Goal: Task Accomplishment & Management: Manage account settings

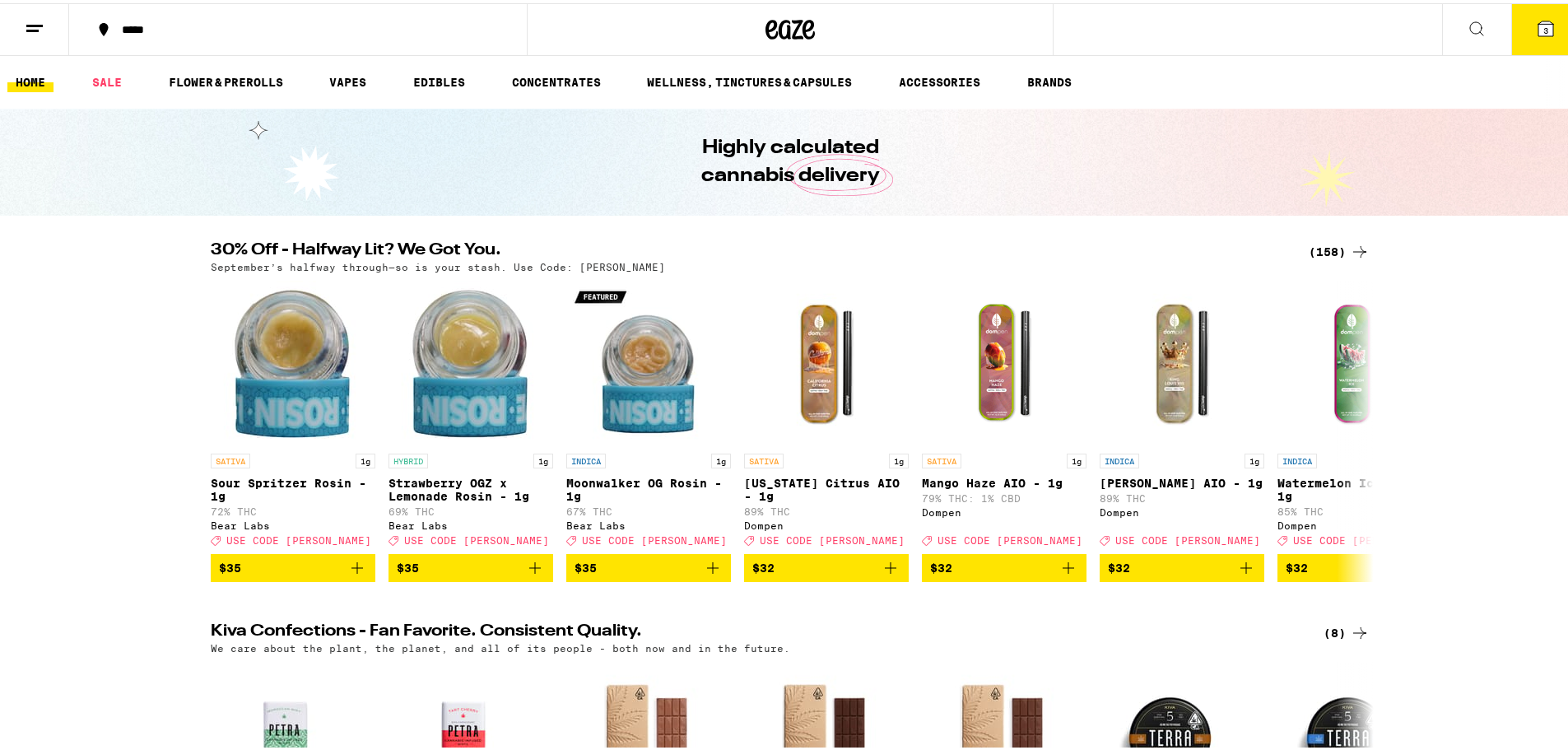
drag, startPoint x: 1530, startPoint y: 28, endPoint x: 1485, endPoint y: 49, distance: 49.7
click at [1544, 28] on span "3" at bounding box center [1546, 27] width 5 height 10
click at [1530, 37] on button "3" at bounding box center [1546, 26] width 69 height 51
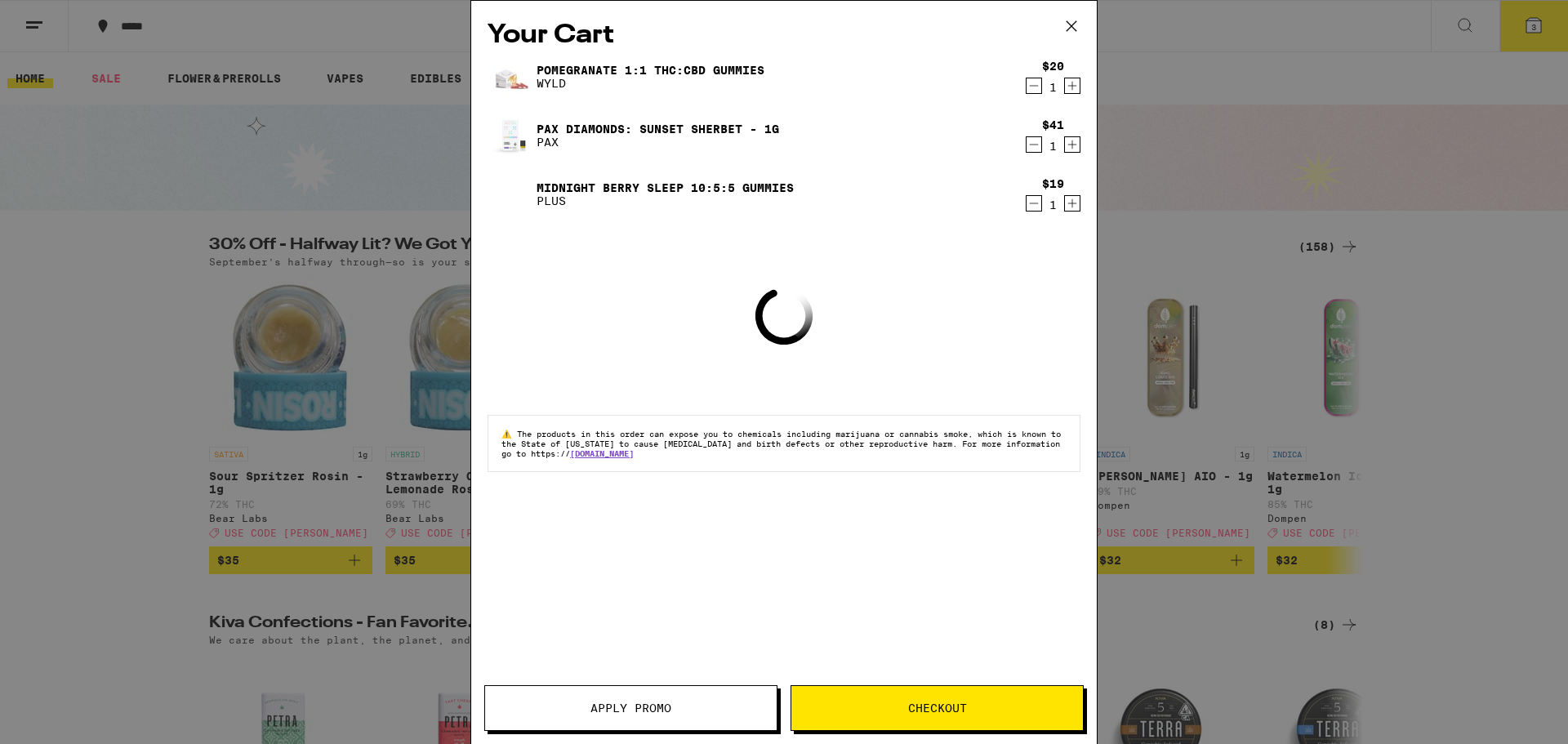
click at [1033, 206] on icon "Decrement" at bounding box center [1033, 203] width 15 height 19
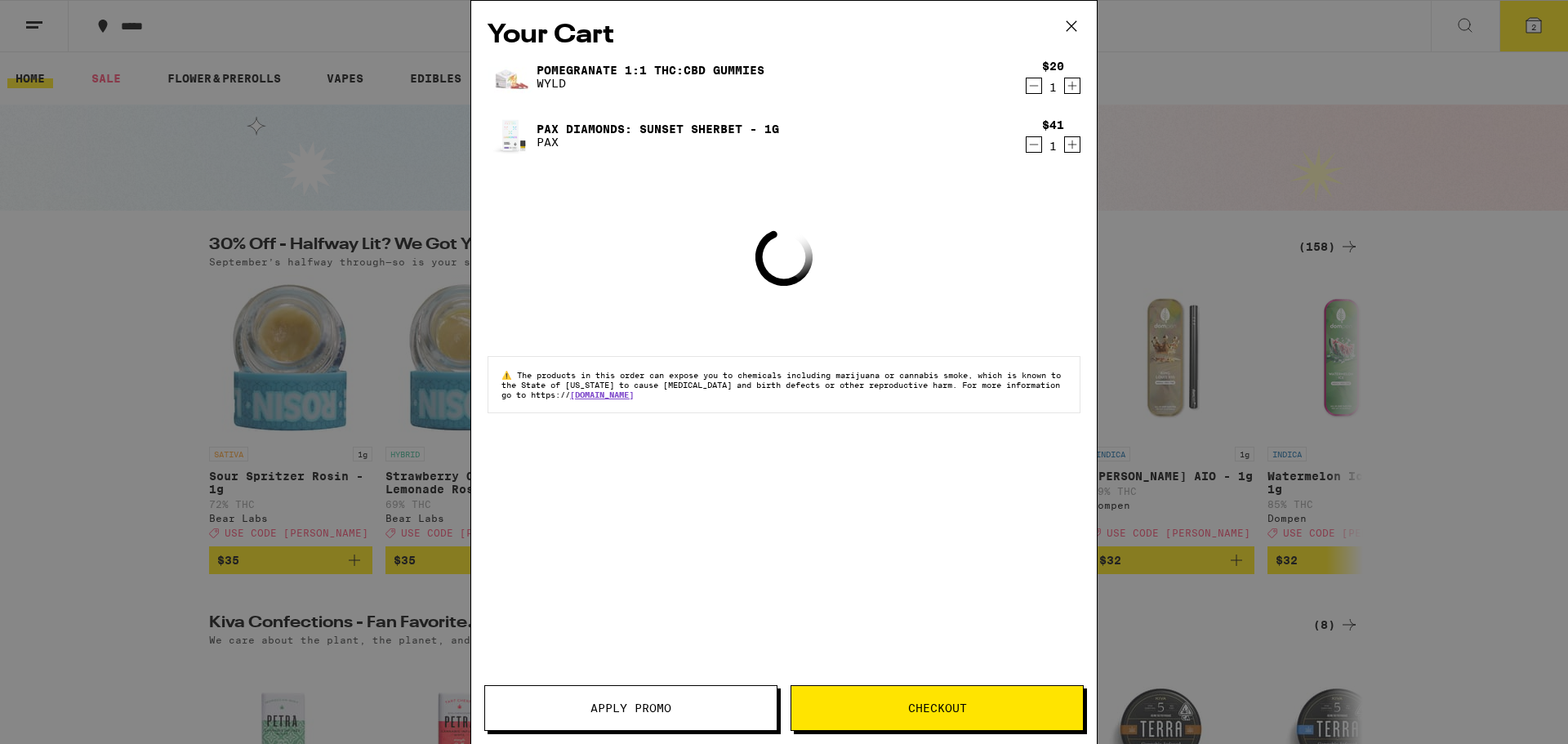
click at [918, 702] on span "Checkout" at bounding box center [937, 708] width 59 height 12
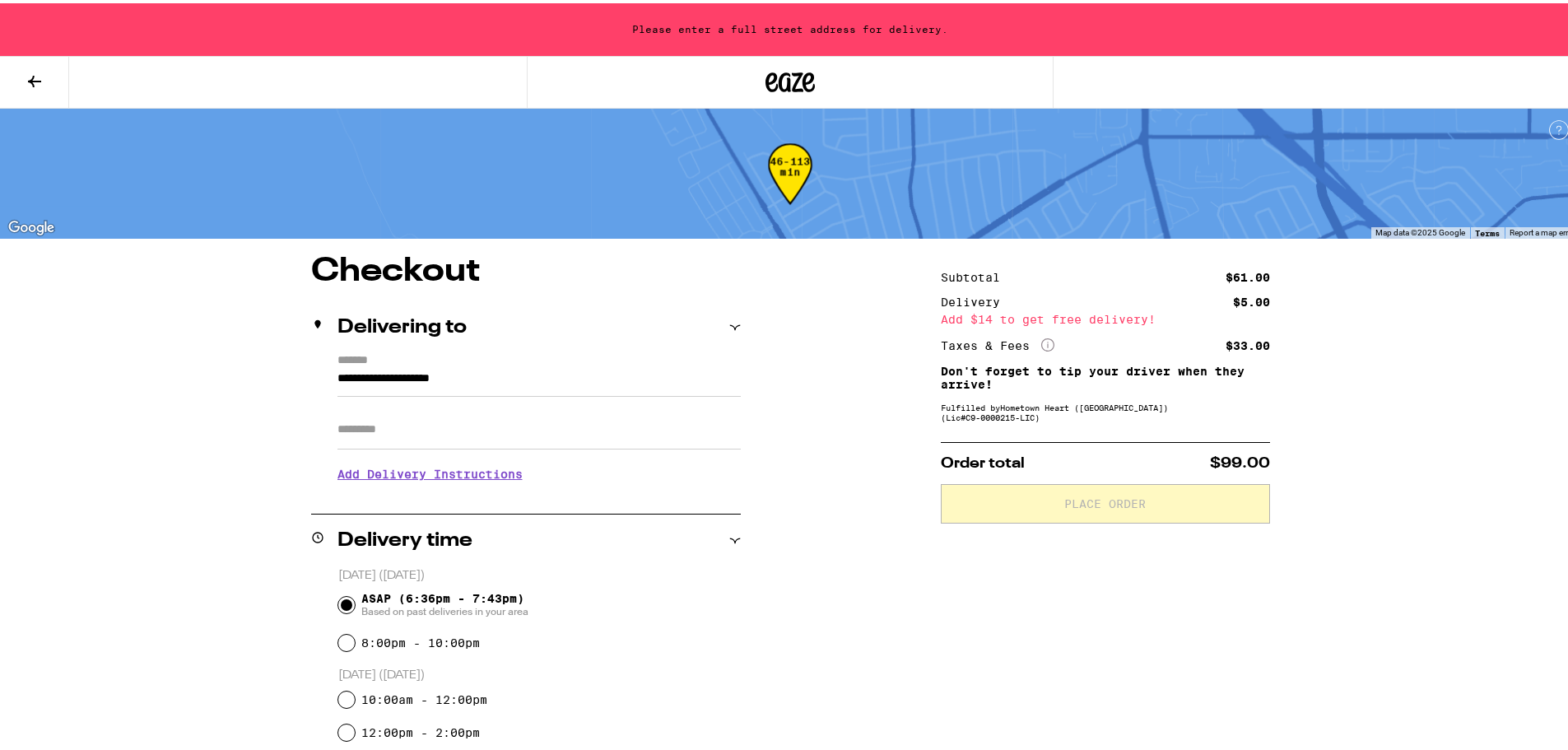
click at [791, 76] on icon at bounding box center [790, 79] width 24 height 20
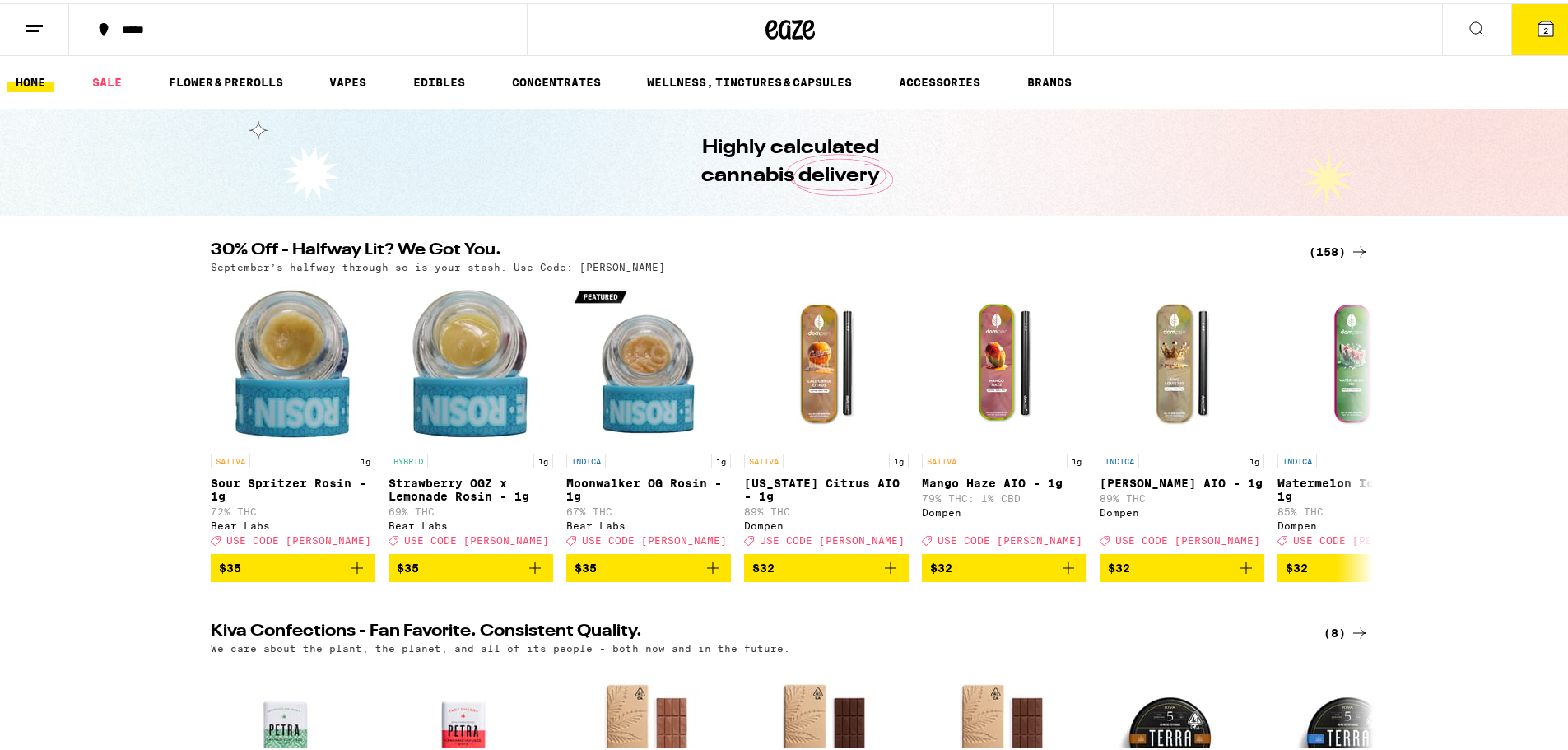
click at [1544, 24] on span "2" at bounding box center [1546, 27] width 5 height 10
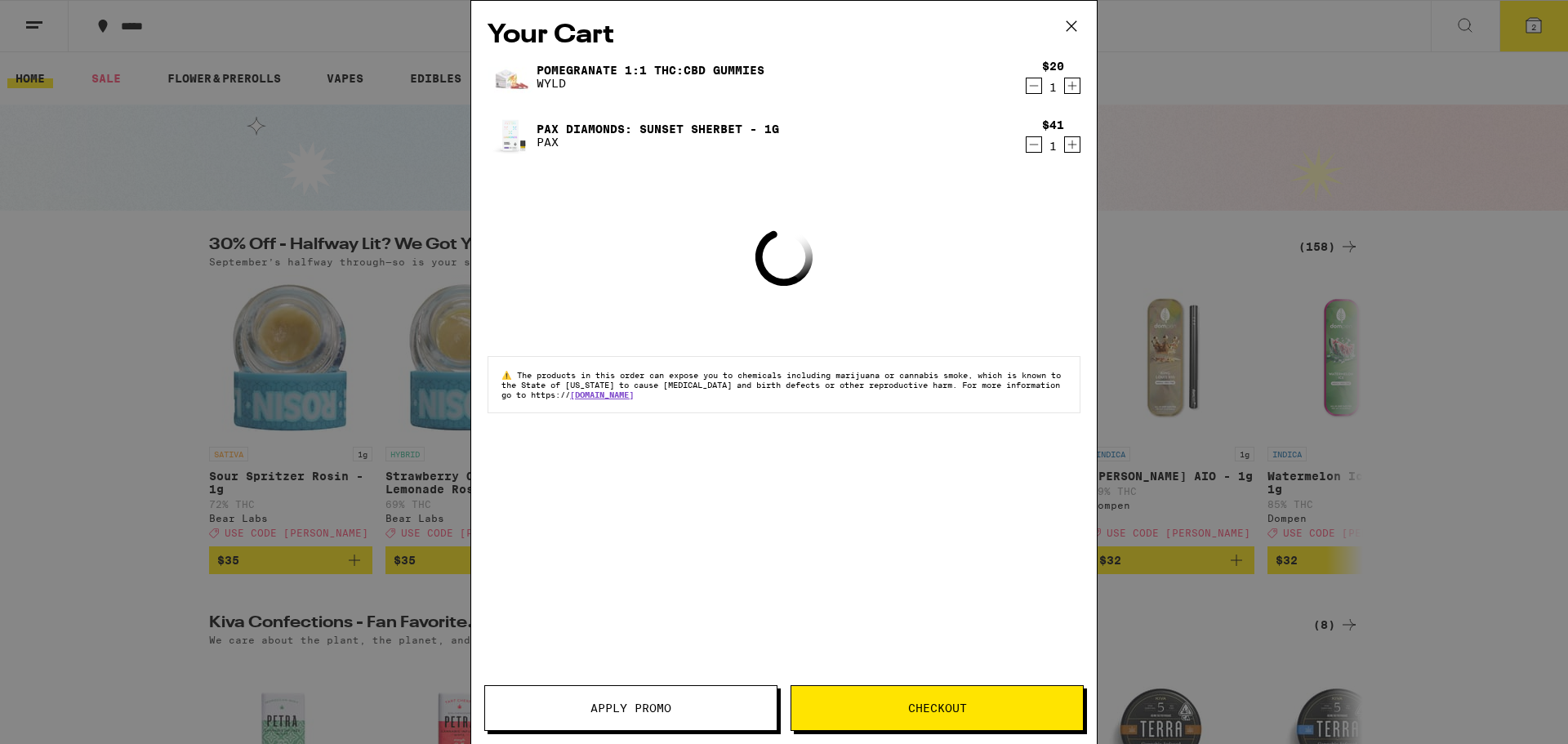
click at [1075, 23] on icon at bounding box center [1070, 25] width 24 height 24
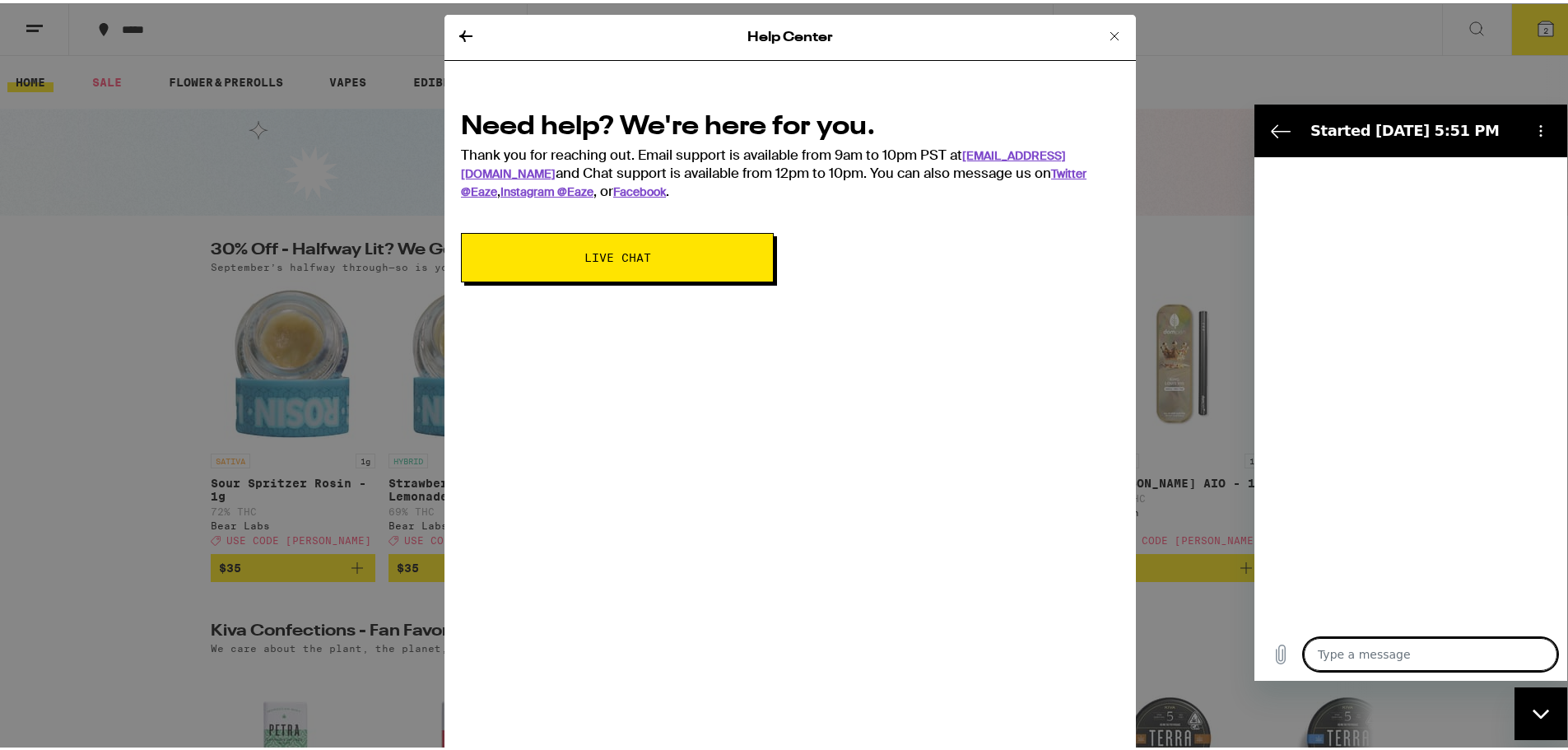
type textarea "x"
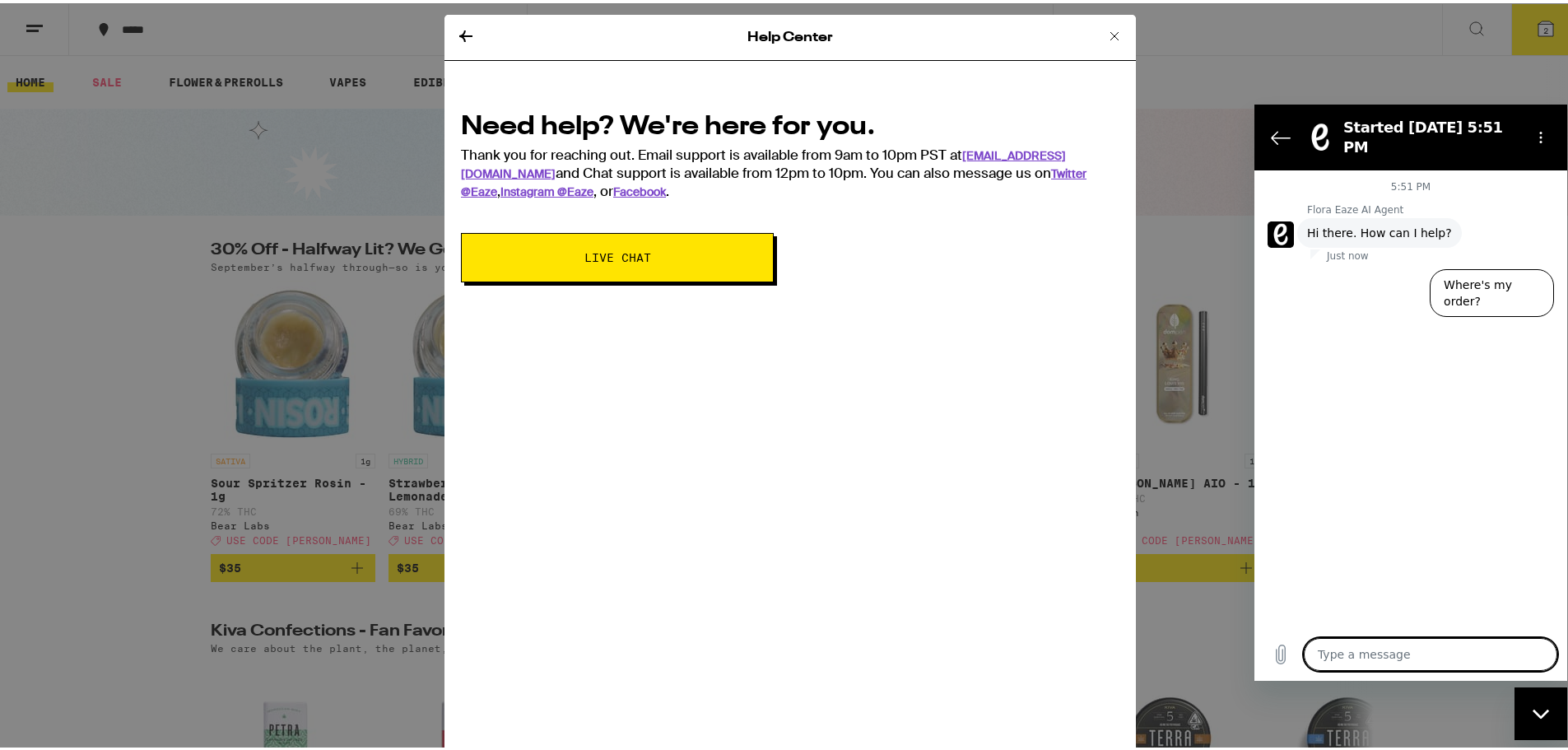
type textarea "I"
type textarea "x"
type textarea "I"
type textarea "x"
type textarea "I s"
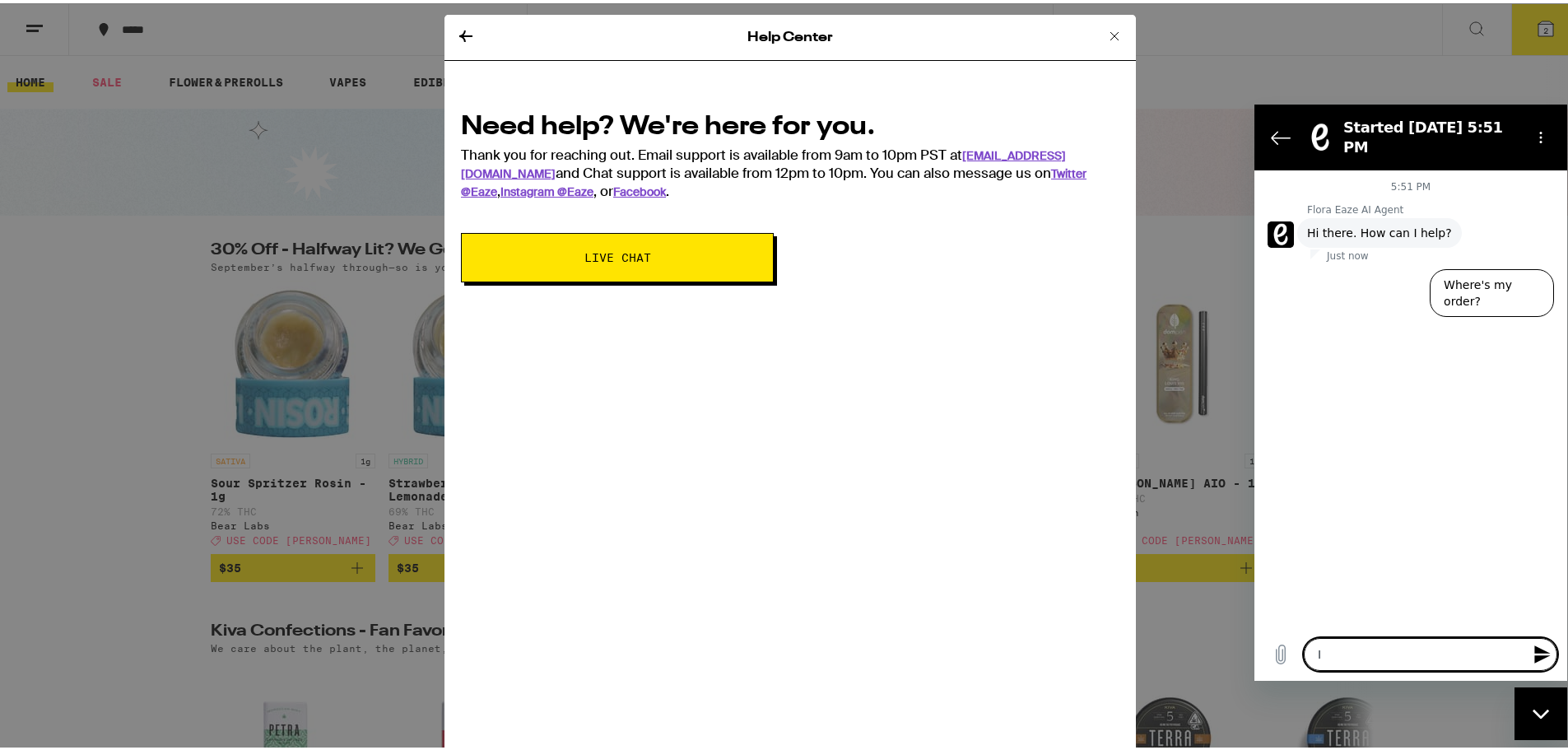
type textarea "x"
type textarea "I se"
type textarea "x"
type textarea "I sew"
type textarea "x"
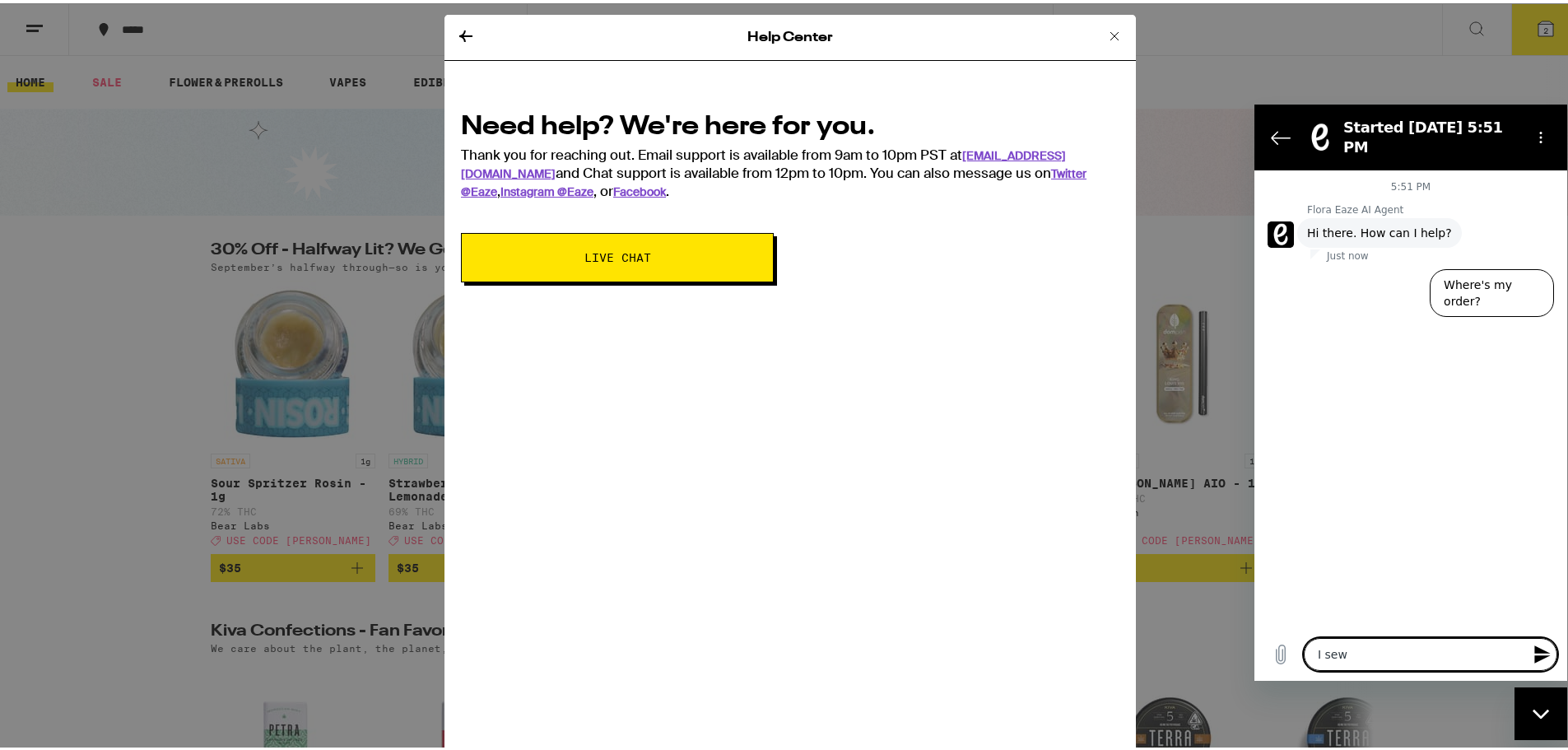
type textarea "I sewn"
type textarea "x"
type textarea "I sewnt"
type textarea "x"
type textarea "I sewnt"
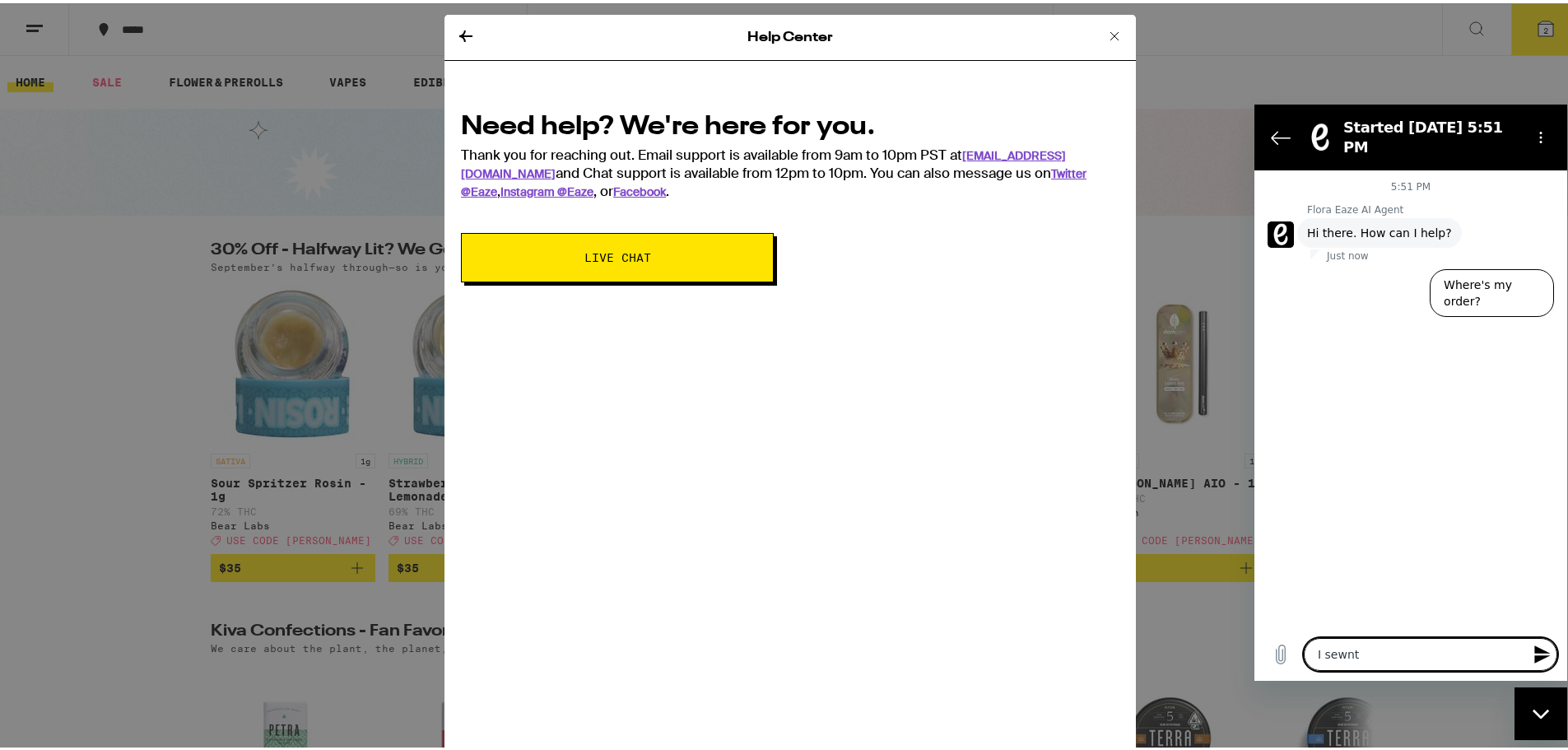
type textarea "x"
type textarea "I sewnt"
type textarea "x"
type textarea "I sewn"
type textarea "x"
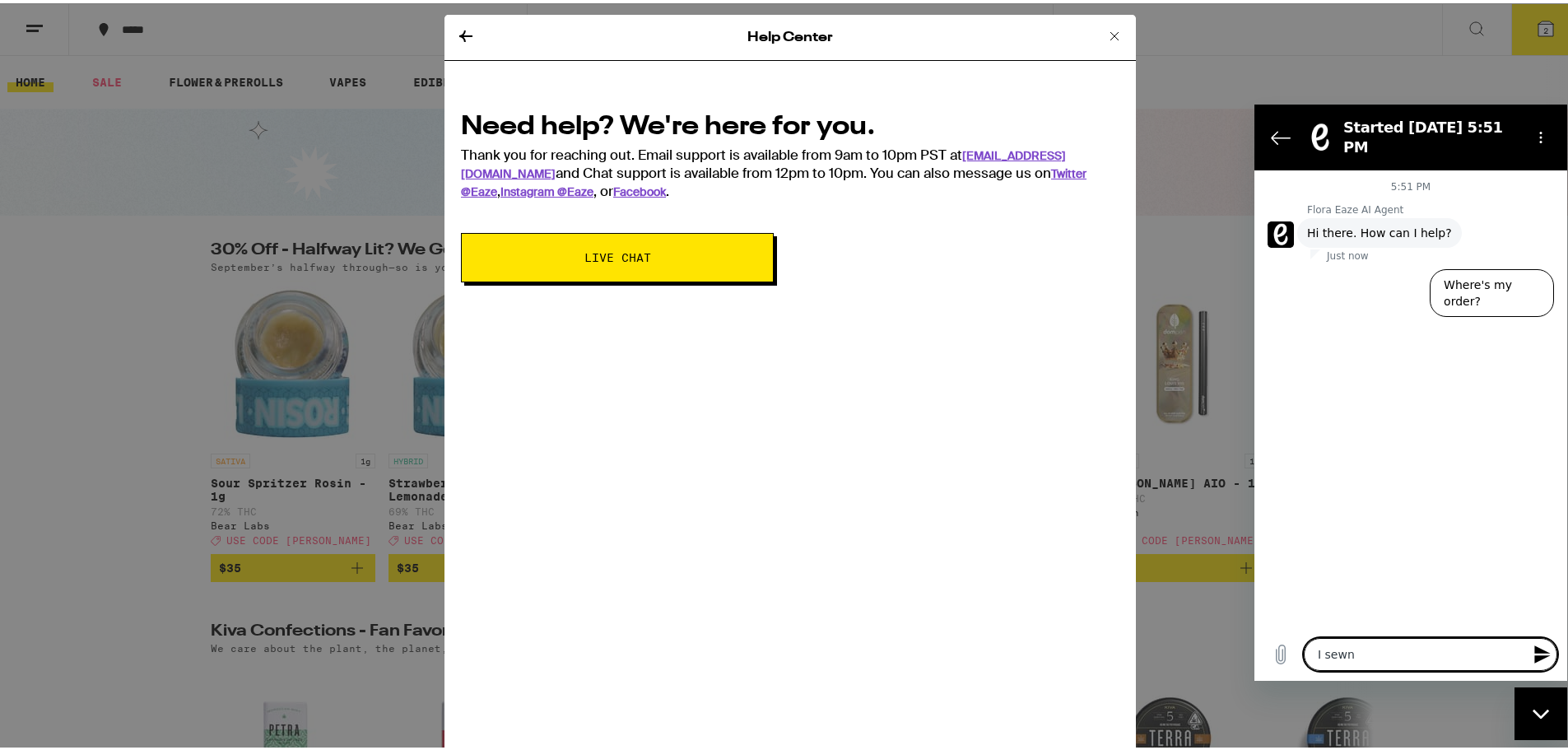
type textarea "I sew"
type textarea "x"
type textarea "I se"
type textarea "x"
type textarea "I sen"
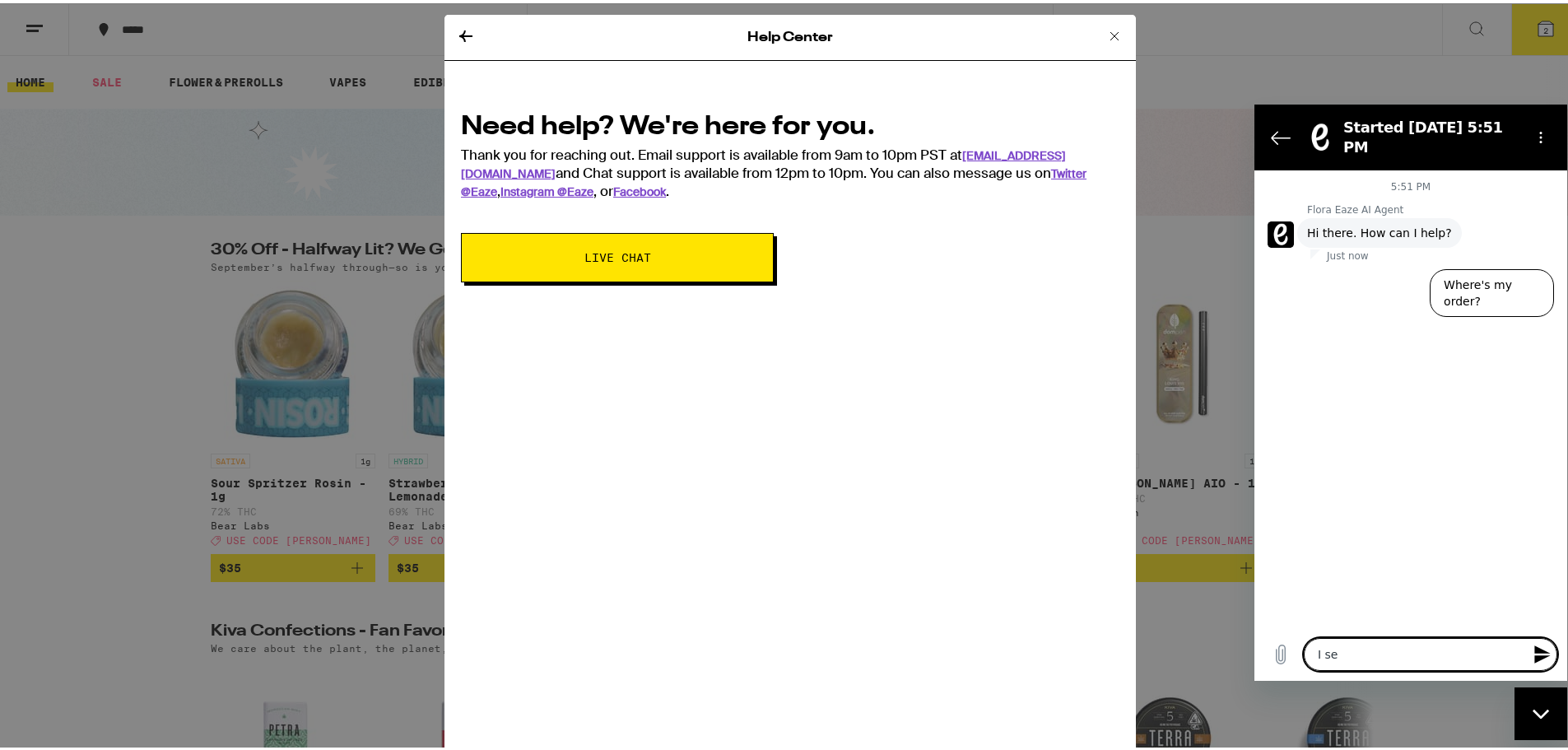
type textarea "x"
type textarea "I sent"
type textarea "x"
type textarea "I sent"
type textarea "x"
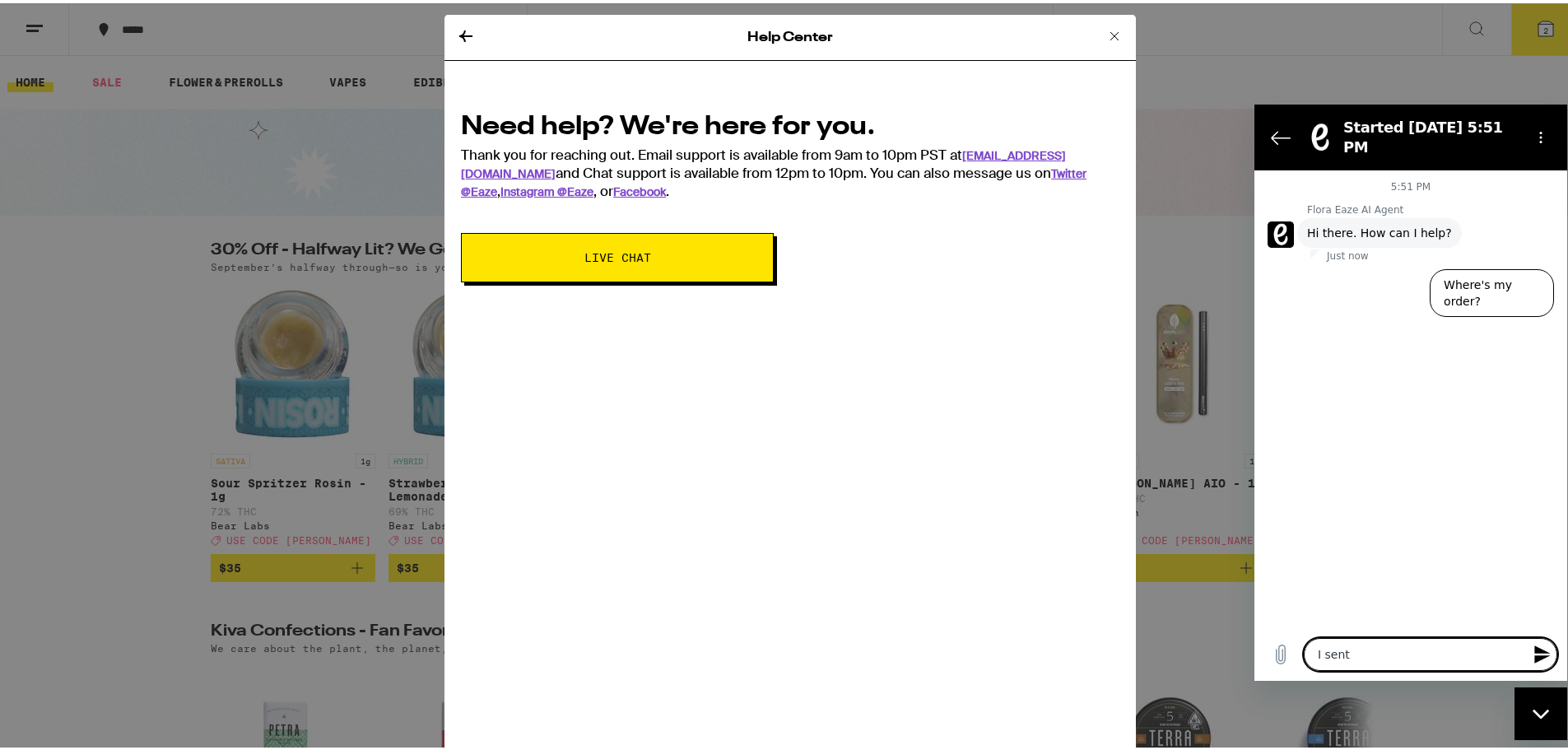
type textarea "I sent m"
type textarea "x"
type textarea "I sent my"
type textarea "x"
type textarea "I sent my"
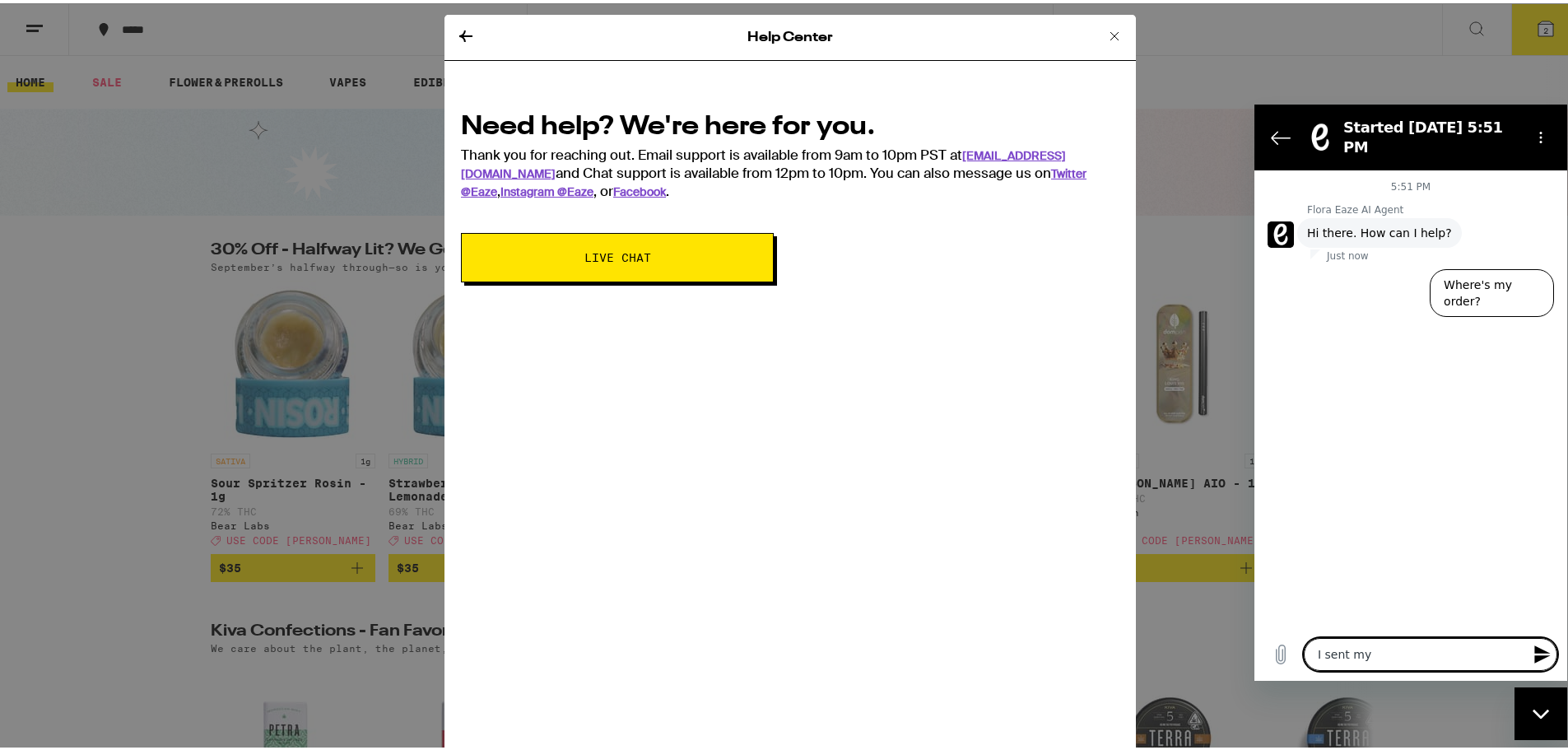
type textarea "x"
type textarea "I sent my f"
type textarea "x"
type textarea "I sent my fri"
type textarea "x"
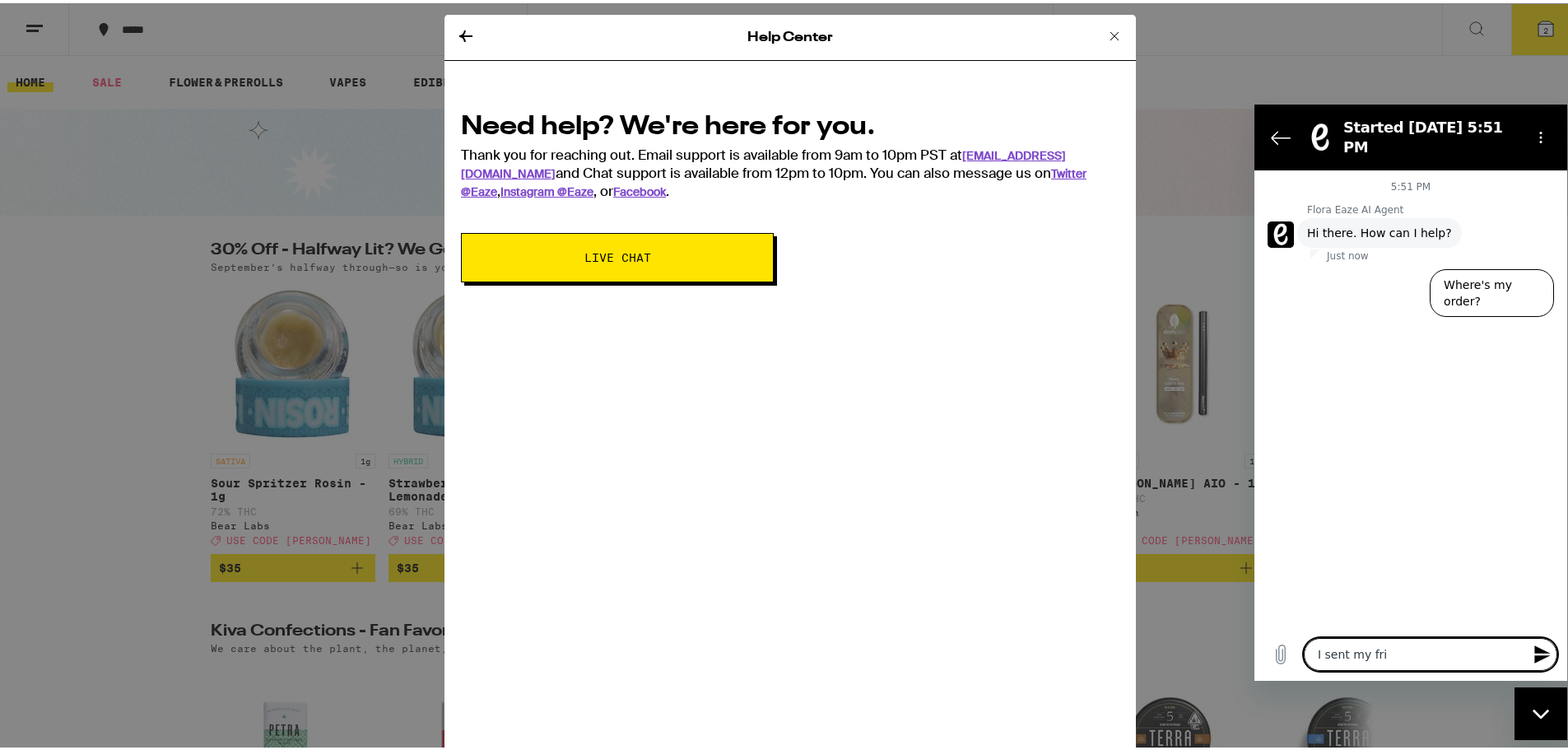
type textarea "I sent my frie"
type textarea "x"
type textarea "I sent my frien"
type textarea "x"
type textarea "I sent my frien"
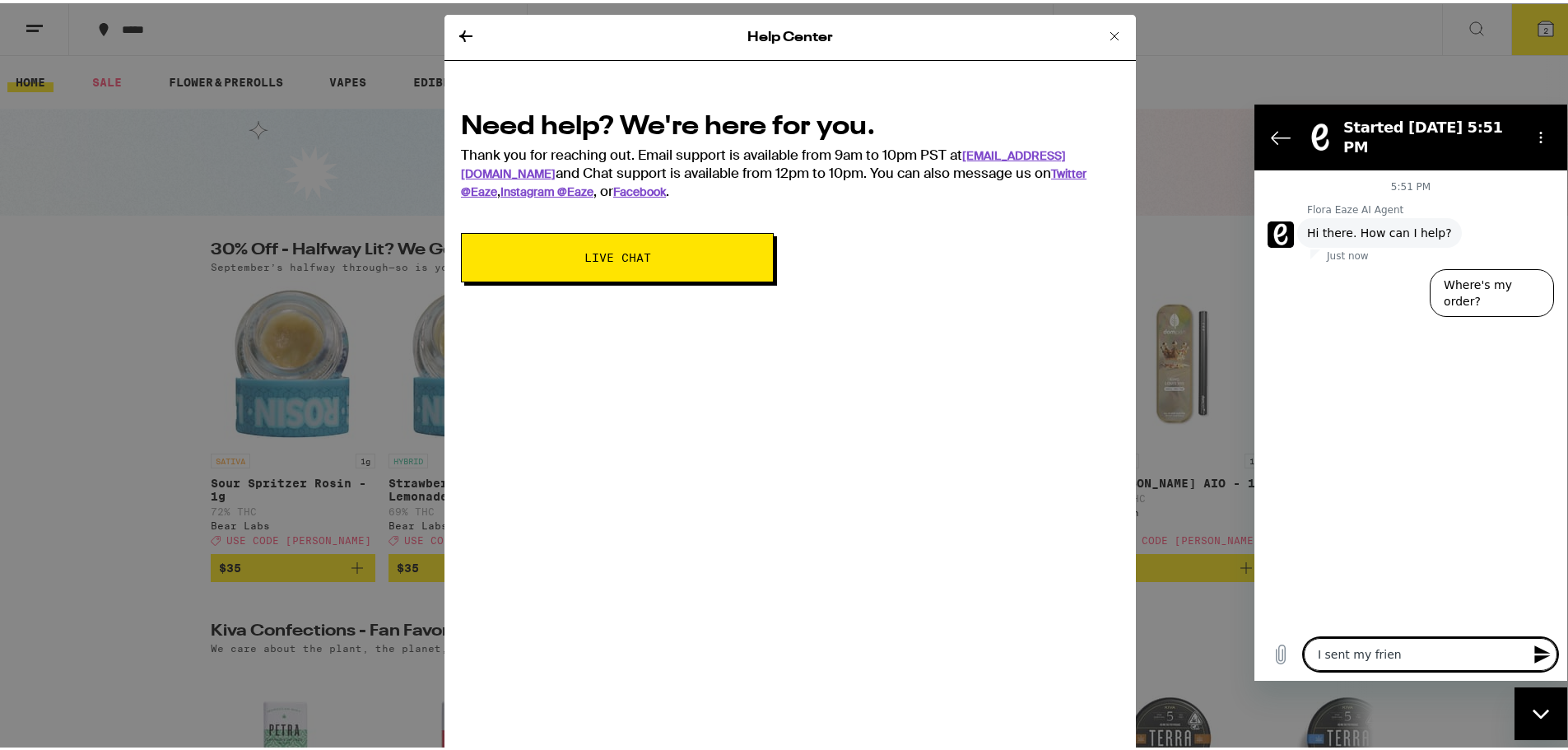
type textarea "x"
type textarea "I sent my frien d"
type textarea "x"
type textarea "I sent my frien da"
type textarea "x"
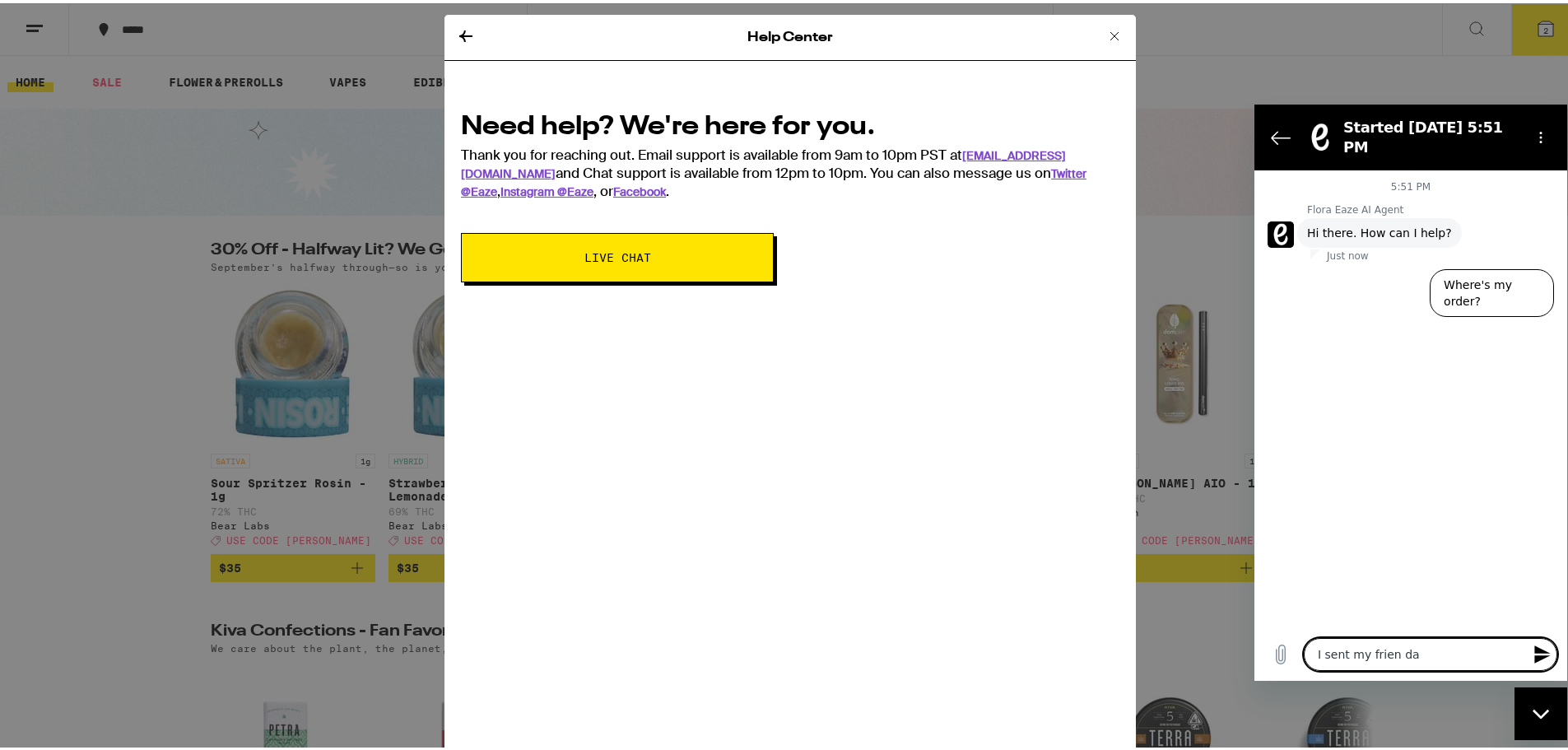
type textarea "I sent my frien da"
type textarea "x"
type textarea "I sent my frien da"
type textarea "x"
type textarea "I sent my frien d"
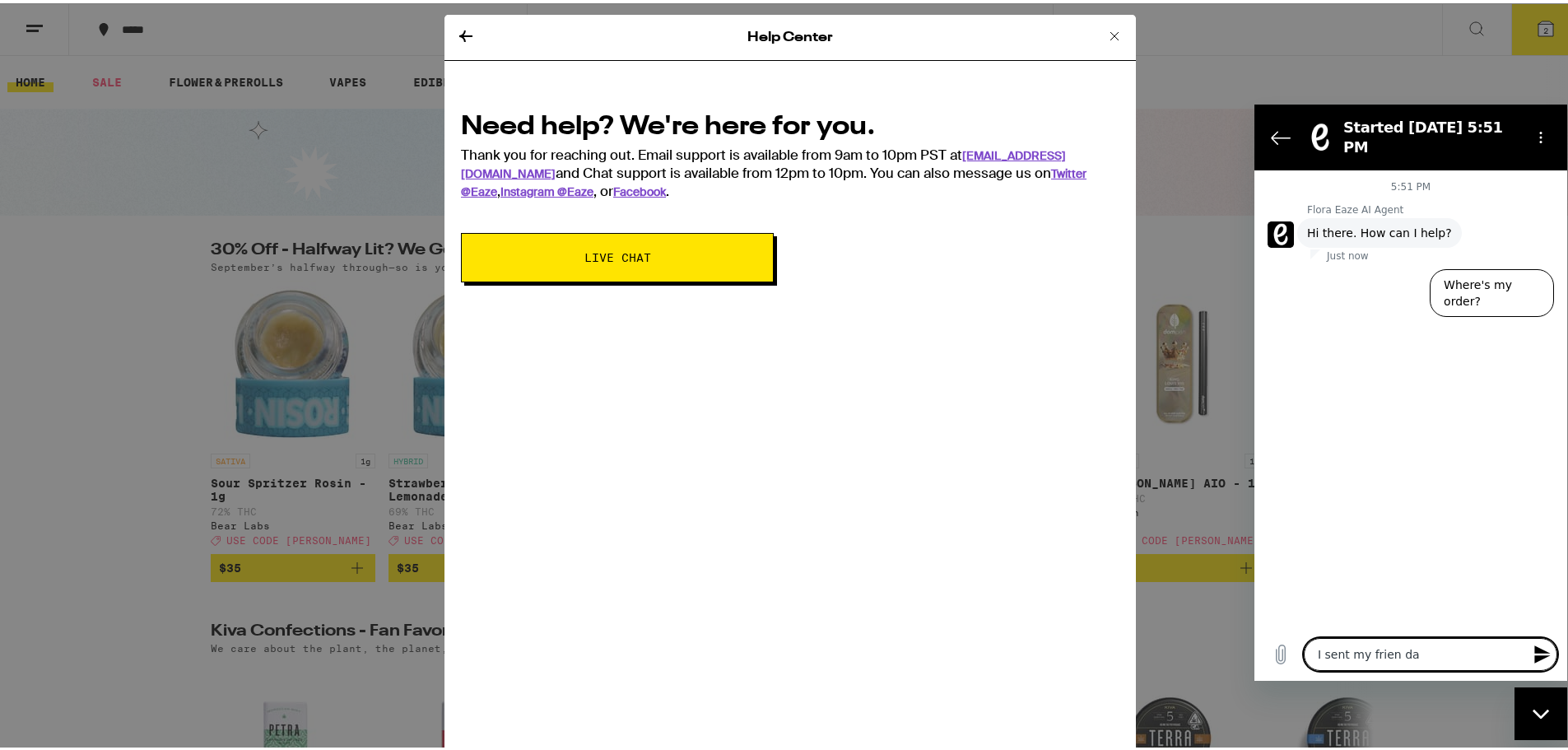
type textarea "x"
type textarea "I sent my frien"
type textarea "x"
type textarea "I sent my frien d"
type textarea "x"
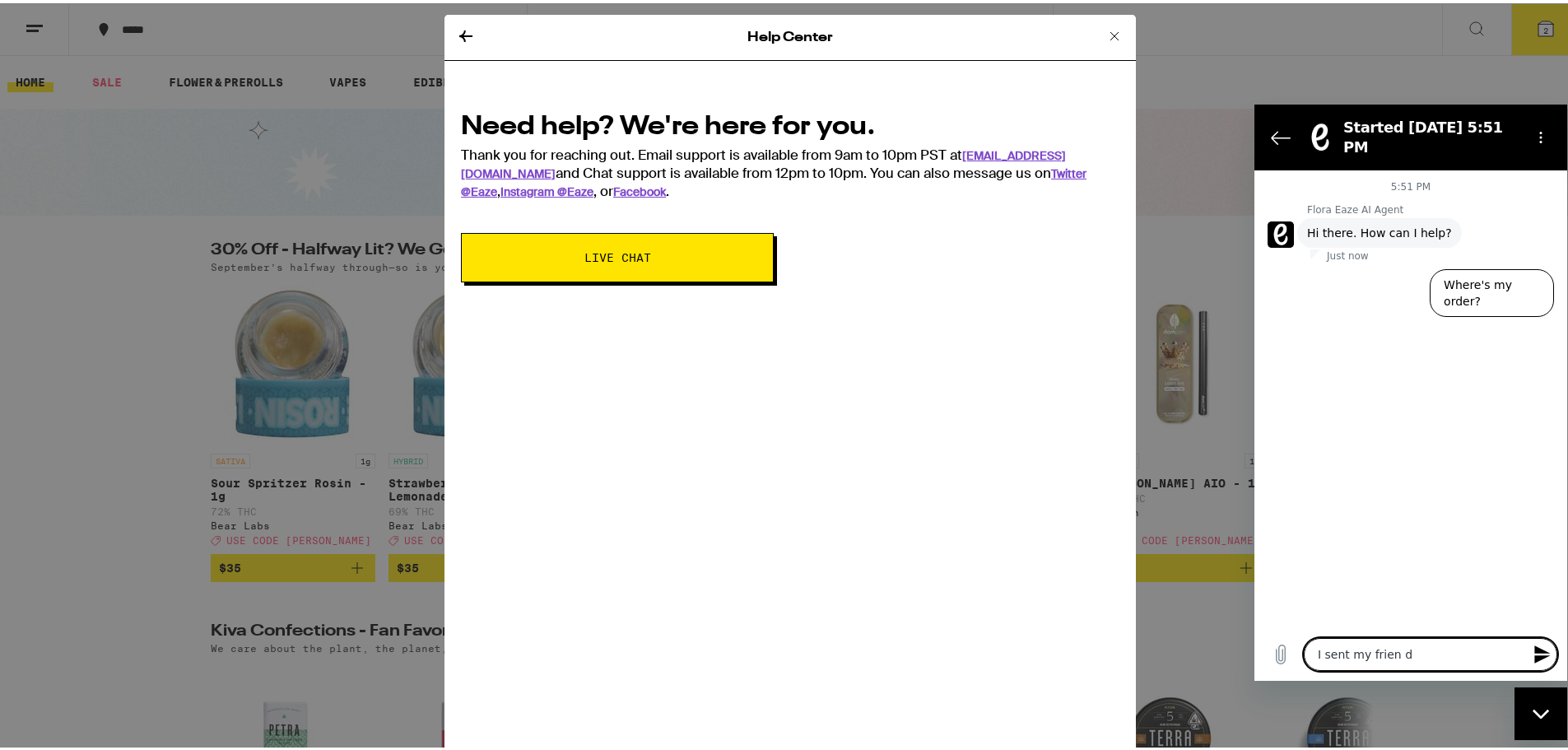
type textarea "I sent my frien d"
type textarea "x"
type textarea "I sent my frien d"
type textarea "x"
type textarea "I sent my frien"
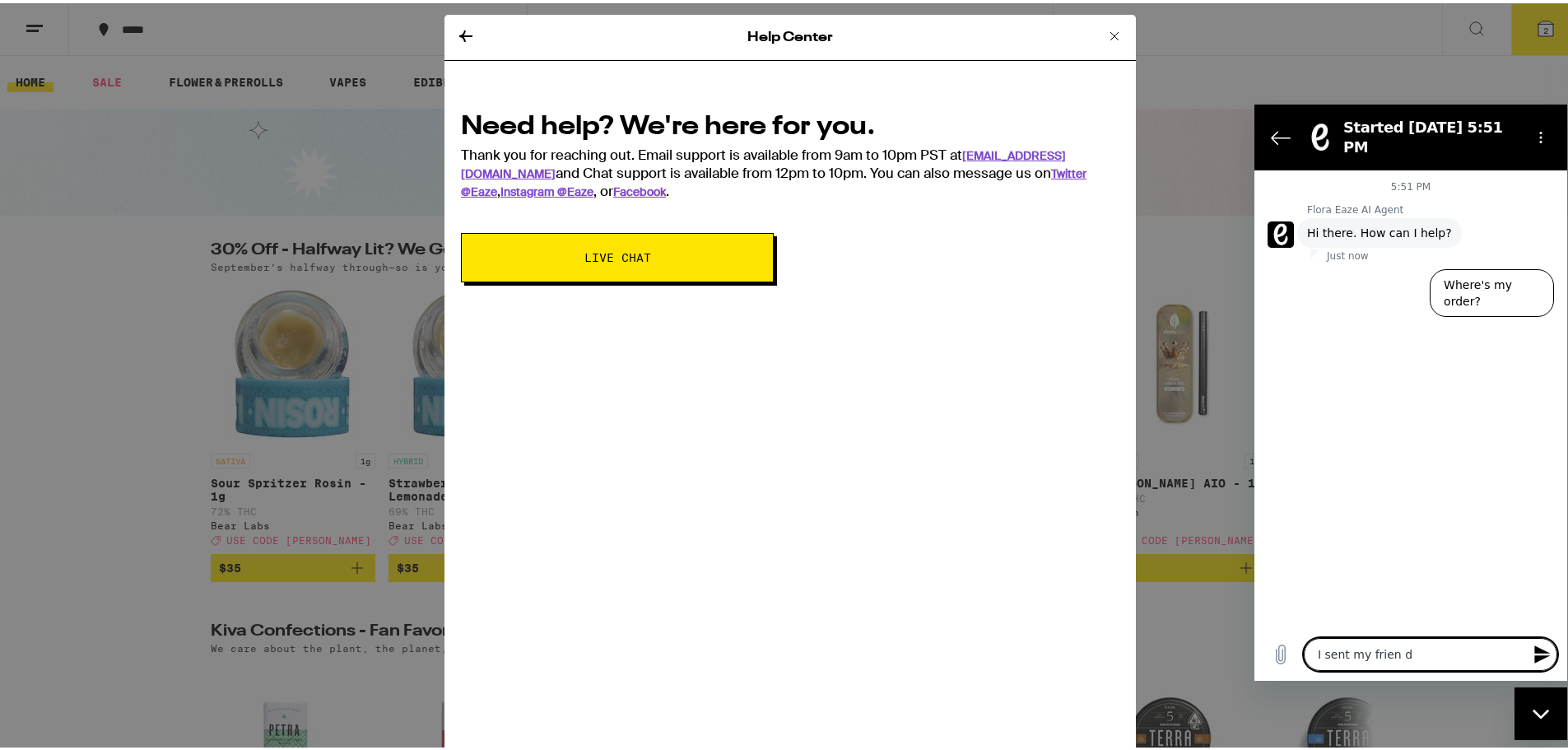
type textarea "x"
type textarea "I sent my frien"
type textarea "x"
type textarea "I sent my friend"
type textarea "x"
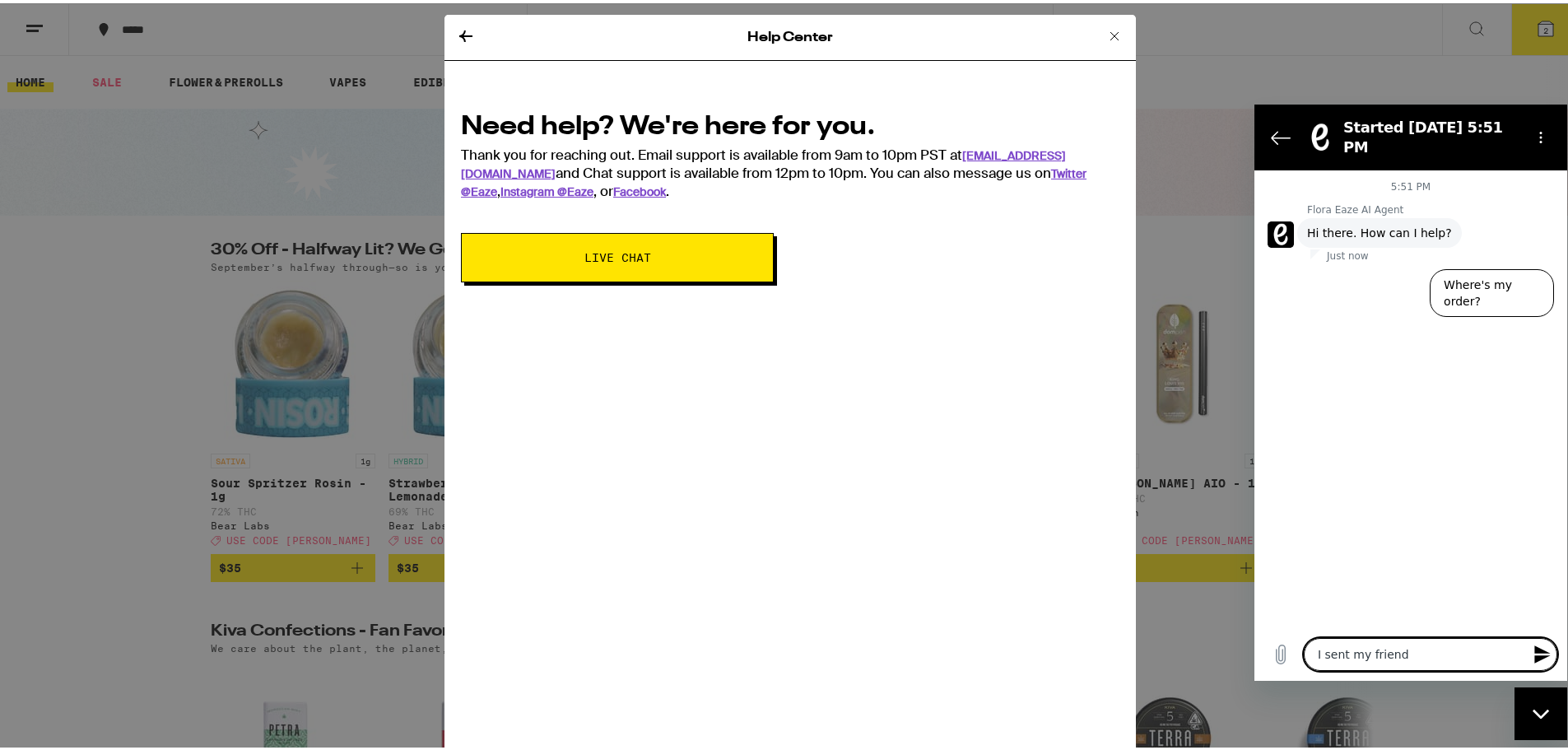
type textarea "I sent my friend"
type textarea "x"
type textarea "I sent my friend a"
type textarea "x"
type textarea "I sent my friend a"
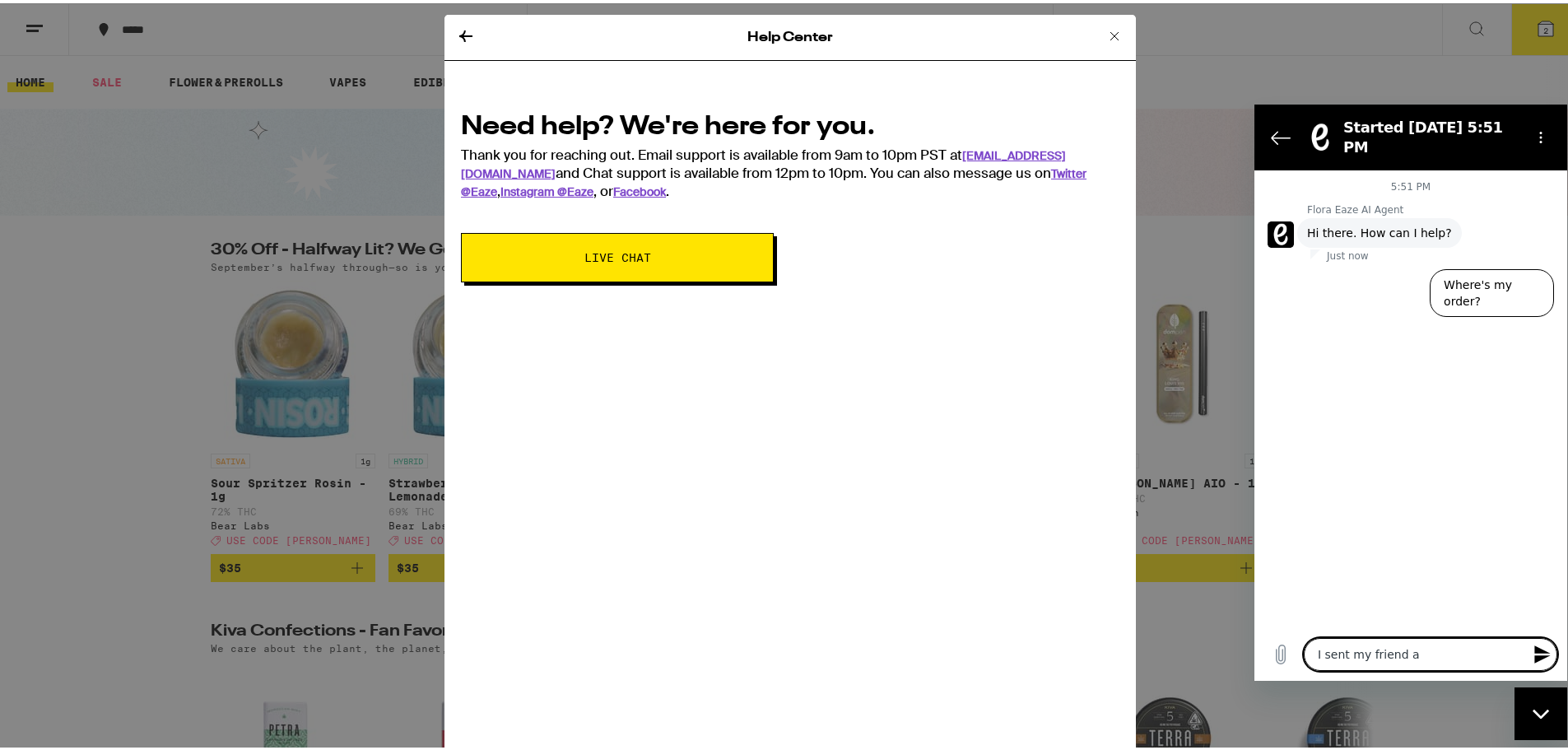
type textarea "x"
type textarea "I sent my friend a c"
type textarea "x"
type textarea "I sent my friend a co"
type textarea "x"
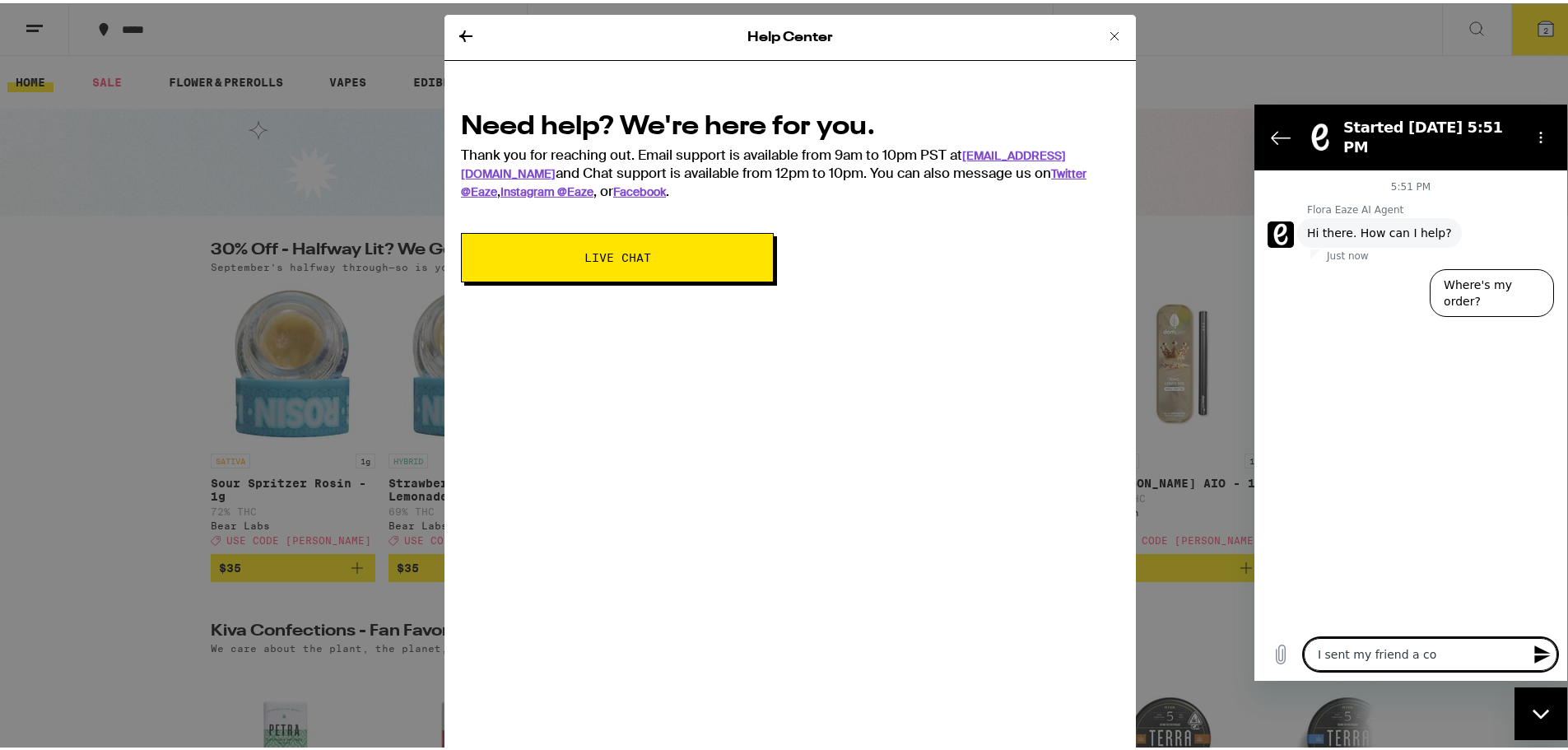
type textarea "I sent my friend a cod"
type textarea "x"
type textarea "I sent my friend a code"
type textarea "x"
type textarea "I sent my friend a code"
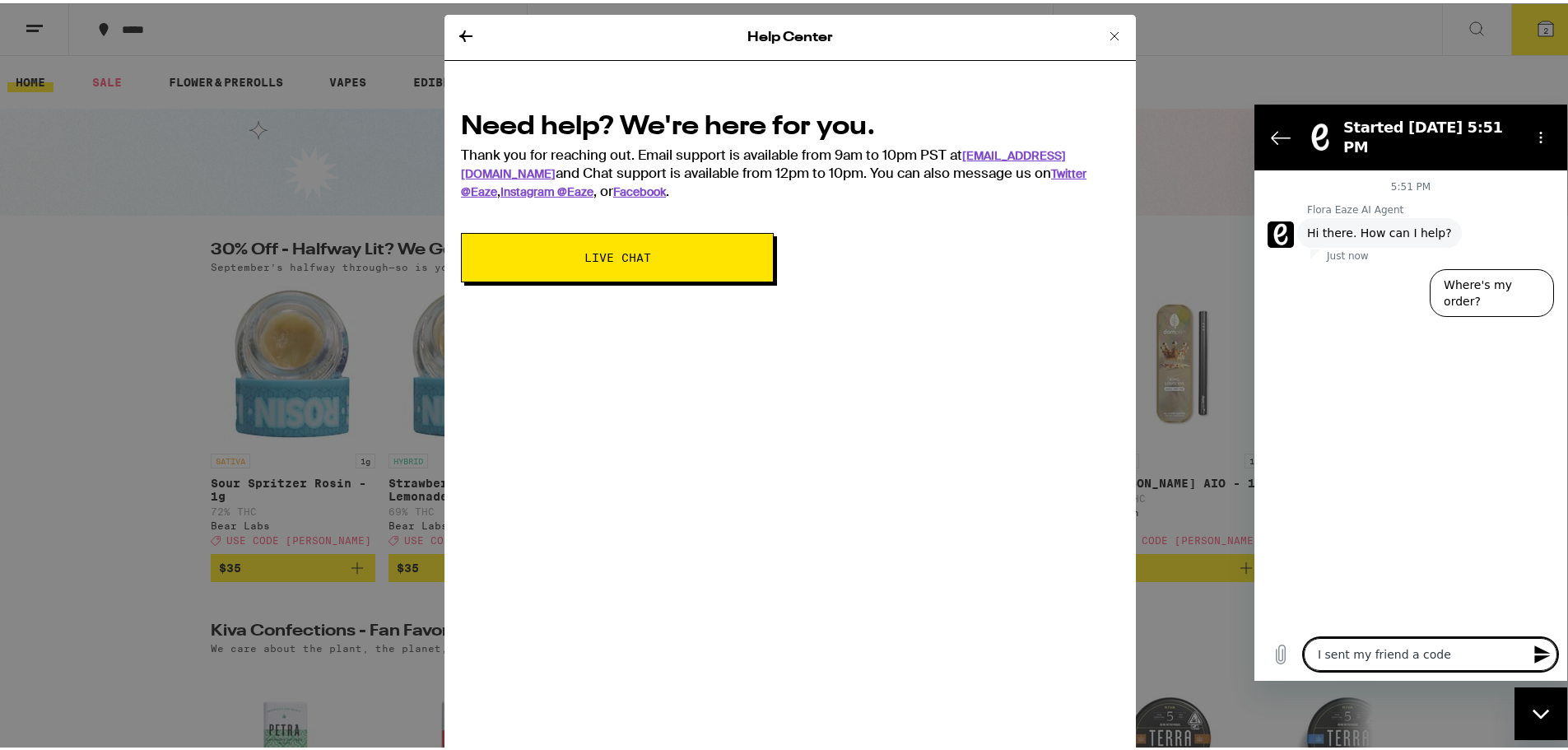
type textarea "x"
type textarea "I sent my friend a code f"
type textarea "x"
type textarea "I sent my friend a code fo"
type textarea "x"
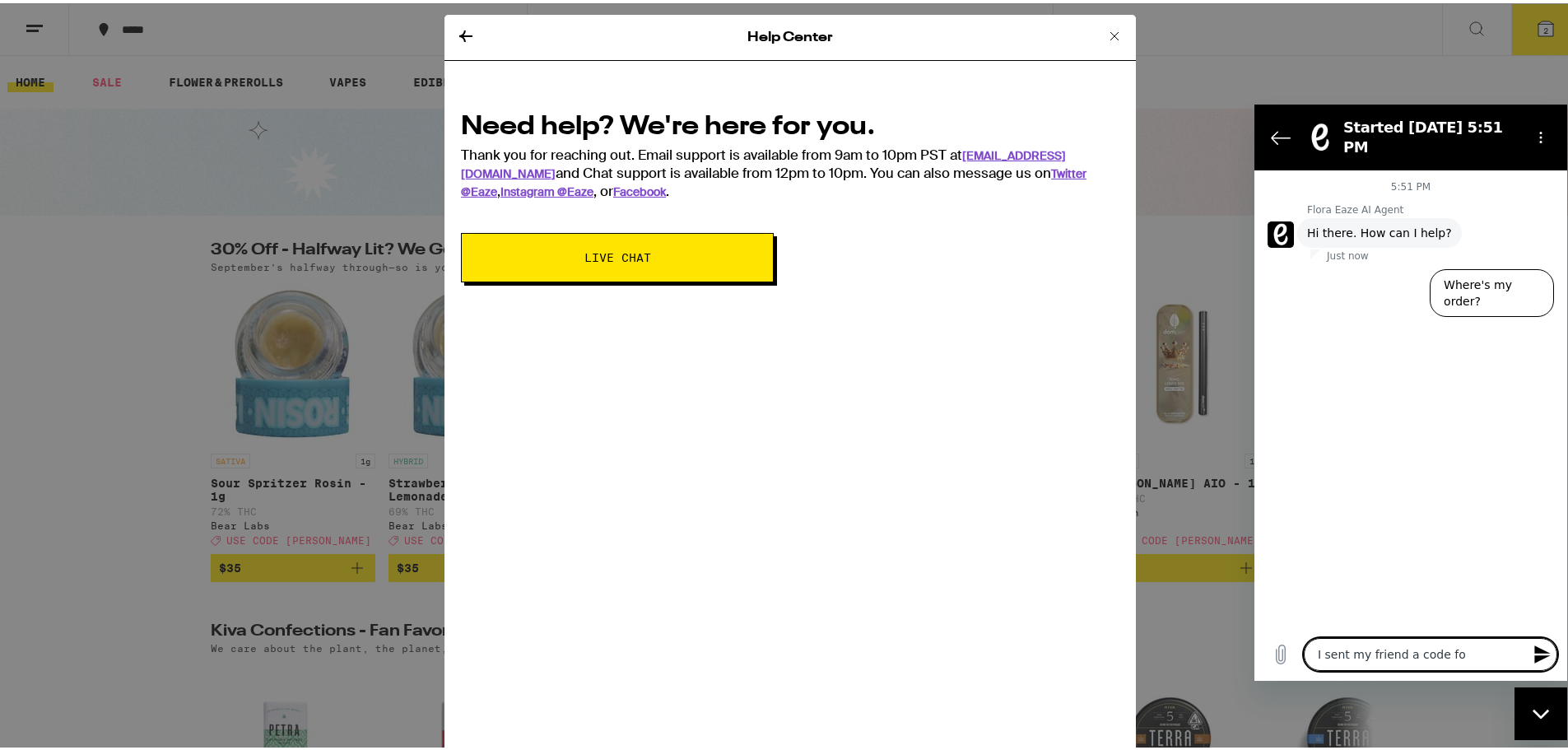
type textarea "I sent my friend a code for"
type textarea "x"
type textarea "I sent my friend a code for"
type textarea "x"
type textarea "I sent my friend a code for $"
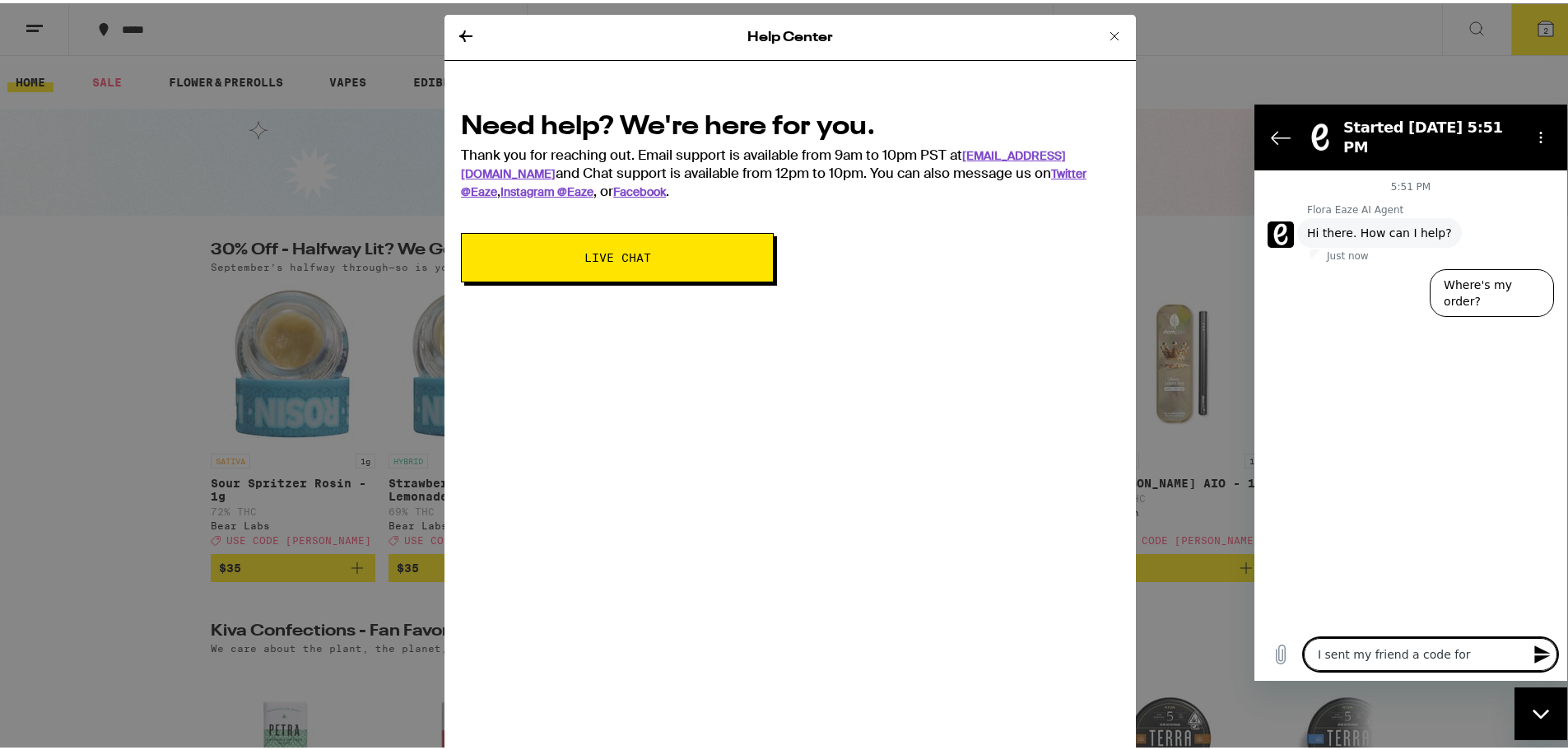
type textarea "x"
type textarea "I sent my friend a code for $3"
type textarea "x"
type textarea "I sent my friend a code for $30"
type textarea "x"
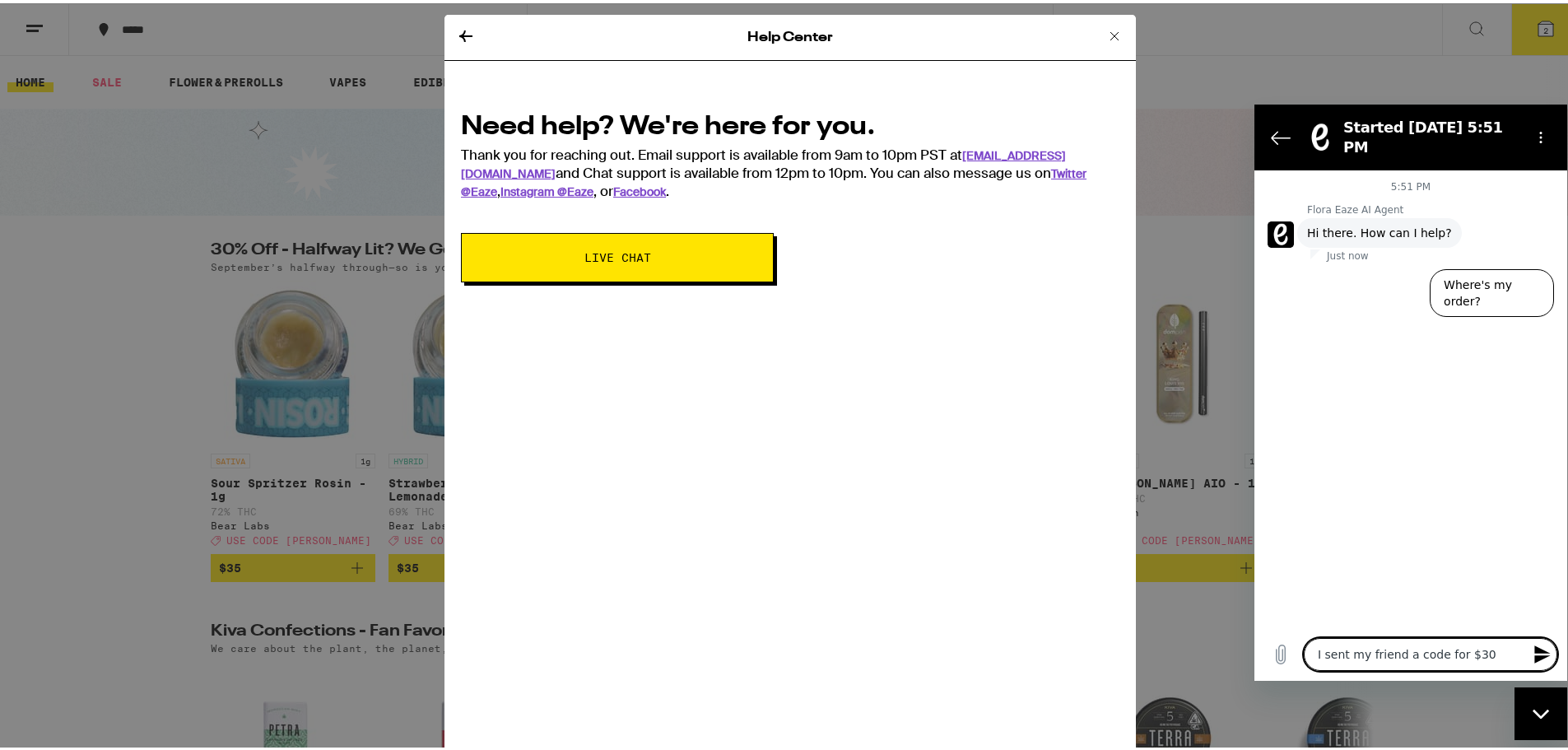
type textarea "I sent my friend a code for $30"
type textarea "x"
type textarea "I sent my friend a code for $30 o"
type textarea "x"
type textarea "I sent my friend a code for $30 on"
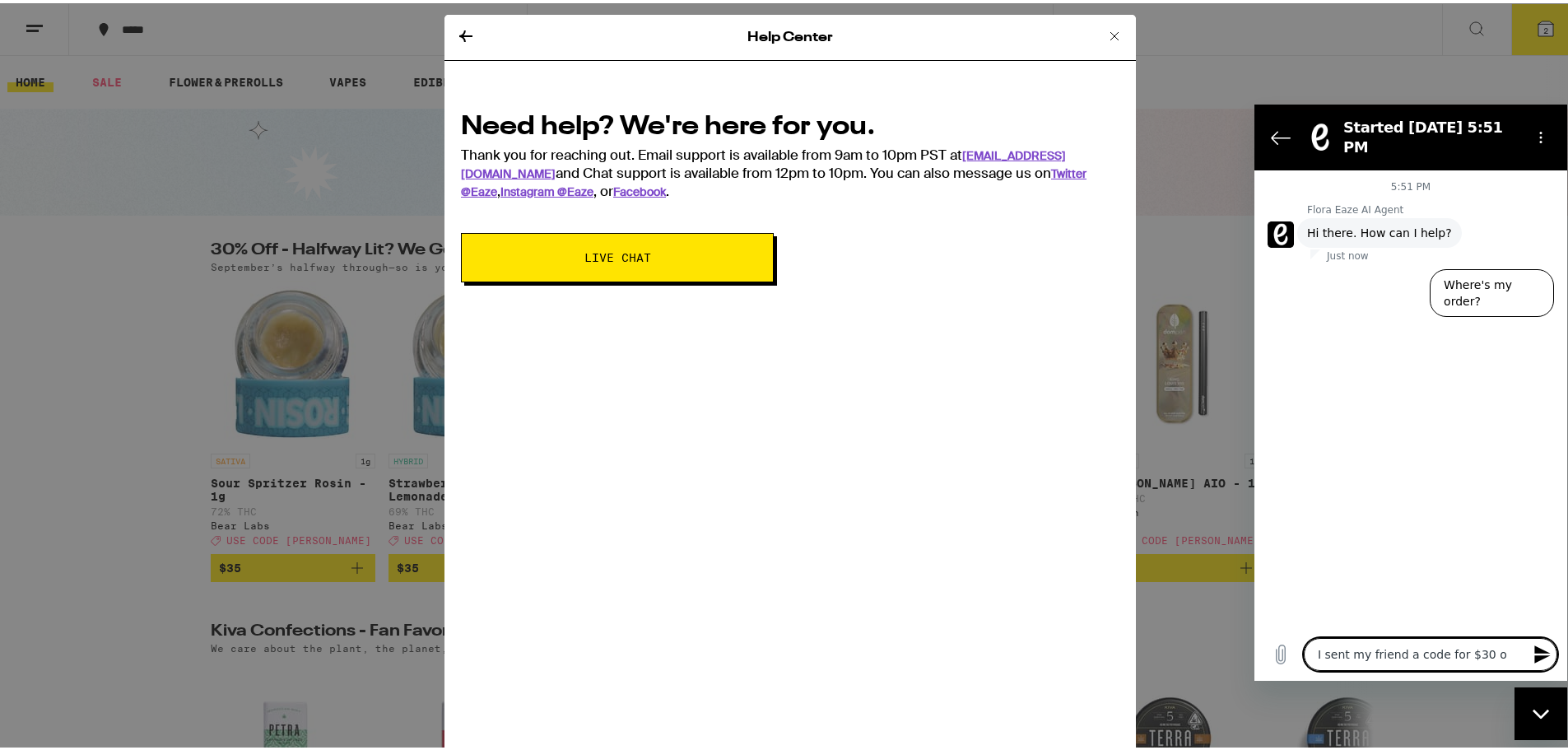
type textarea "x"
type textarea "I sent my friend a code for $30 on"
type textarea "x"
type textarea "I sent my friend a code for $30 on t"
type textarea "x"
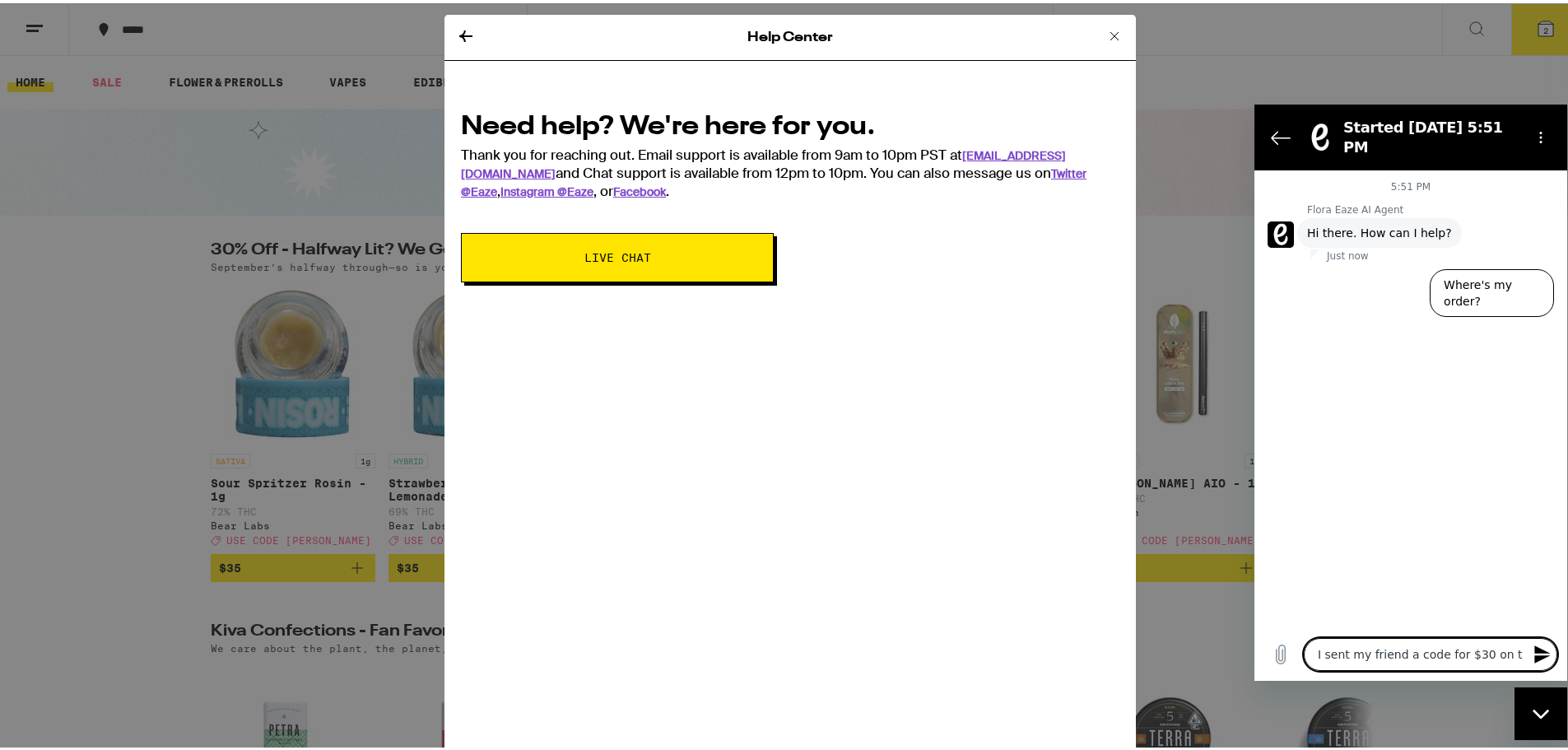
type textarea "I sent my friend a code for $30 on th"
type textarea "x"
type textarea "I sent my friend a code for $30 on the"
type textarea "x"
type textarea "I sent my friend a code for $30 on thei"
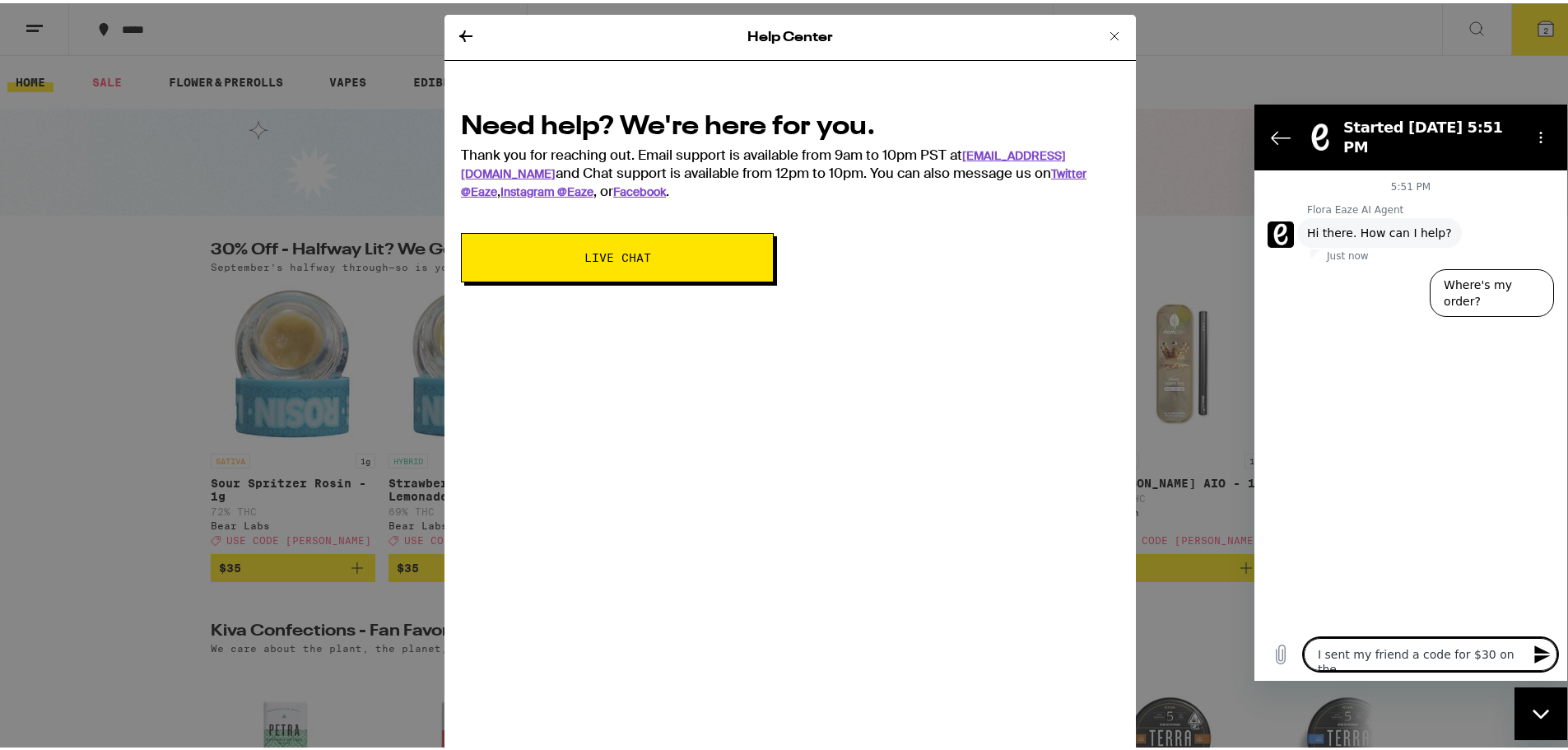
type textarea "x"
type textarea "I sent my friend a code for $30 on their"
type textarea "x"
type textarea "I sent my friend a code for $30 on their"
type textarea "x"
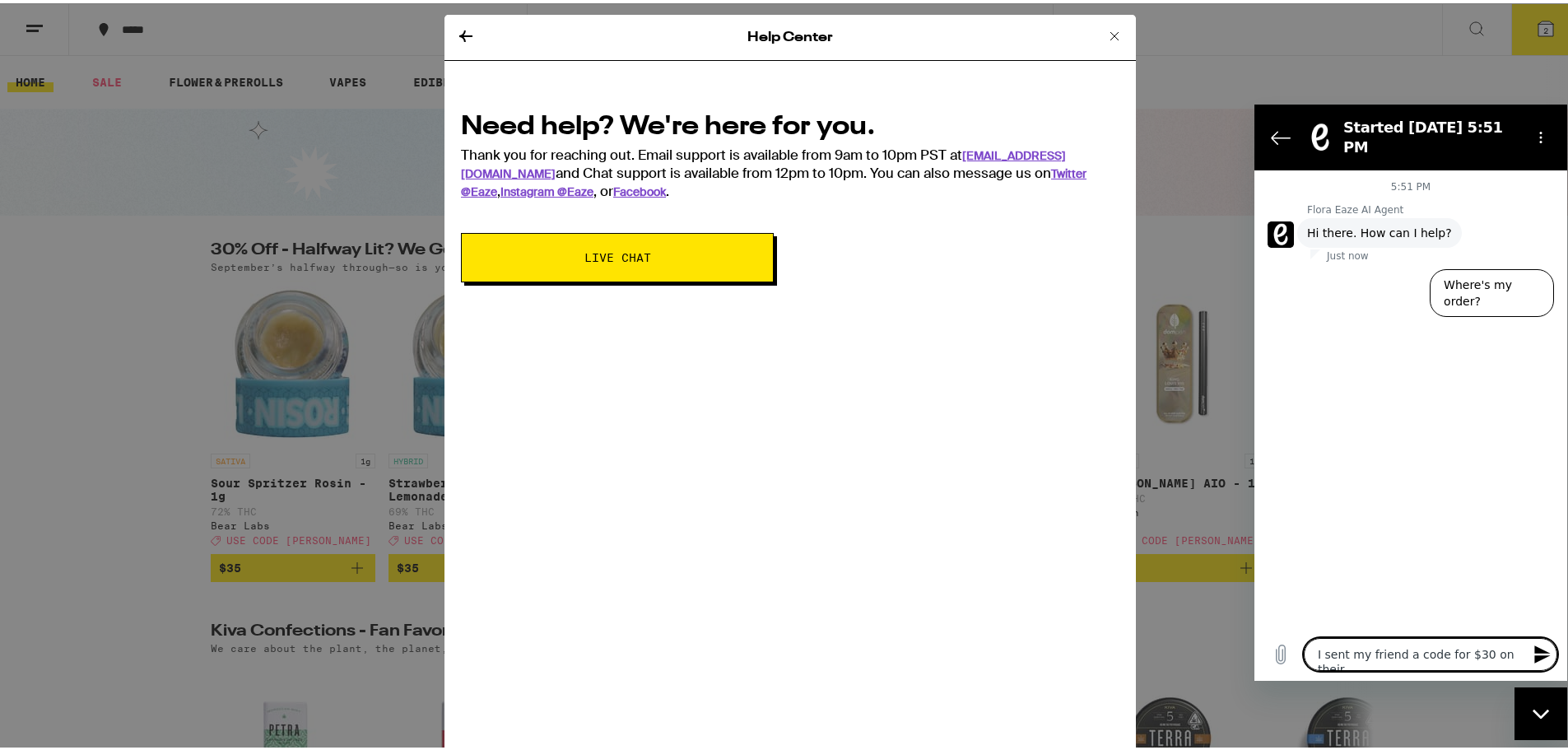
type textarea "I sent my friend a code for $30 on their f"
type textarea "x"
type textarea "I sent my friend a code for $30 on their fi"
type textarea "x"
type textarea "I sent my friend a code for $30 on their fir"
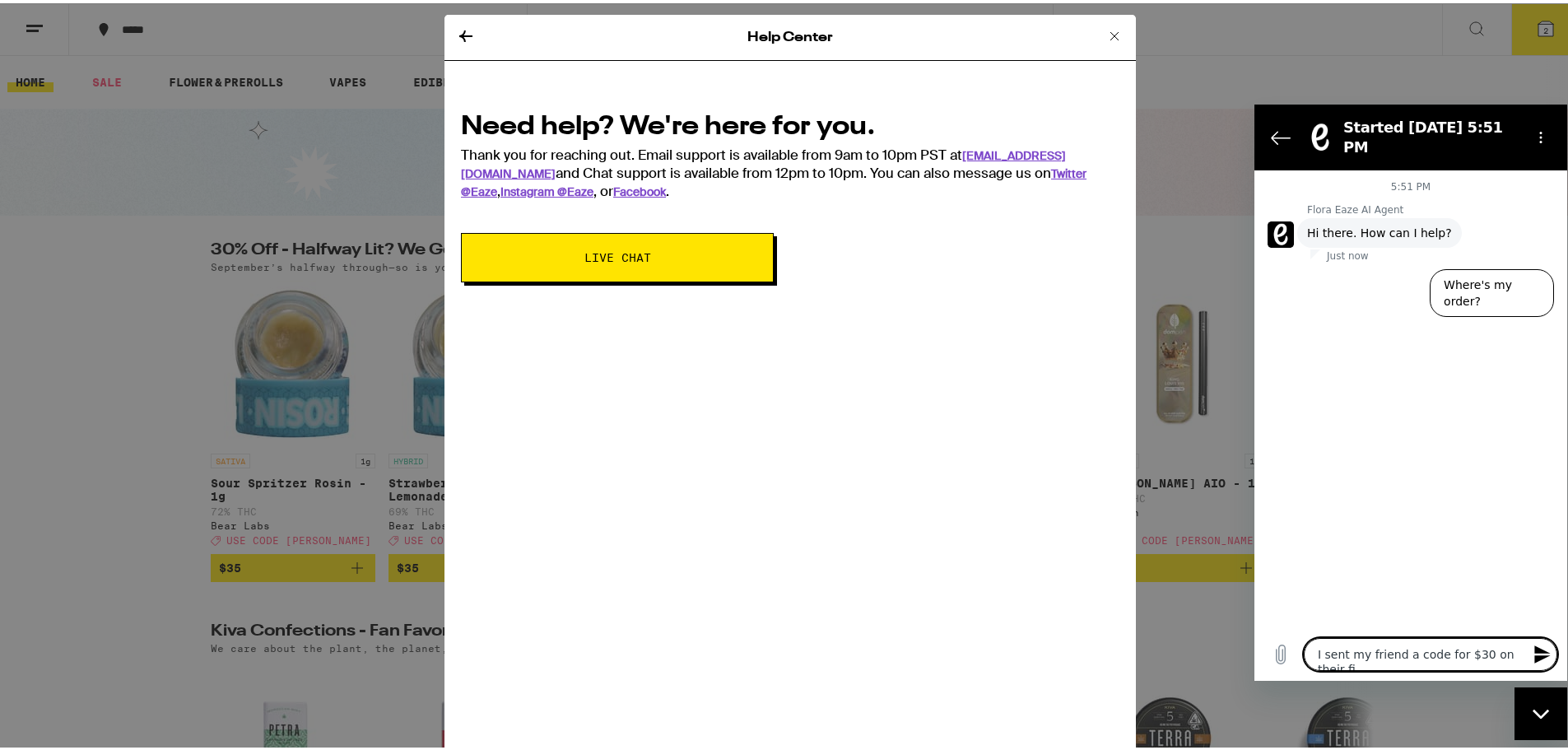
type textarea "x"
type textarea "I sent my friend a code for $30 on their firs"
type textarea "x"
type textarea "I sent my friend a code for $30 on their first"
type textarea "x"
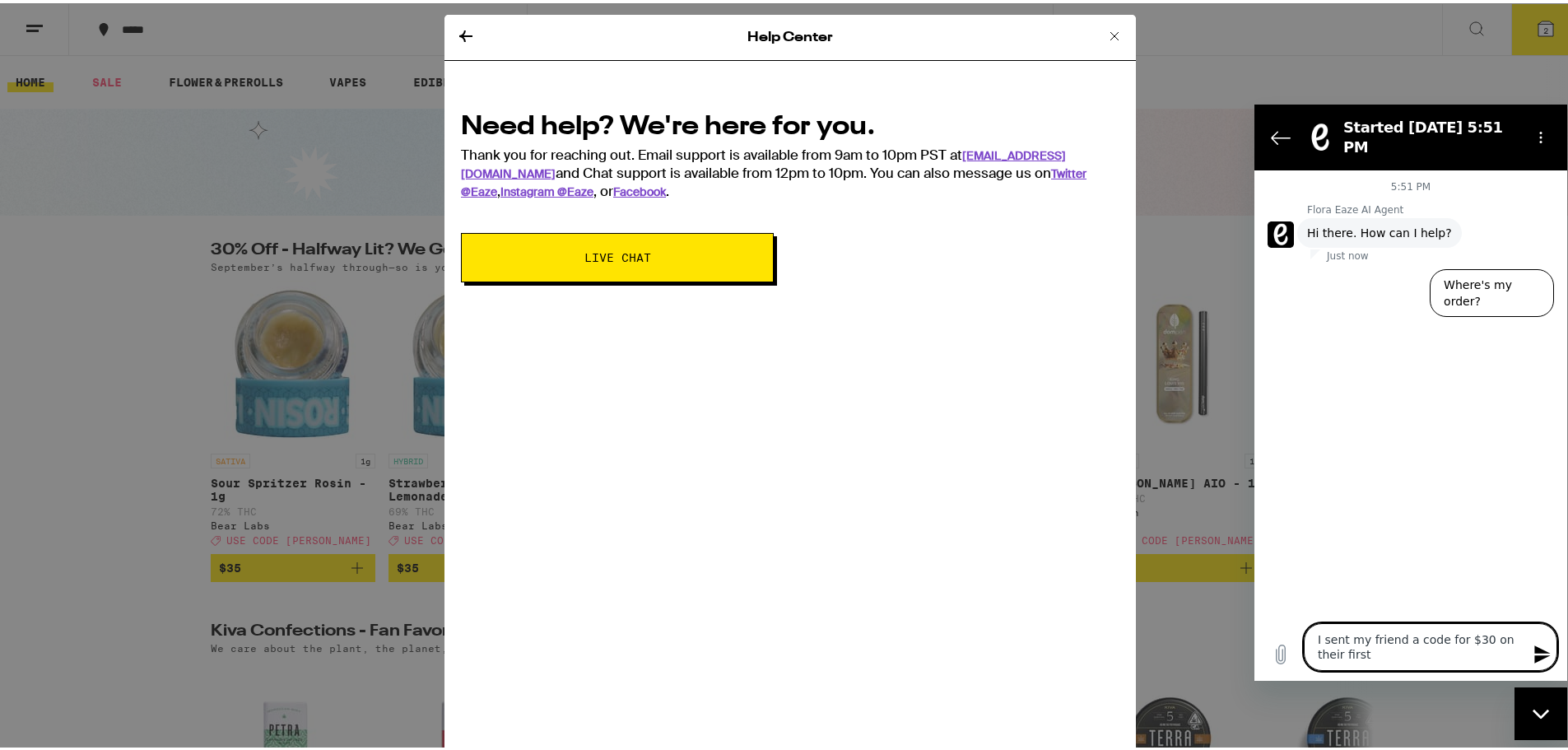
type textarea "I sent my friend a code for $30 on their first"
type textarea "x"
type textarea "I sent my friend a code for $30 on their first d"
type textarea "x"
type textarea "I sent my friend a code for $30 on their first de"
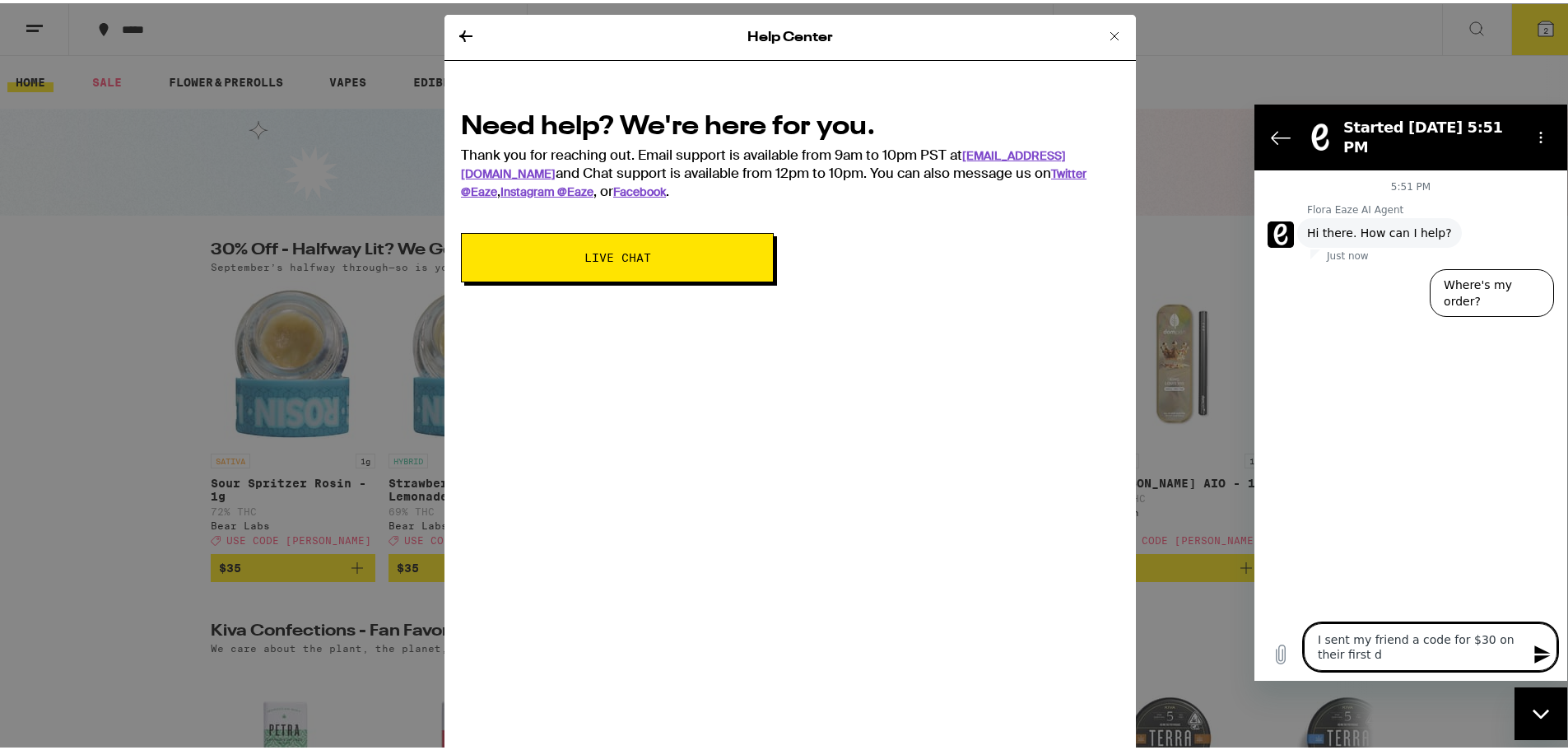
type textarea "x"
type textarea "I sent my friend a code for $30 on their first del"
type textarea "x"
type textarea "I sent my friend a code for $30 on their first dell"
type textarea "x"
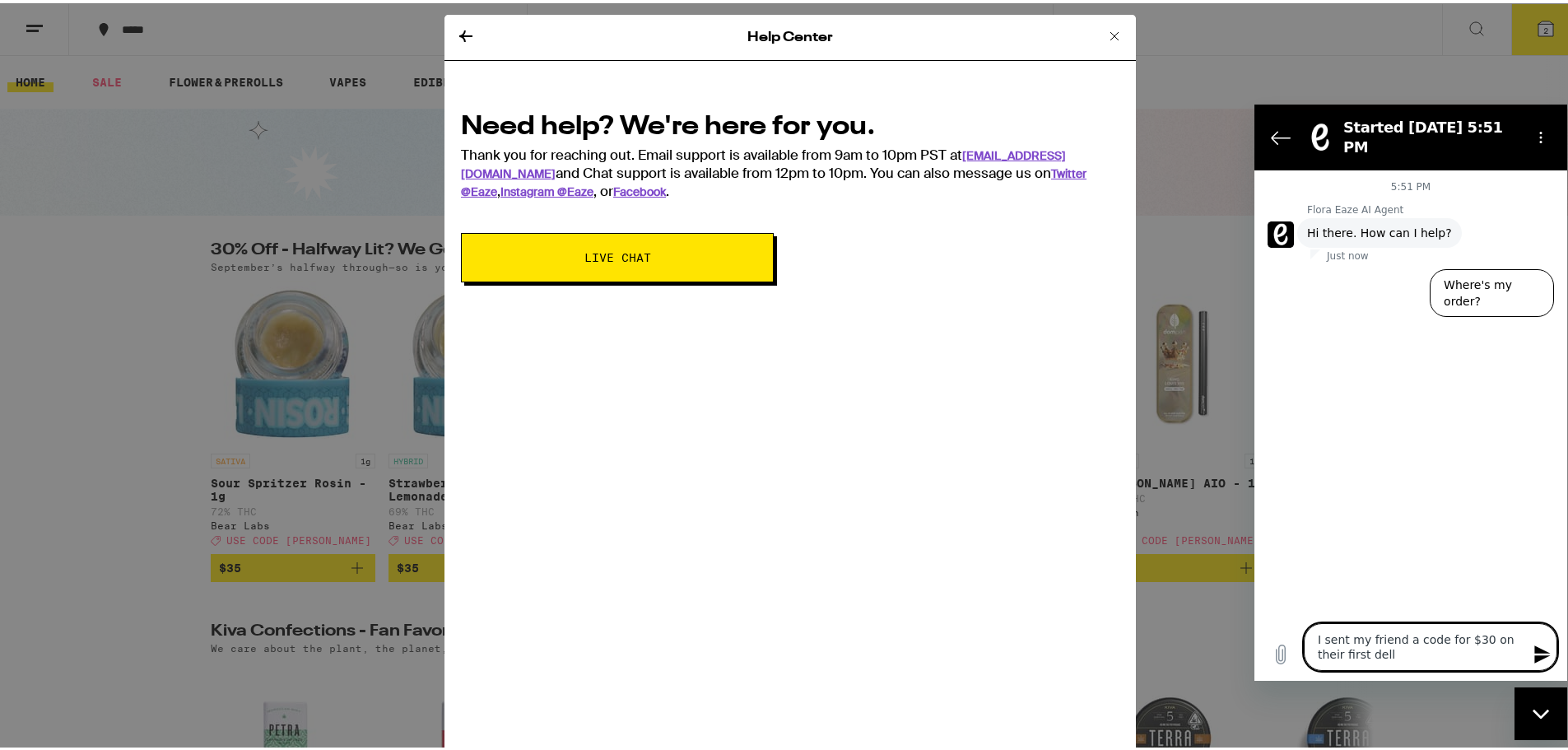
type textarea "I sent my friend a code for $30 on their first delli"
type textarea "x"
type textarea "I sent my friend a code for $30 on their first dell"
type textarea "x"
type textarea "I sent my friend a code for $30 on their first del"
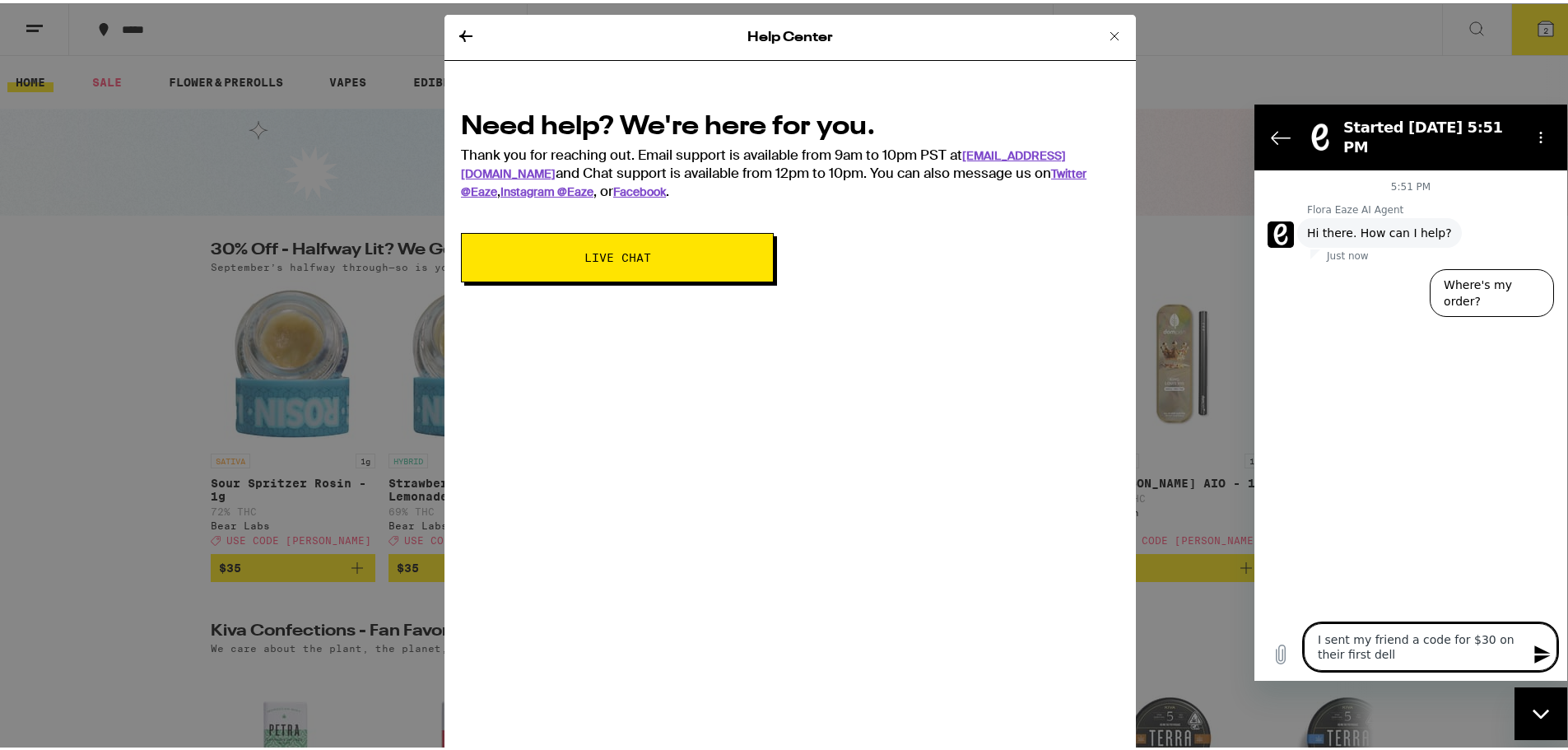
type textarea "x"
type textarea "I sent my friend a code for $30 on their first deli"
type textarea "x"
type textarea "I sent my friend a code for $30 on their first deliv"
type textarea "x"
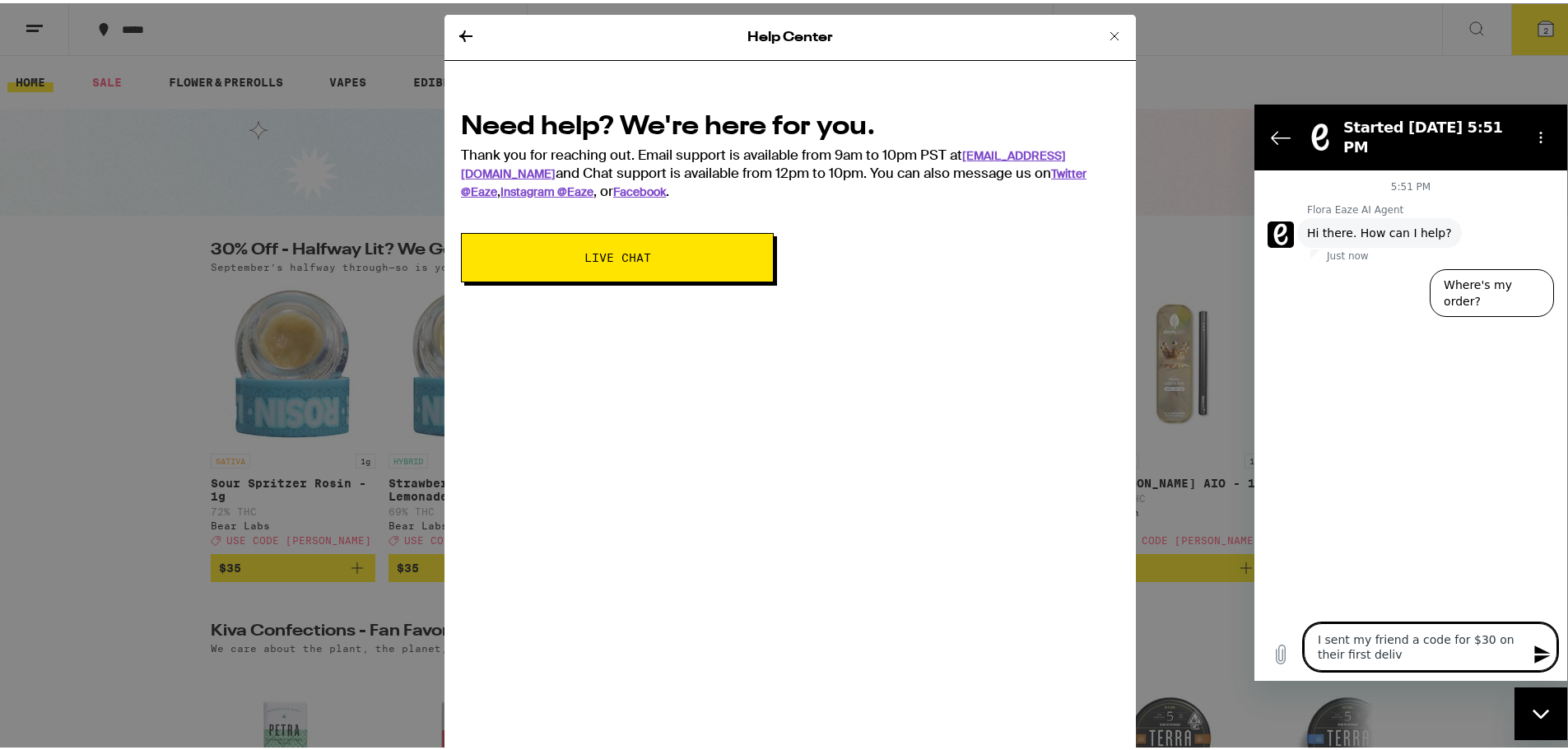
type textarea "I sent my friend a code for $30 on their first delive"
type textarea "x"
type textarea "I sent my friend a code for $30 on their first deliver"
type textarea "x"
type textarea "I sent my friend a code for $30 on their first delivery"
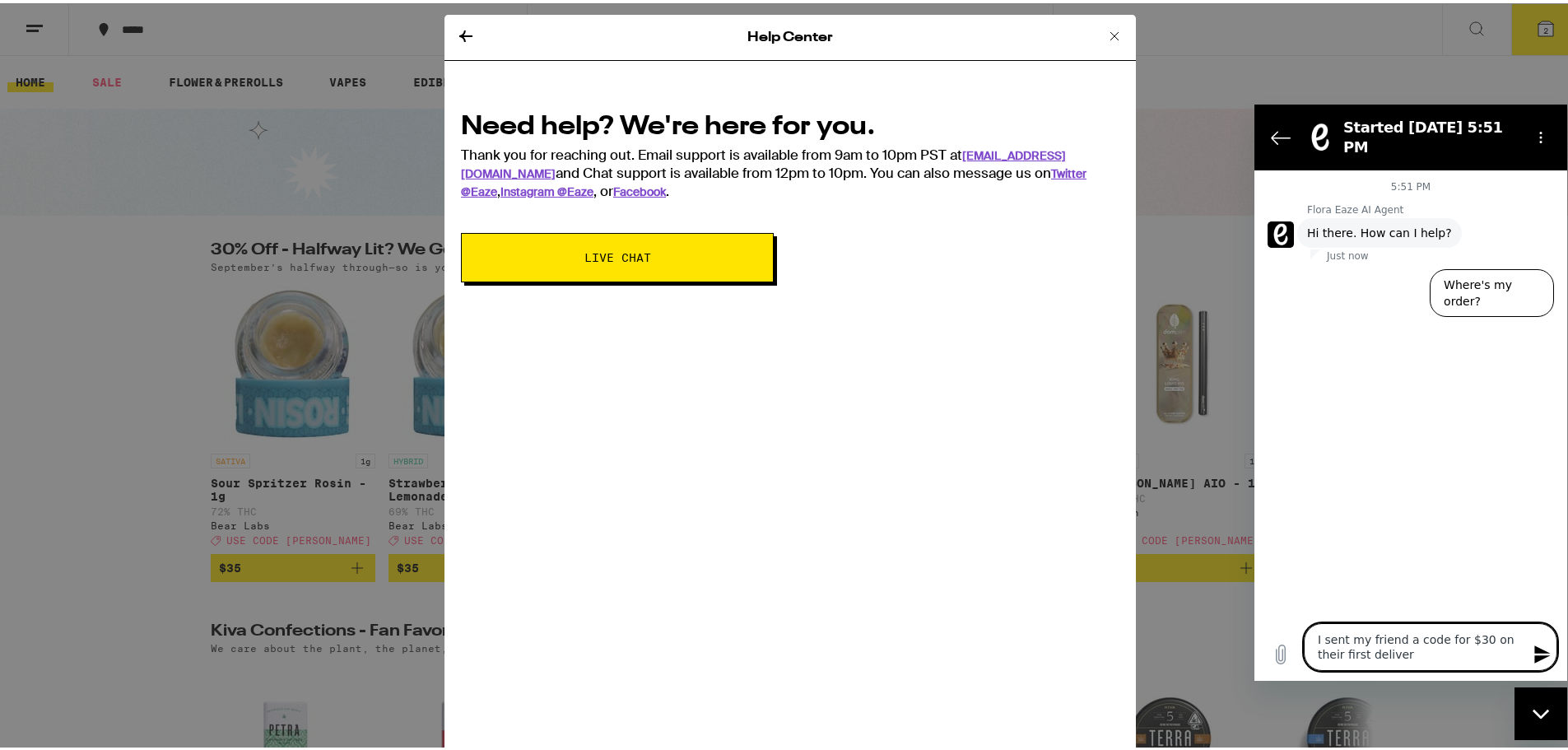
type textarea "x"
type textarea "I sent my friend a code for $30 on their first delivery,"
type textarea "x"
type textarea "I sent my friend a code for $30 on their first delivery,"
type textarea "x"
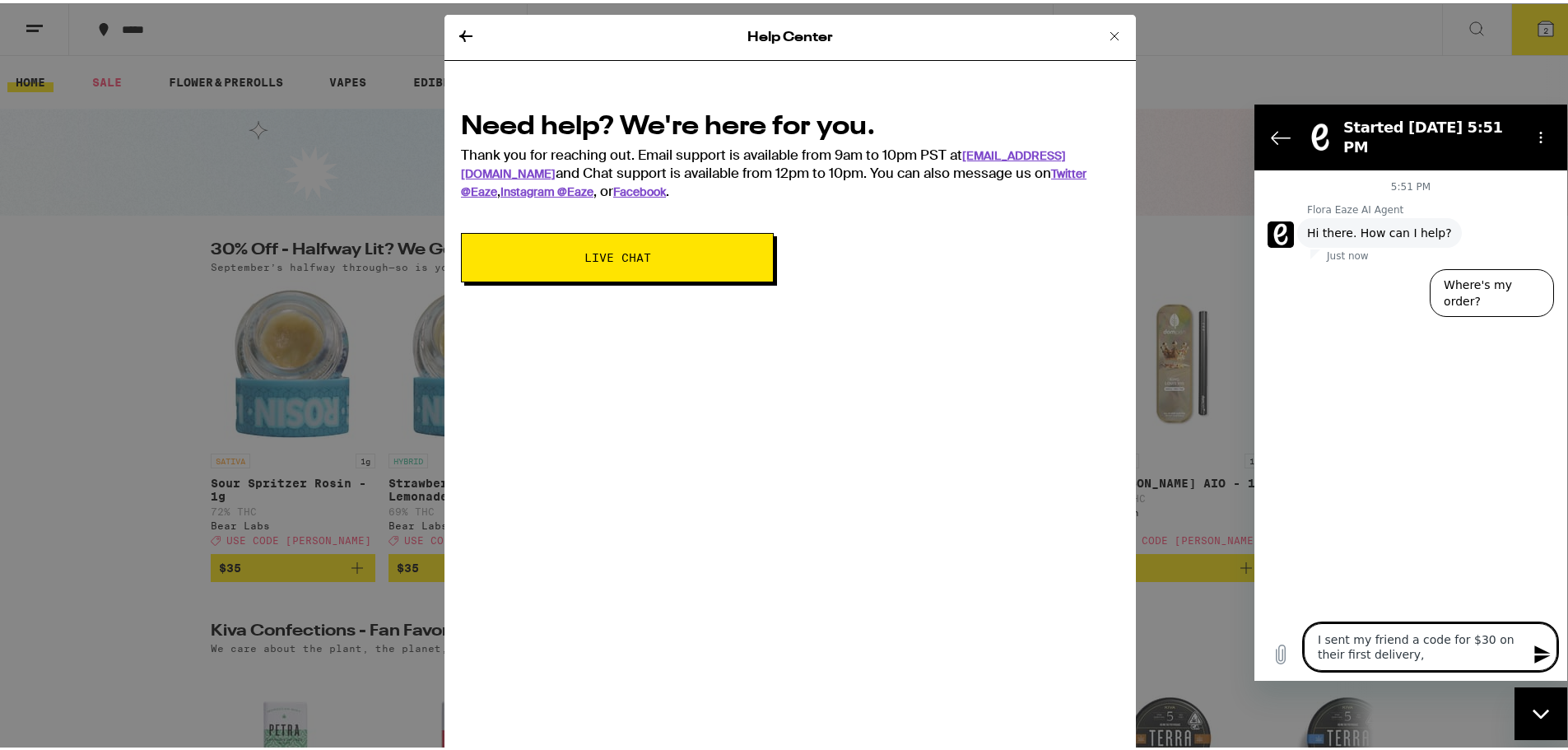
type textarea "I sent my friend a code for $30 on their first delivery, b"
type textarea "x"
type textarea "I sent my friend a code for $30 on their first delivery, bu"
type textarea "x"
type textarea "I sent my friend a code for $30 on their first delivery, but"
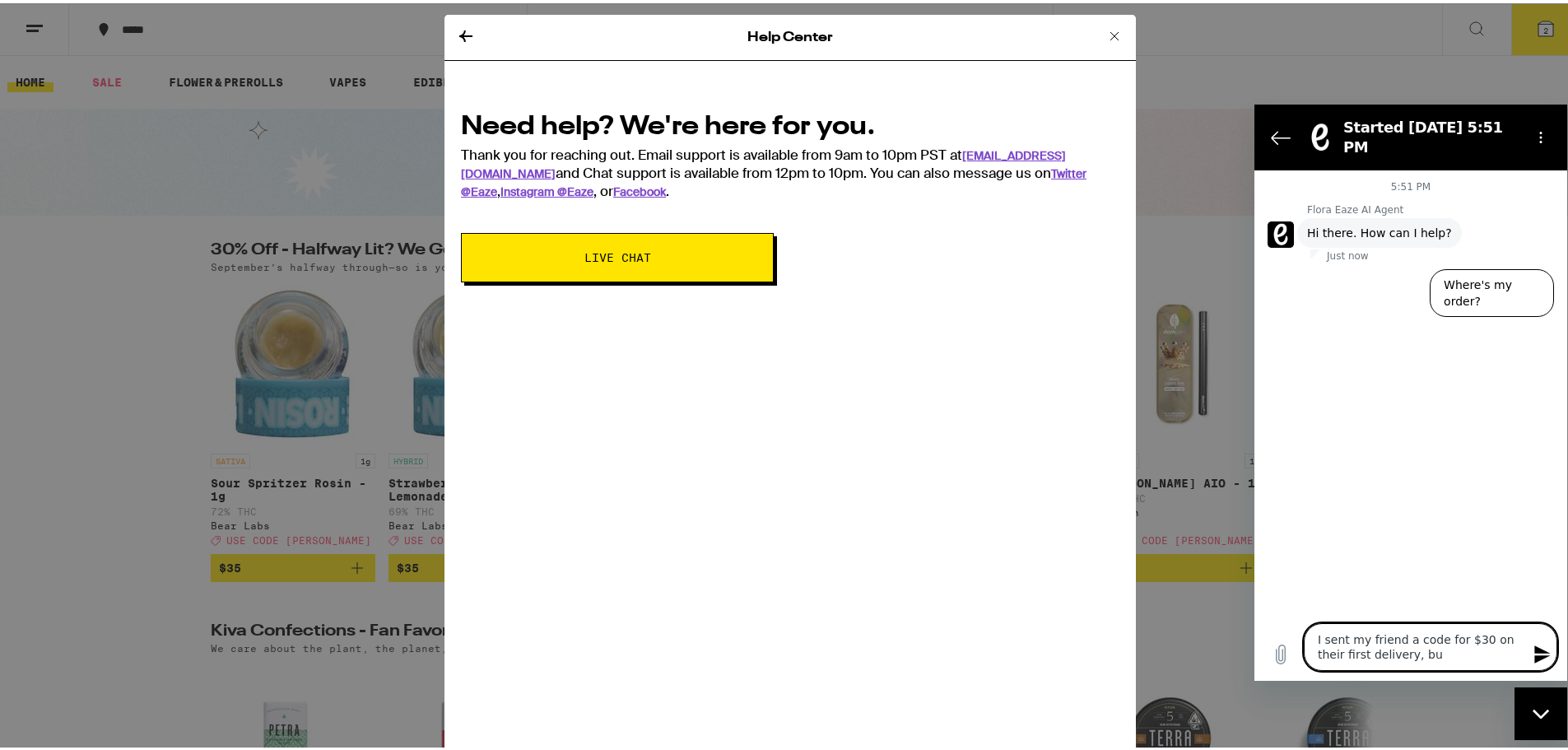
type textarea "x"
type textarea "I sent my friend a code for $30 on their first delivery, but"
type textarea "x"
type textarea "I sent my friend a code for $30 on their first delivery, but n"
type textarea "x"
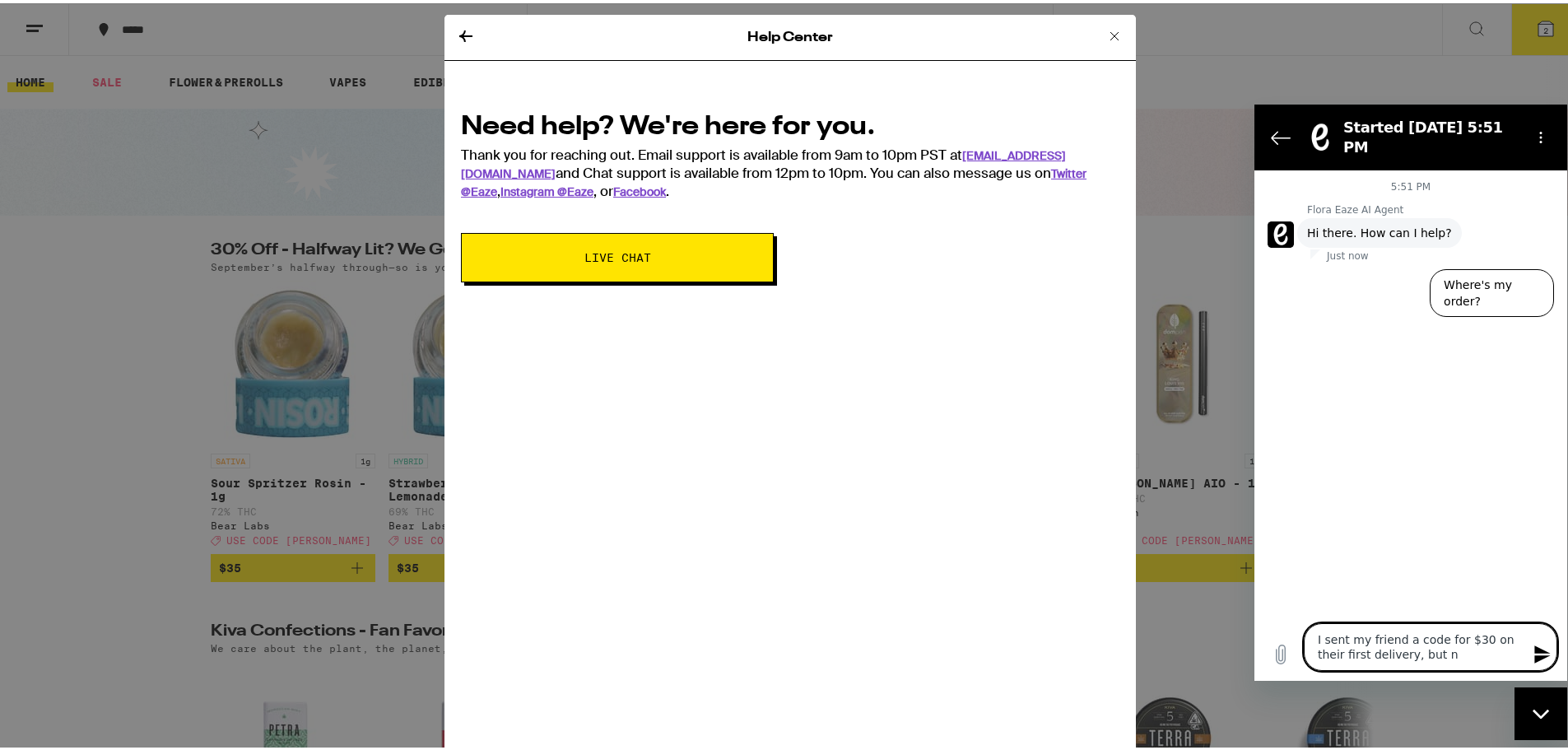
type textarea "I sent my friend a code for $30 on their first delivery, but no"
type textarea "x"
type textarea "I sent my friend a code for $30 on their first delivery, but no"
type textarea "x"
type textarea "I sent my friend a code for $30 on their first delivery, but no"
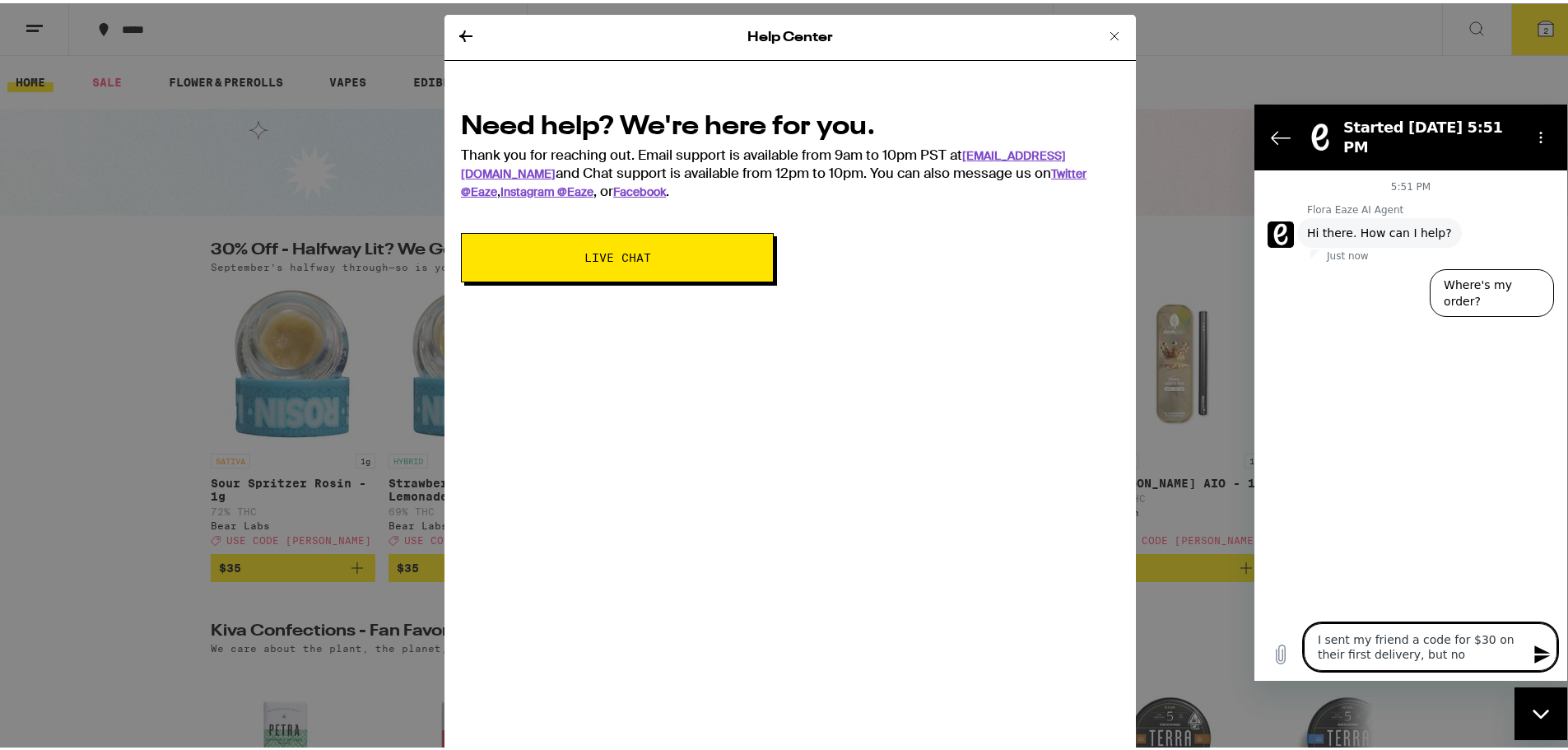
type textarea "x"
type textarea "I sent my friend a code for $30 on their first delivery, but n"
type textarea "x"
type textarea "I sent my friend a code for $30 on their first delivery, but"
type textarea "x"
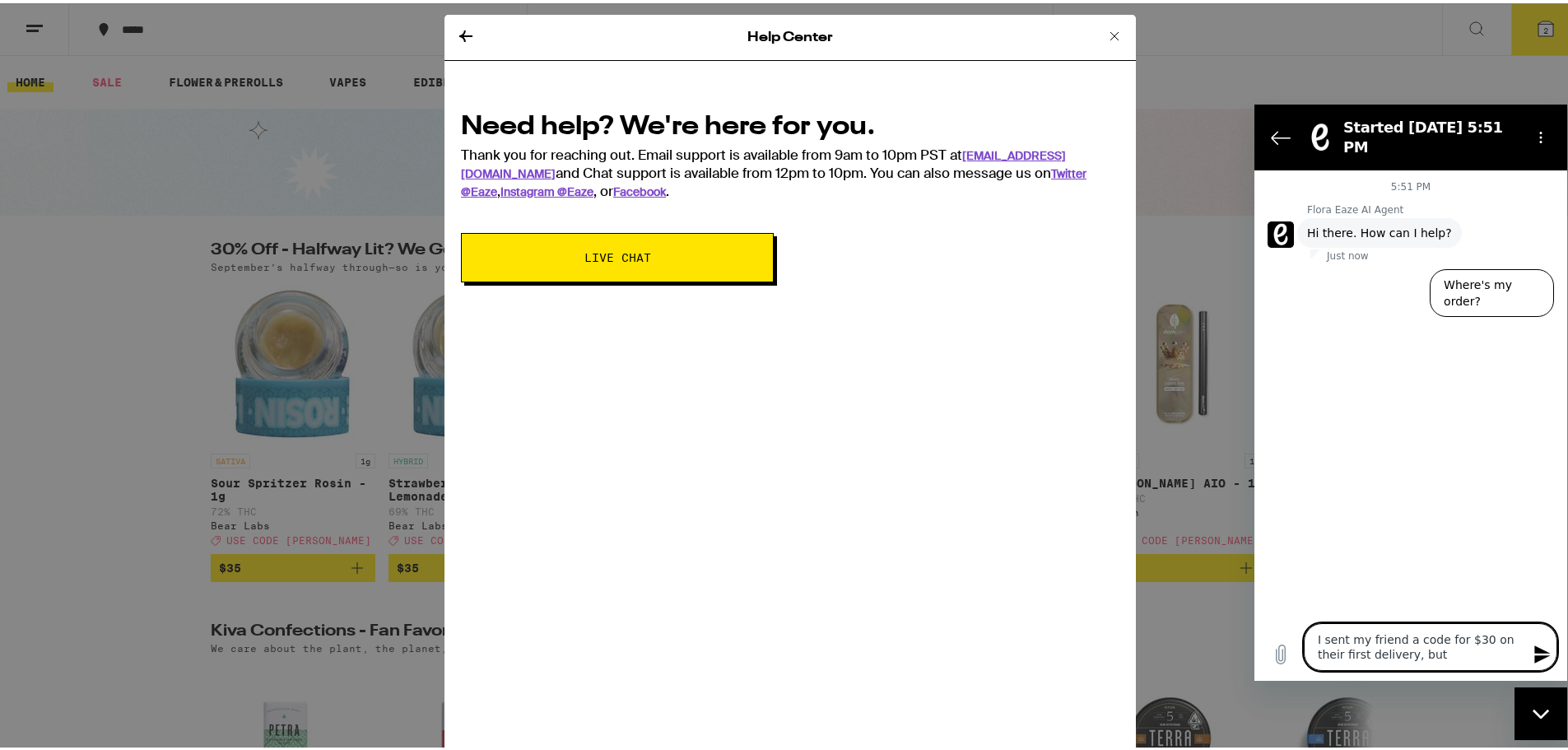
type textarea "I sent my friend a code for $30 on their first delivery, but"
type textarea "x"
type textarea "I sent my friend a code for $30 on their first delivery, bu"
type textarea "x"
type textarea "I sent my friend a code for $30 on their first delivery, b"
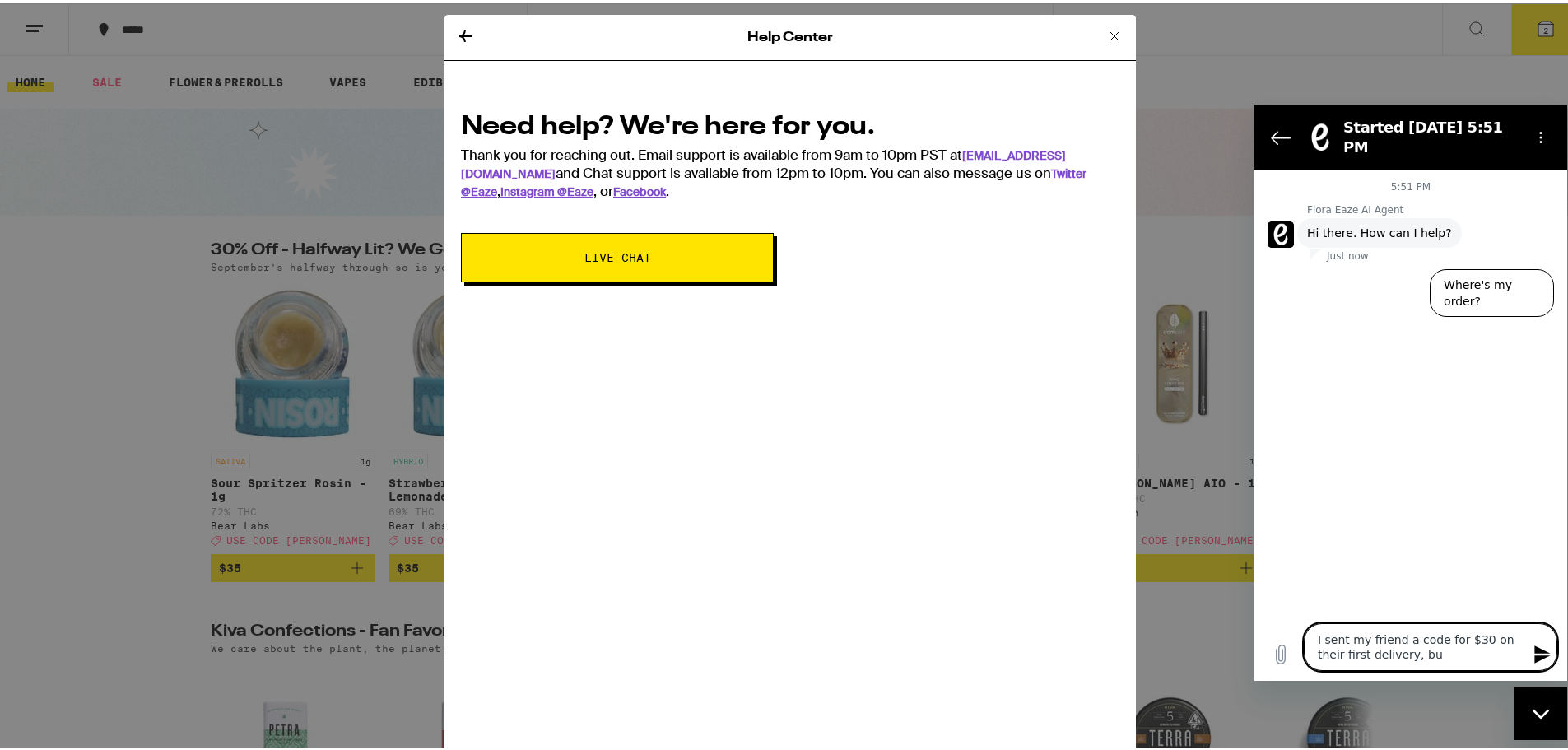
type textarea "x"
type textarea "I sent my friend a code for $30 on their first delivery,"
type textarea "x"
type textarea "I sent my friend a code for $30 on their first delivery,"
type textarea "x"
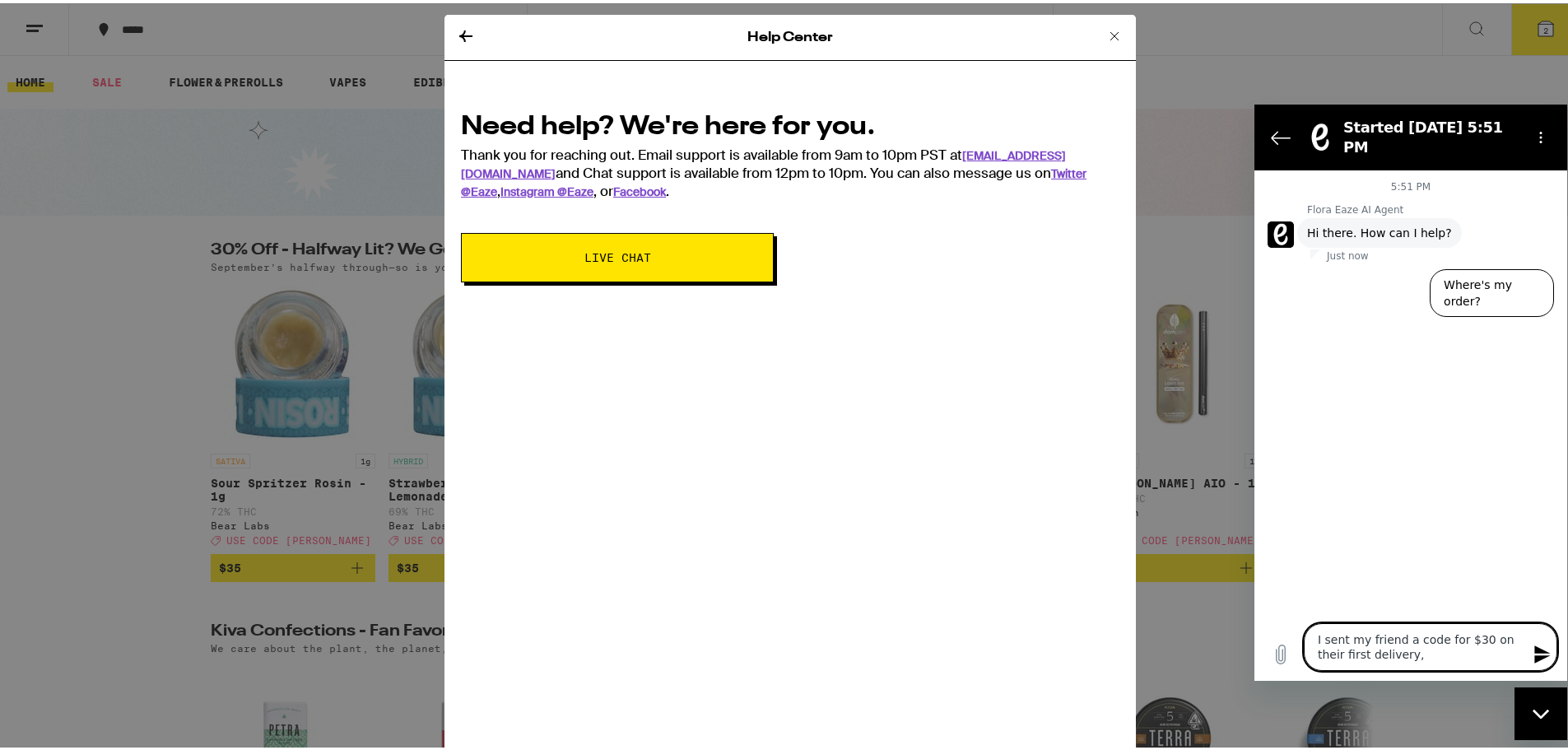
type textarea "I sent my friend a code for $30 on their first delivery"
type textarea "x"
type textarea "I sent my friend a code for $30 on their first delivery"
type textarea "x"
type textarea "I sent my friend a code for $30 on their first delivery s"
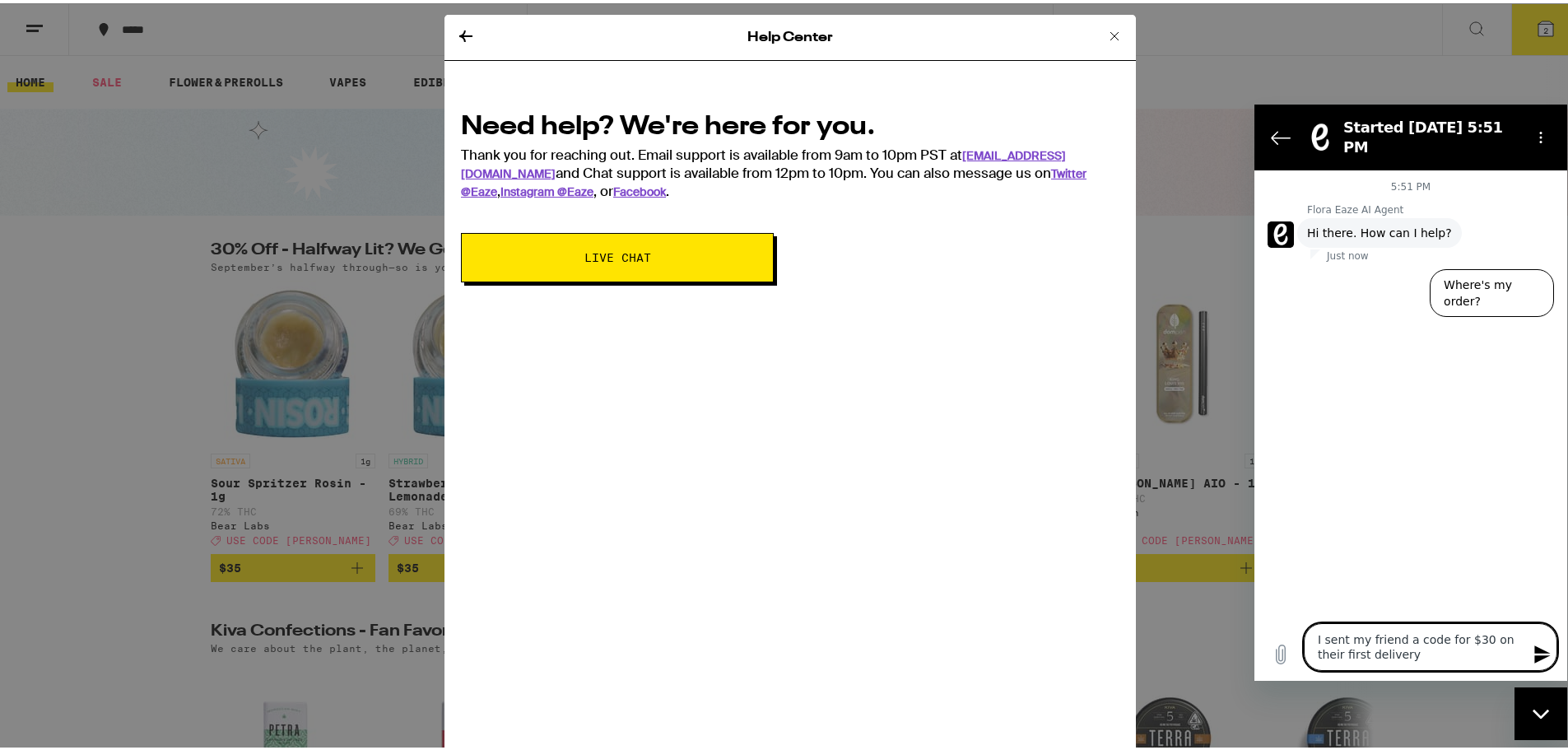
type textarea "x"
type textarea "I sent my friend a code for $30 on their first delivery si"
type textarea "x"
type textarea "I sent my friend a code for $30 on their first delivery sin"
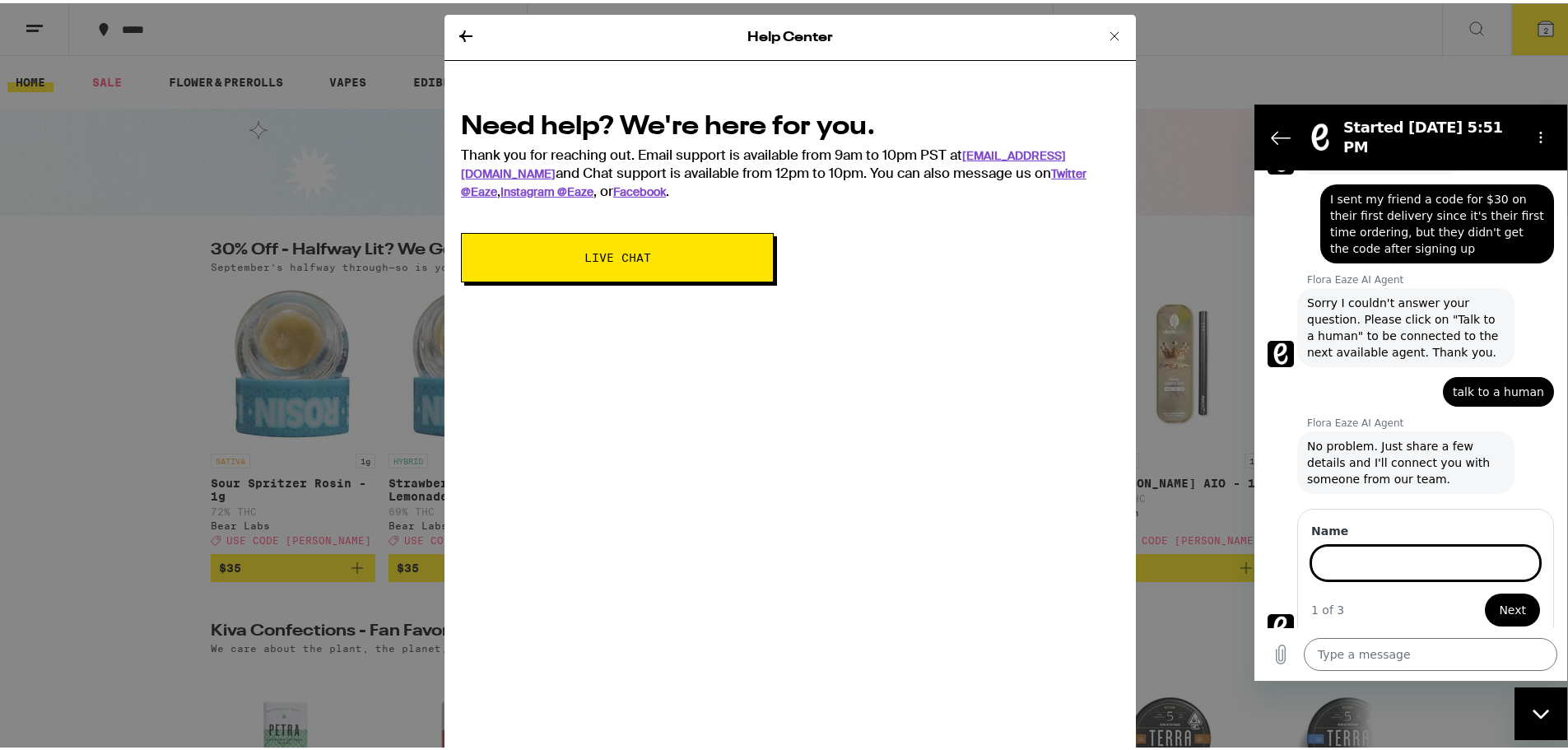
click at [1104, 35] on icon at bounding box center [1114, 33] width 20 height 20
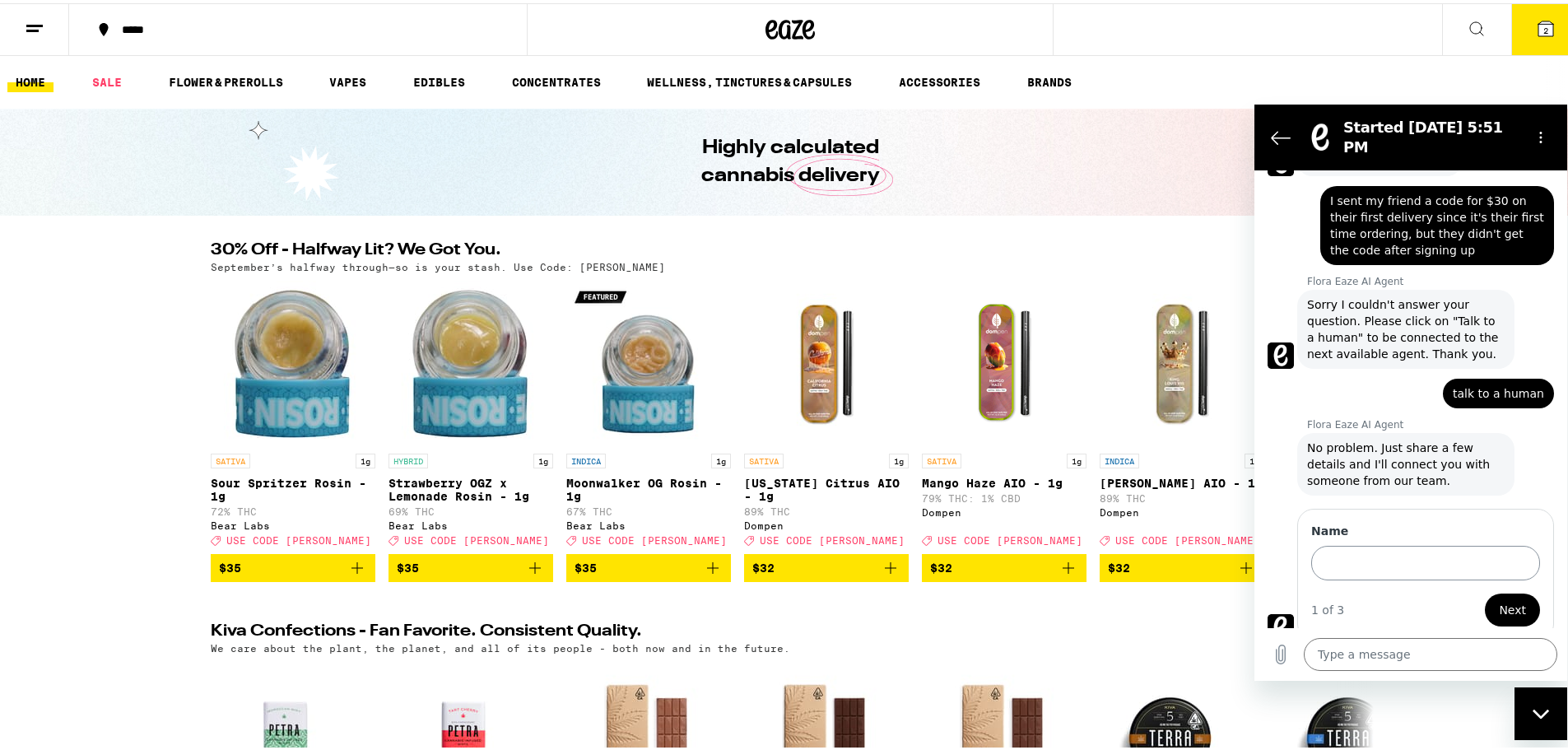
click at [1464, 545] on input "Name" at bounding box center [1425, 562] width 228 height 34
click at [1485, 593] on button "Next" at bounding box center [1512, 609] width 55 height 33
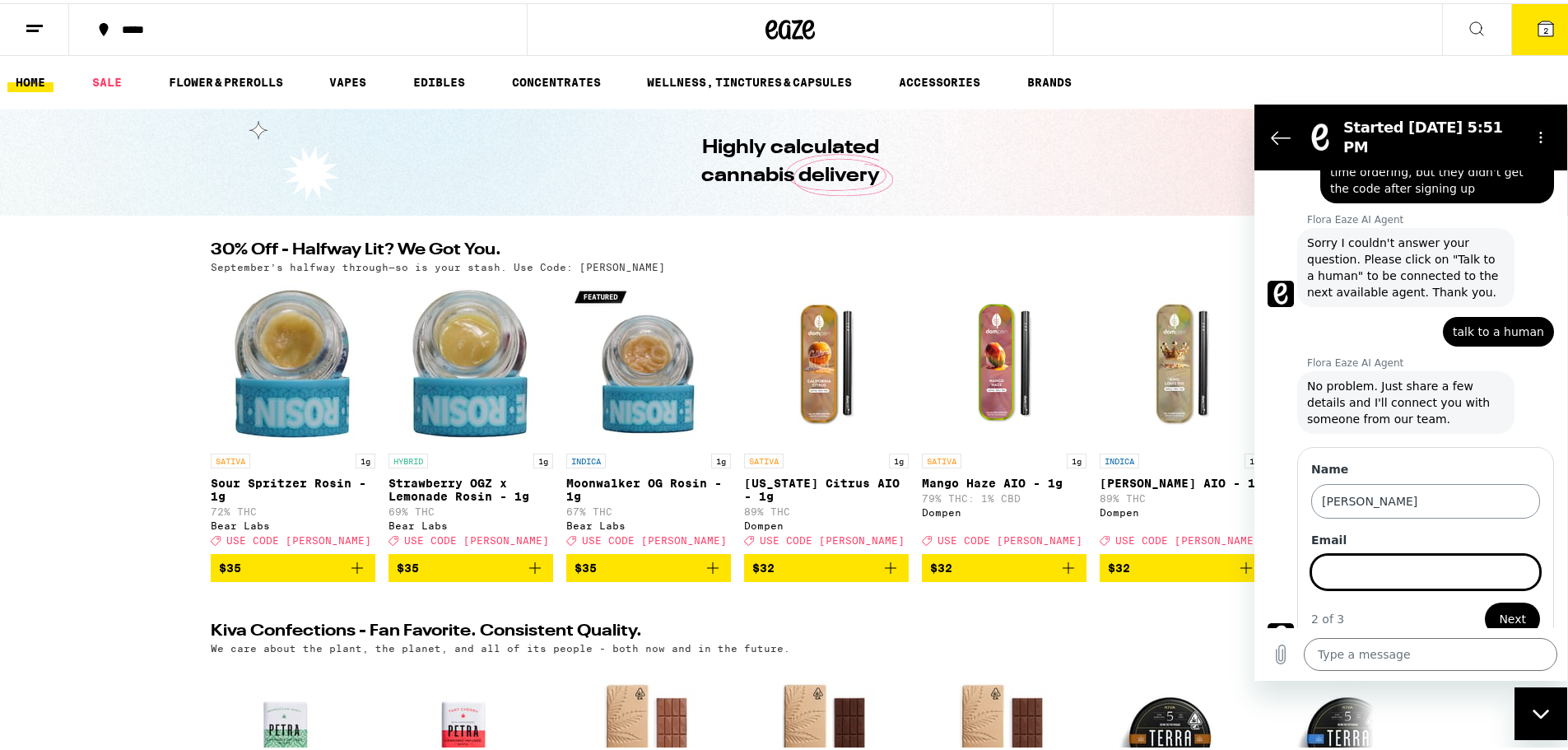
scroll to position [143, 0]
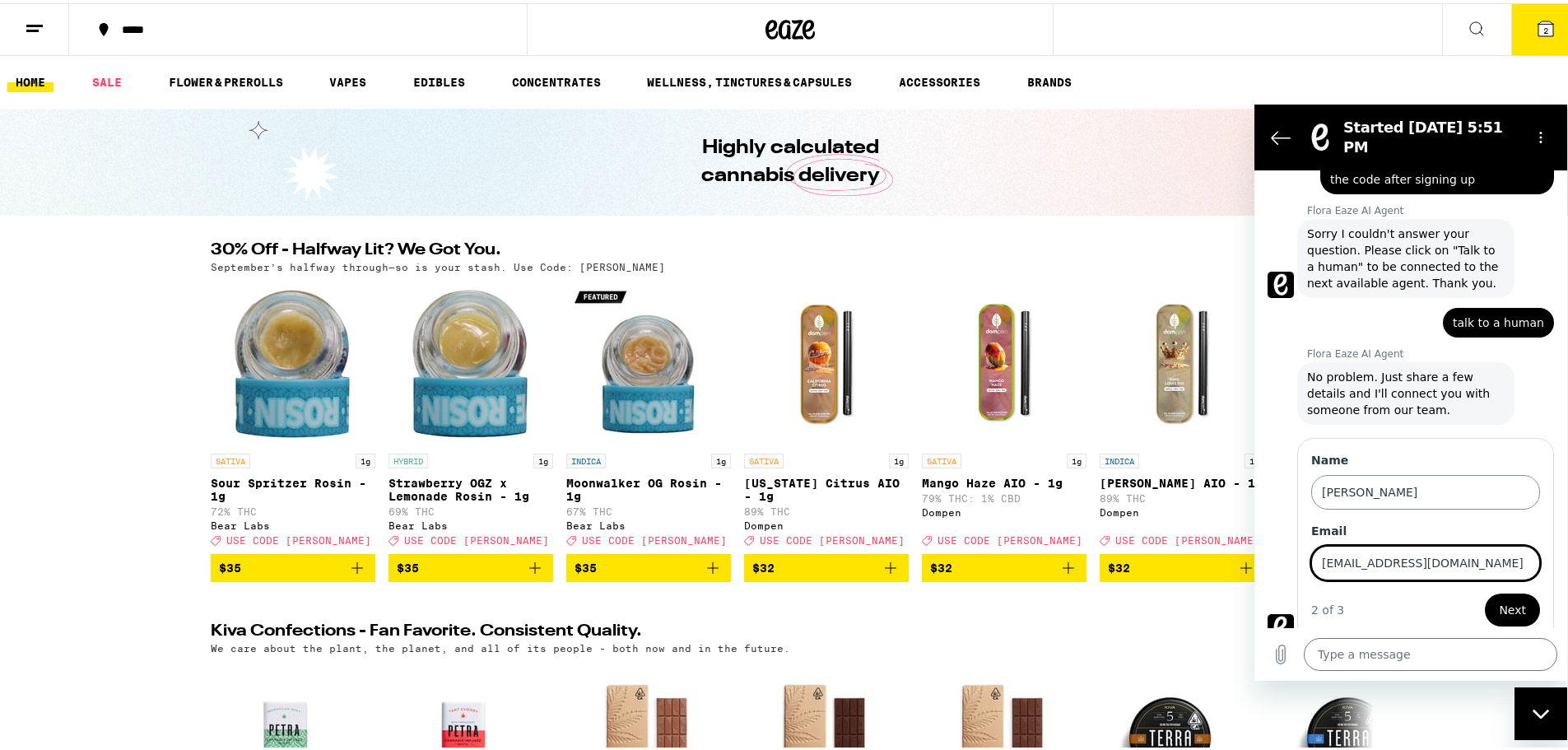
click at [1485, 593] on button "Next" at bounding box center [1512, 609] width 55 height 33
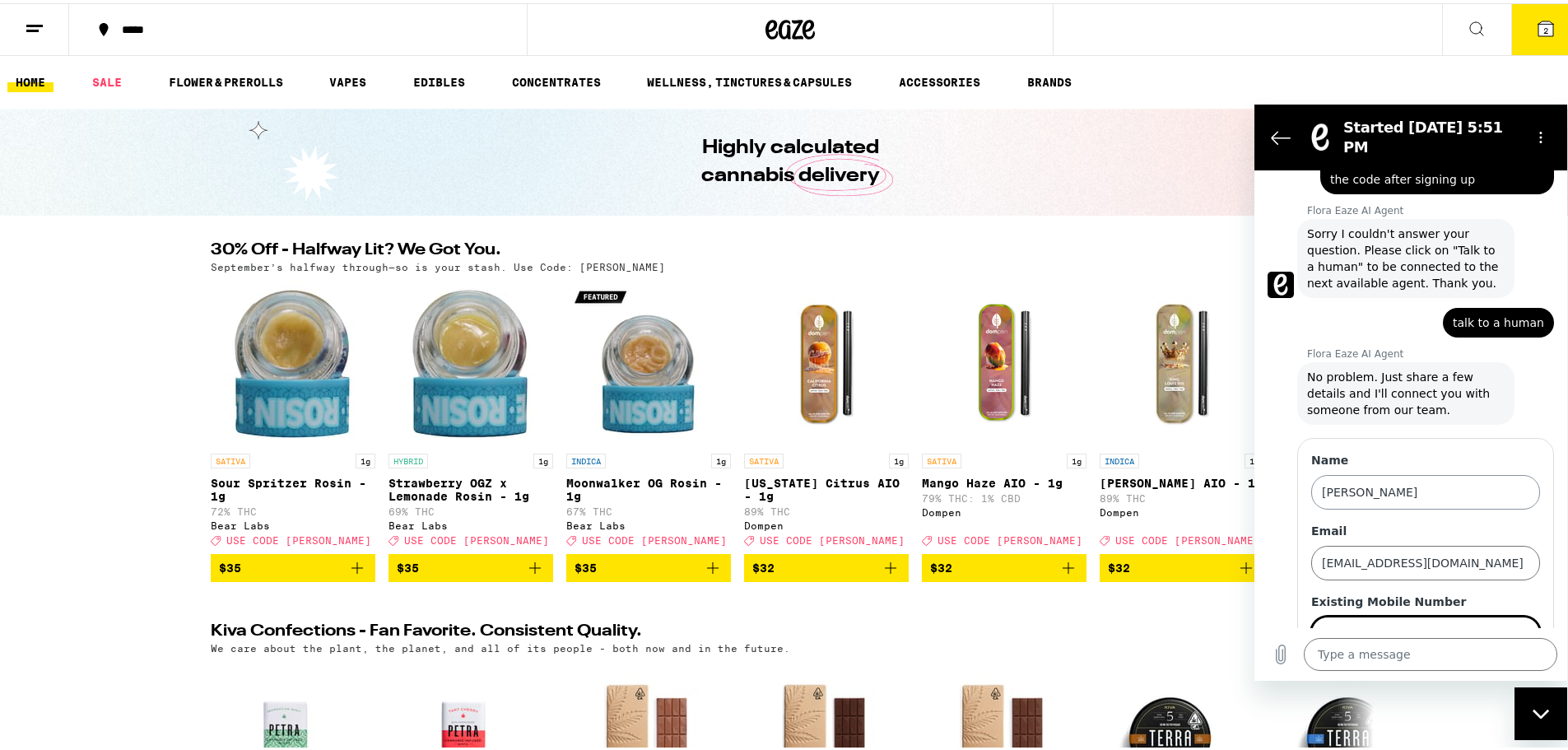
scroll to position [213, 0]
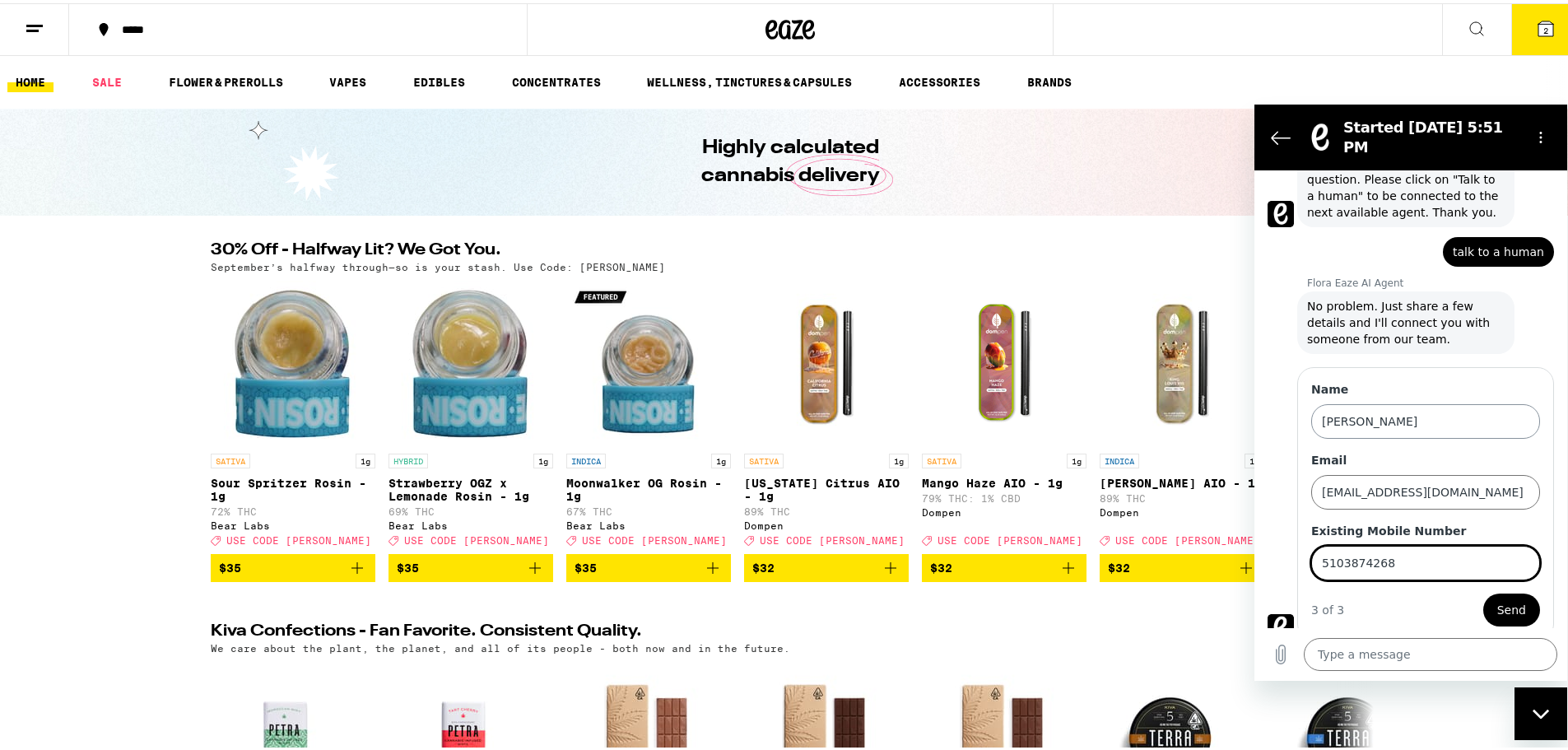
click at [1483, 593] on button "Send" at bounding box center [1511, 609] width 57 height 33
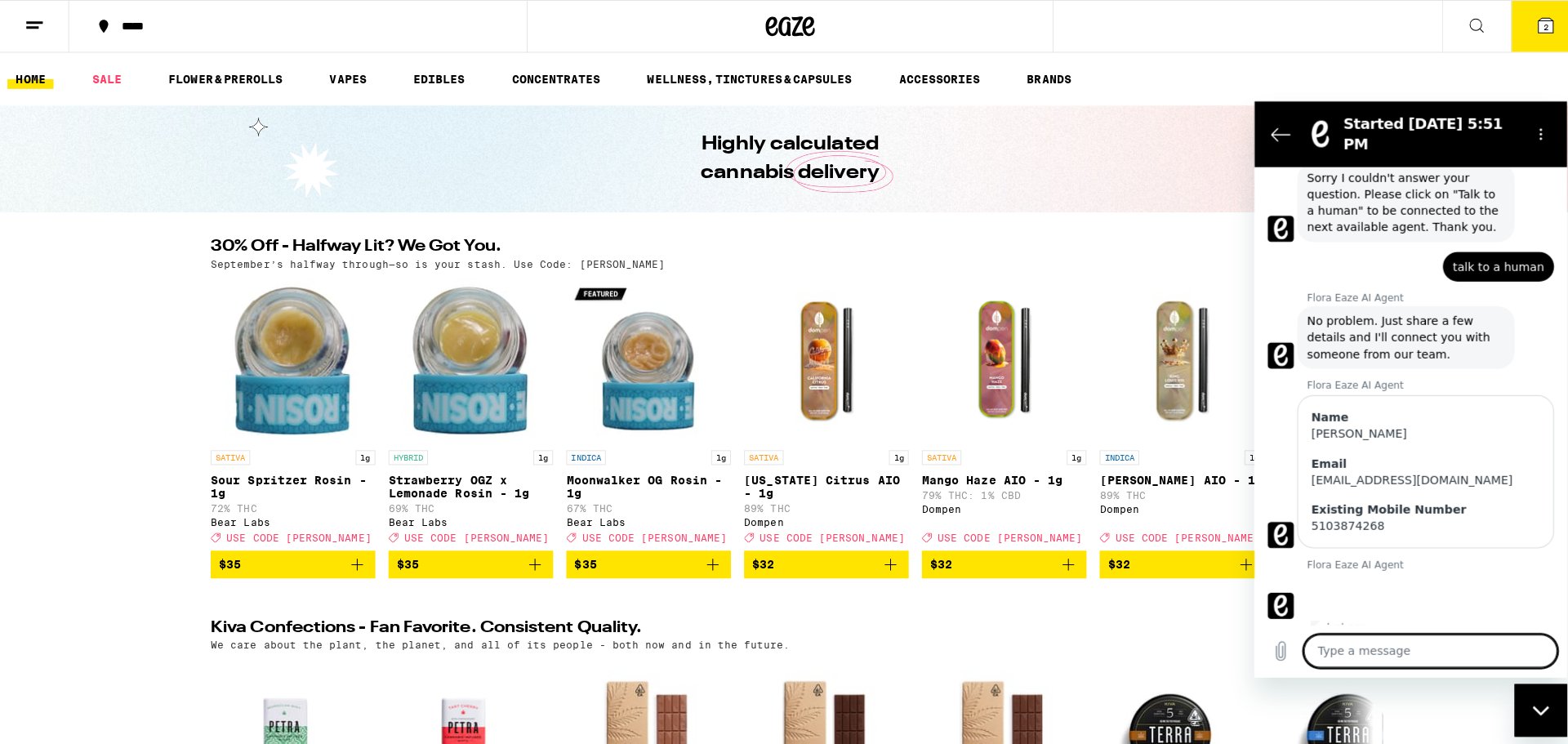
scroll to position [237, 0]
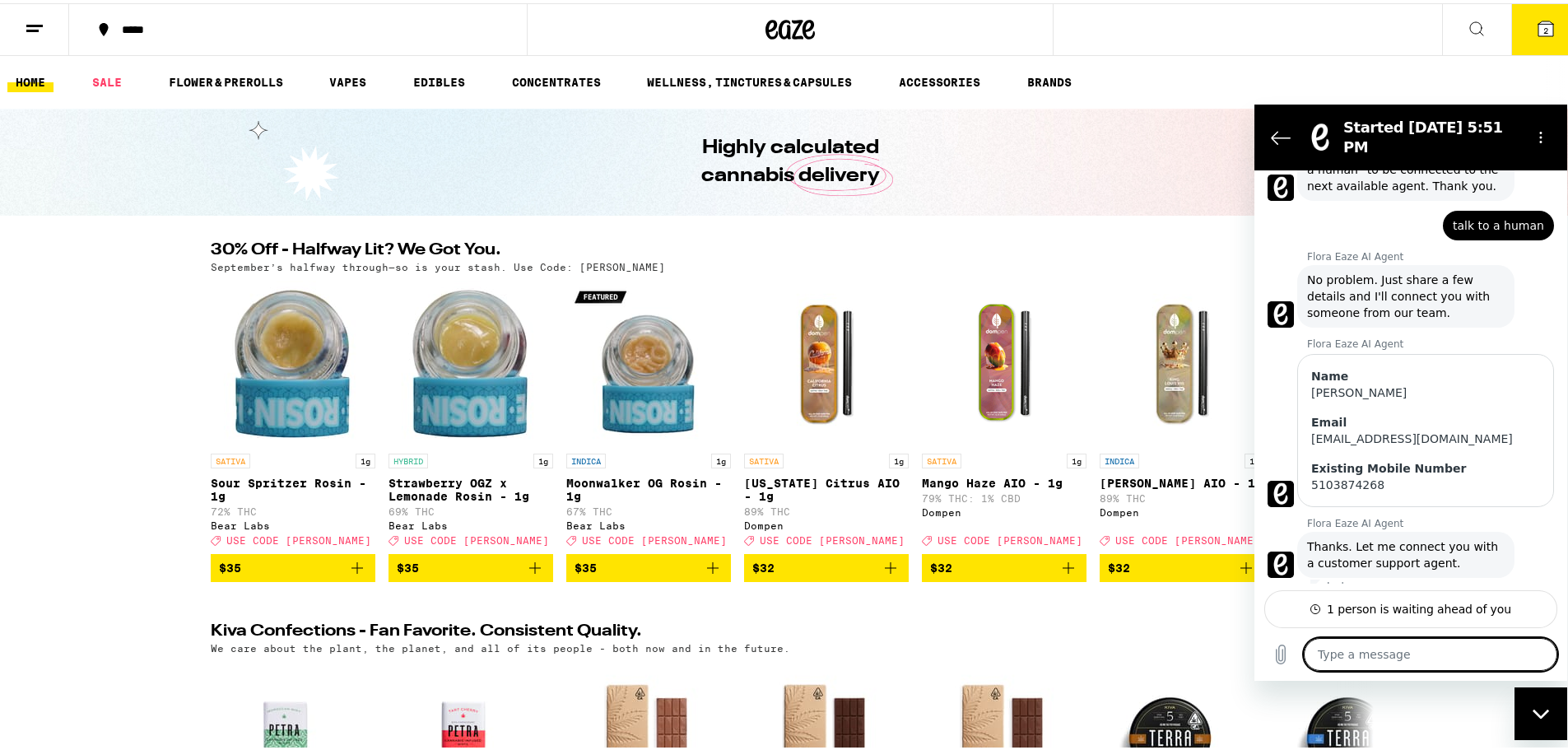
click at [1542, 21] on icon at bounding box center [1546, 25] width 20 height 20
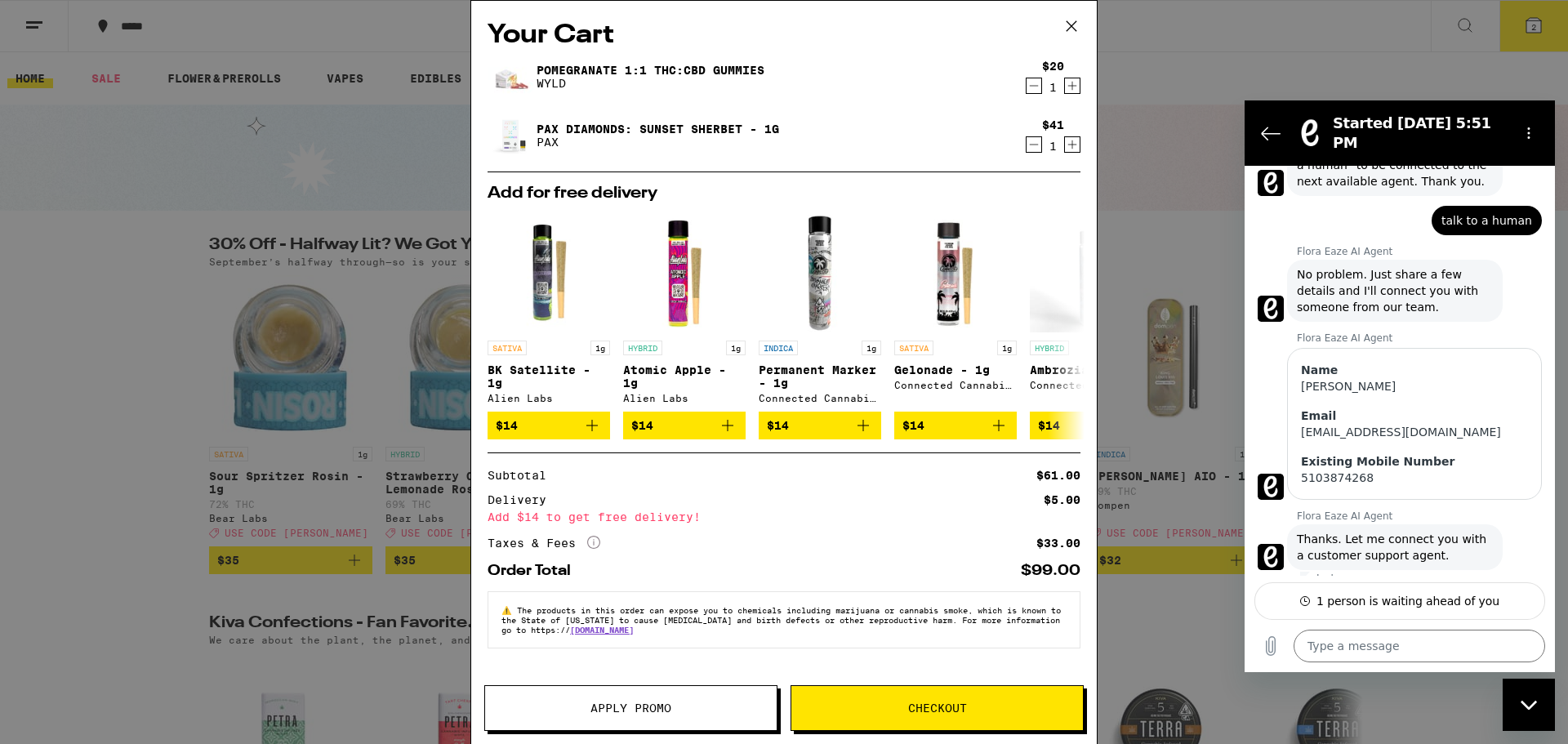
click at [1032, 143] on icon "Decrement" at bounding box center [1033, 144] width 15 height 19
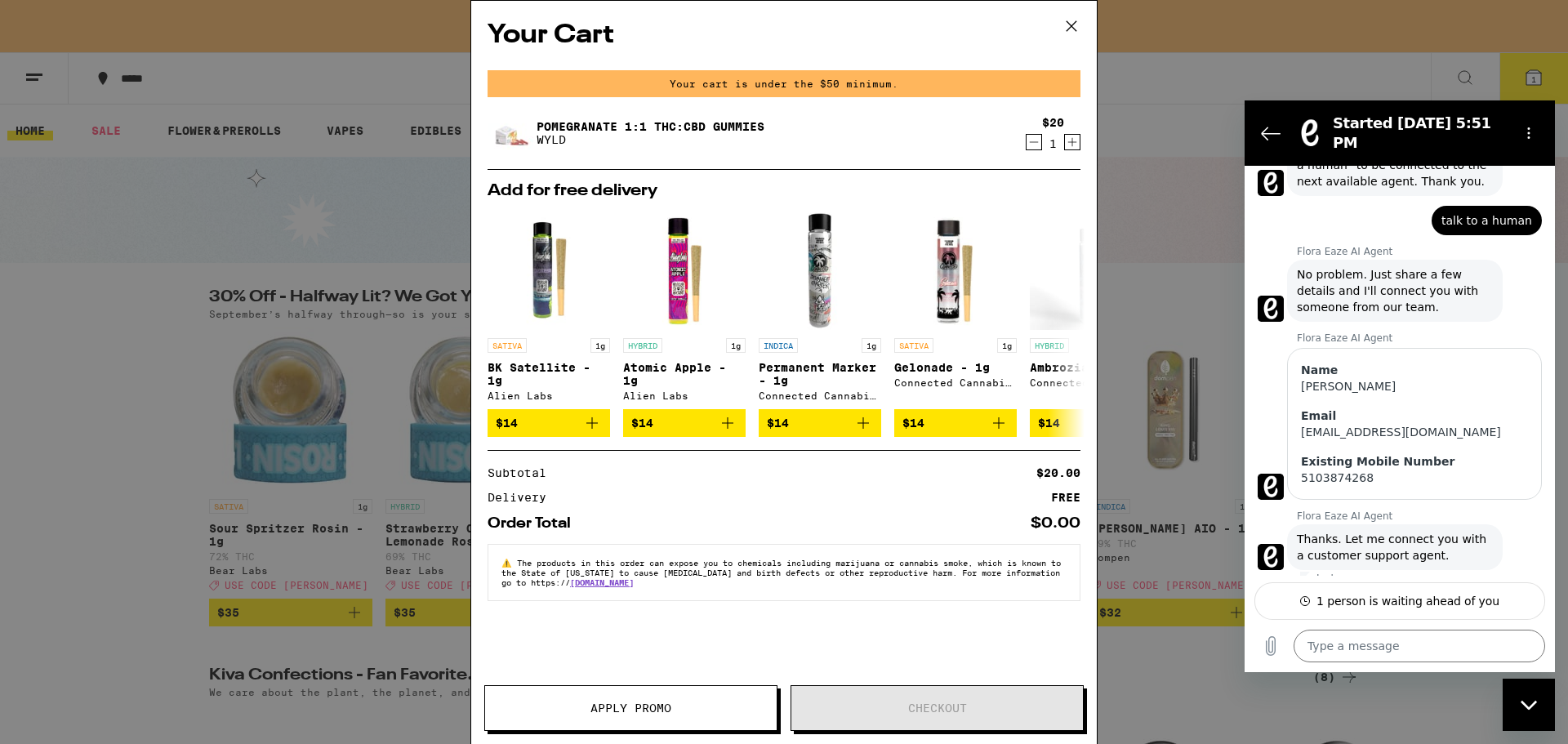
click at [1030, 138] on icon "Decrement" at bounding box center [1033, 142] width 15 height 19
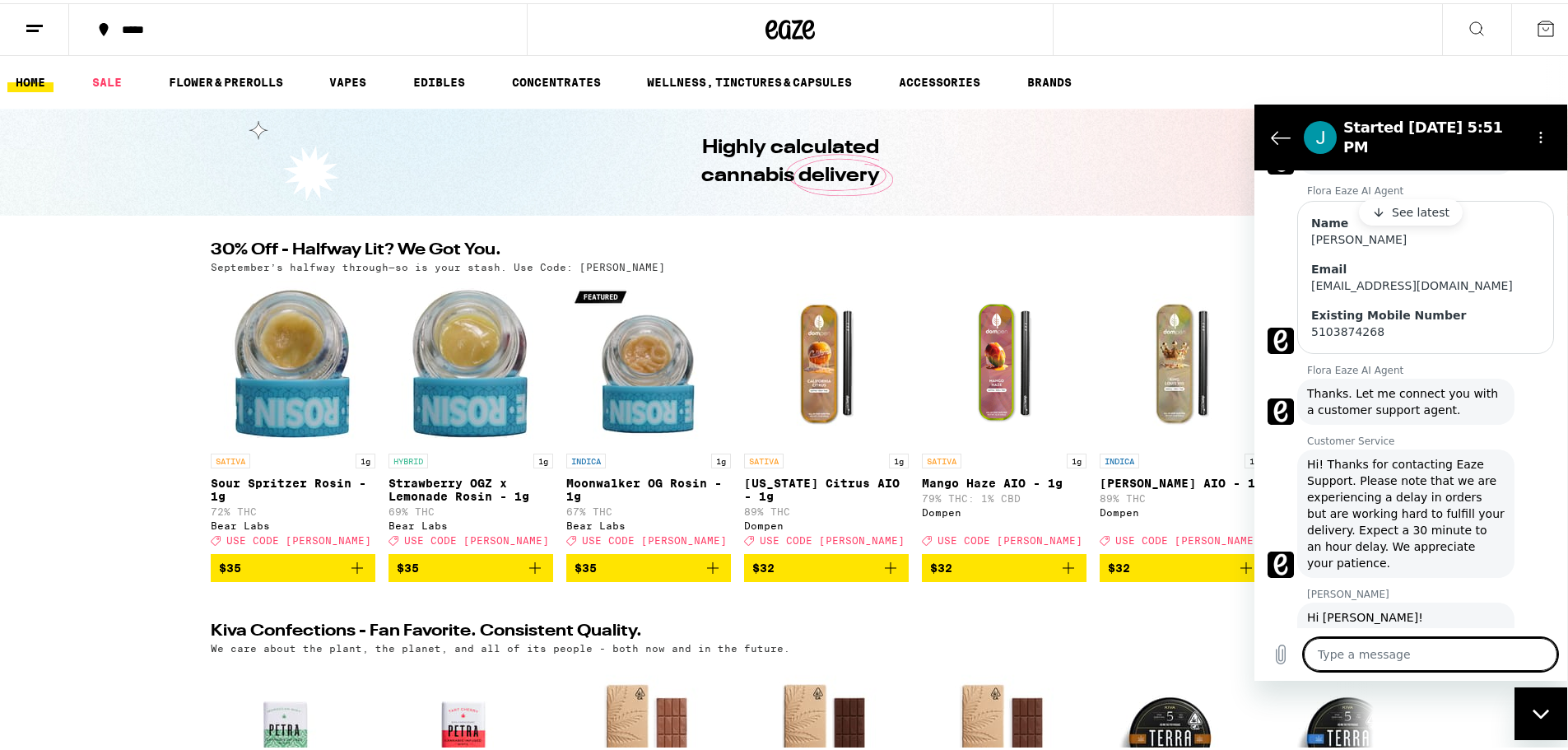
scroll to position [469, 0]
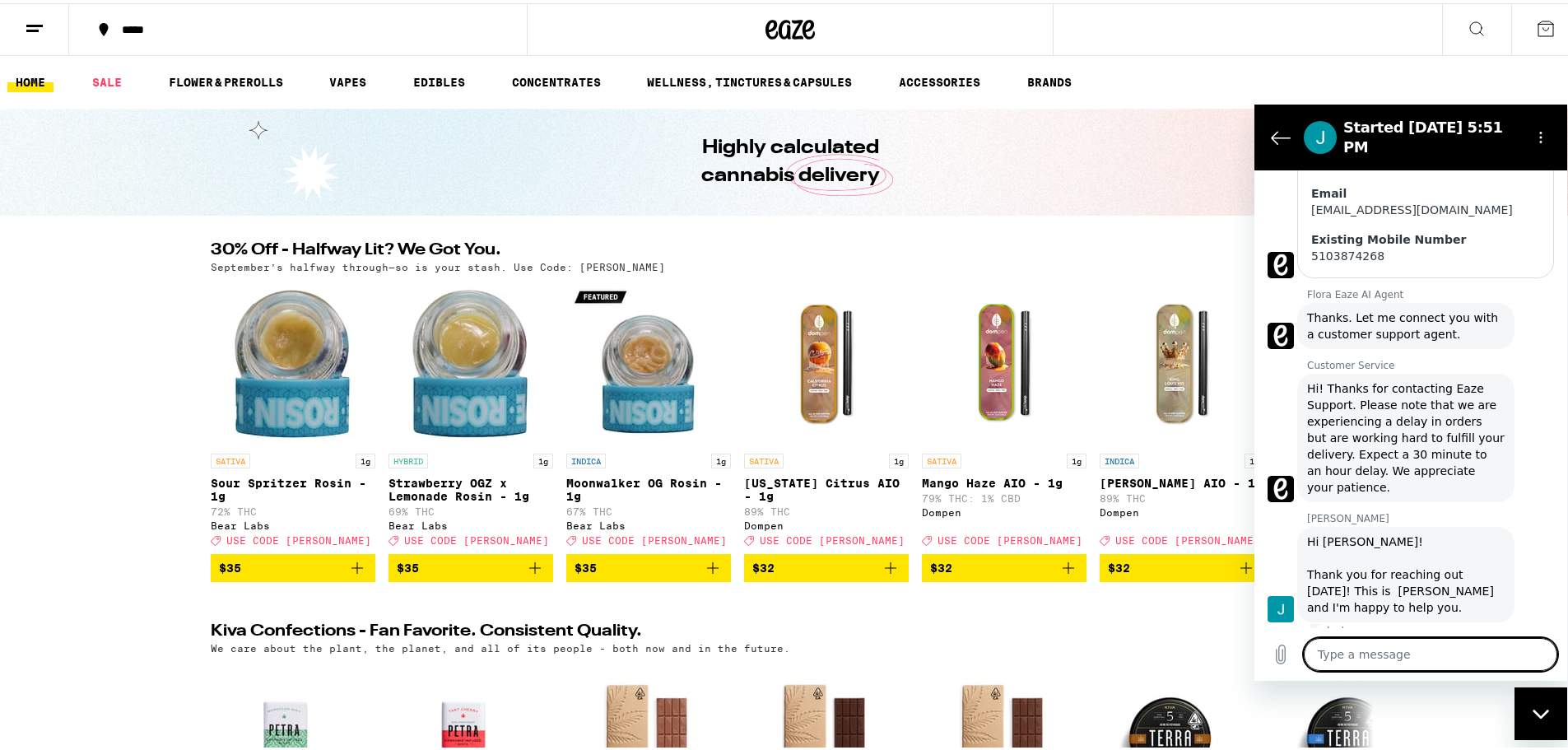
click at [1428, 660] on textarea at bounding box center [1430, 653] width 254 height 33
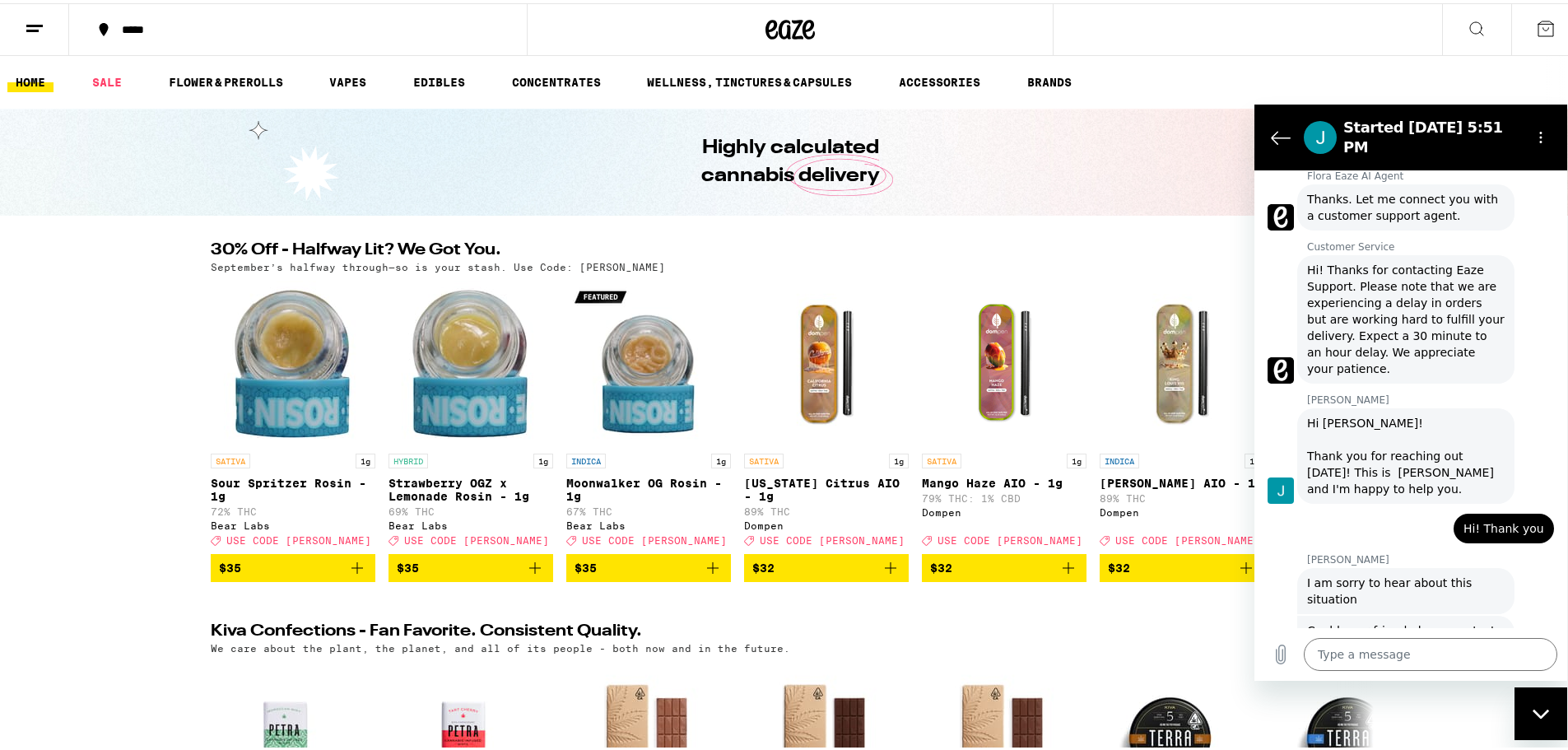
scroll to position [610, 0]
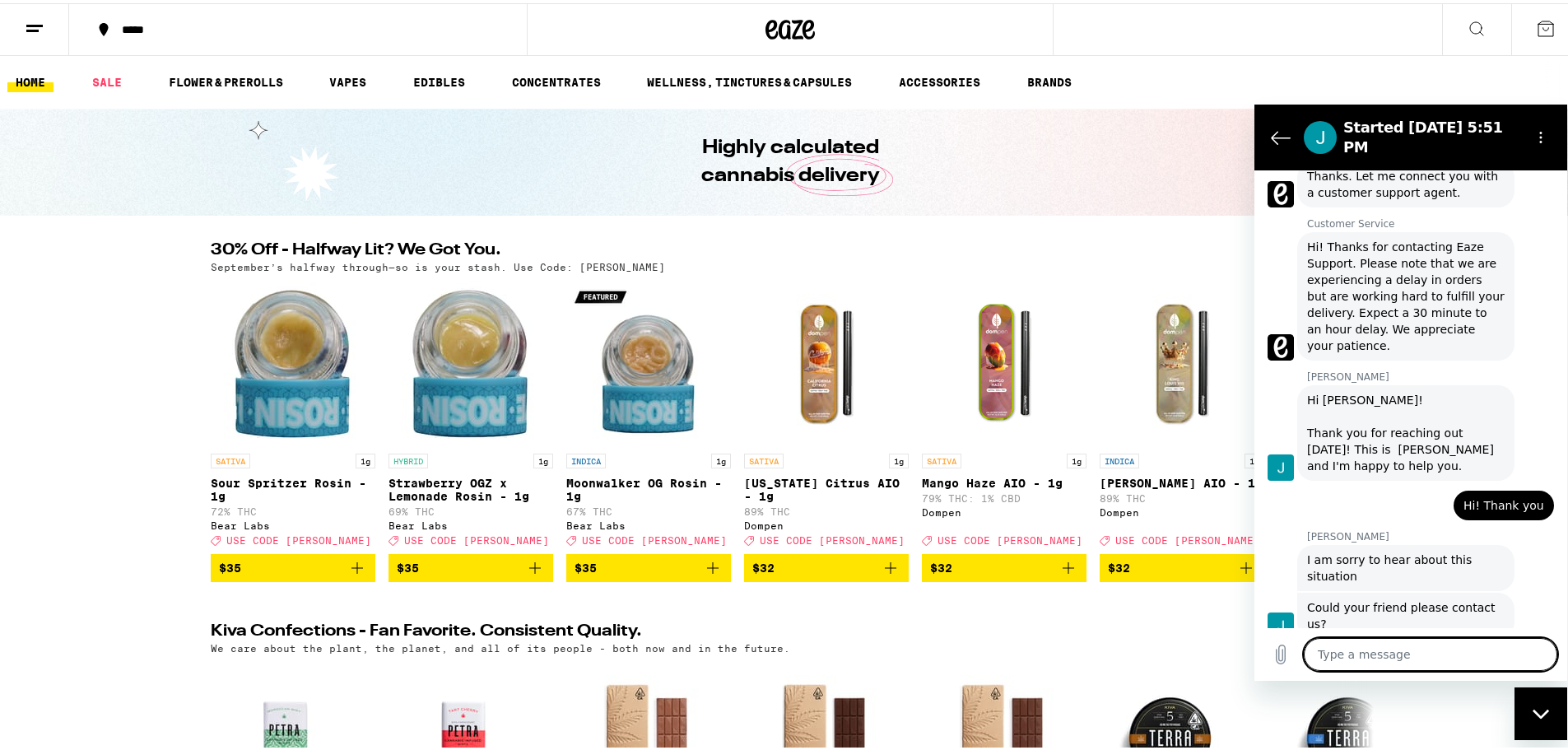
click at [1446, 654] on textarea at bounding box center [1430, 653] width 254 height 33
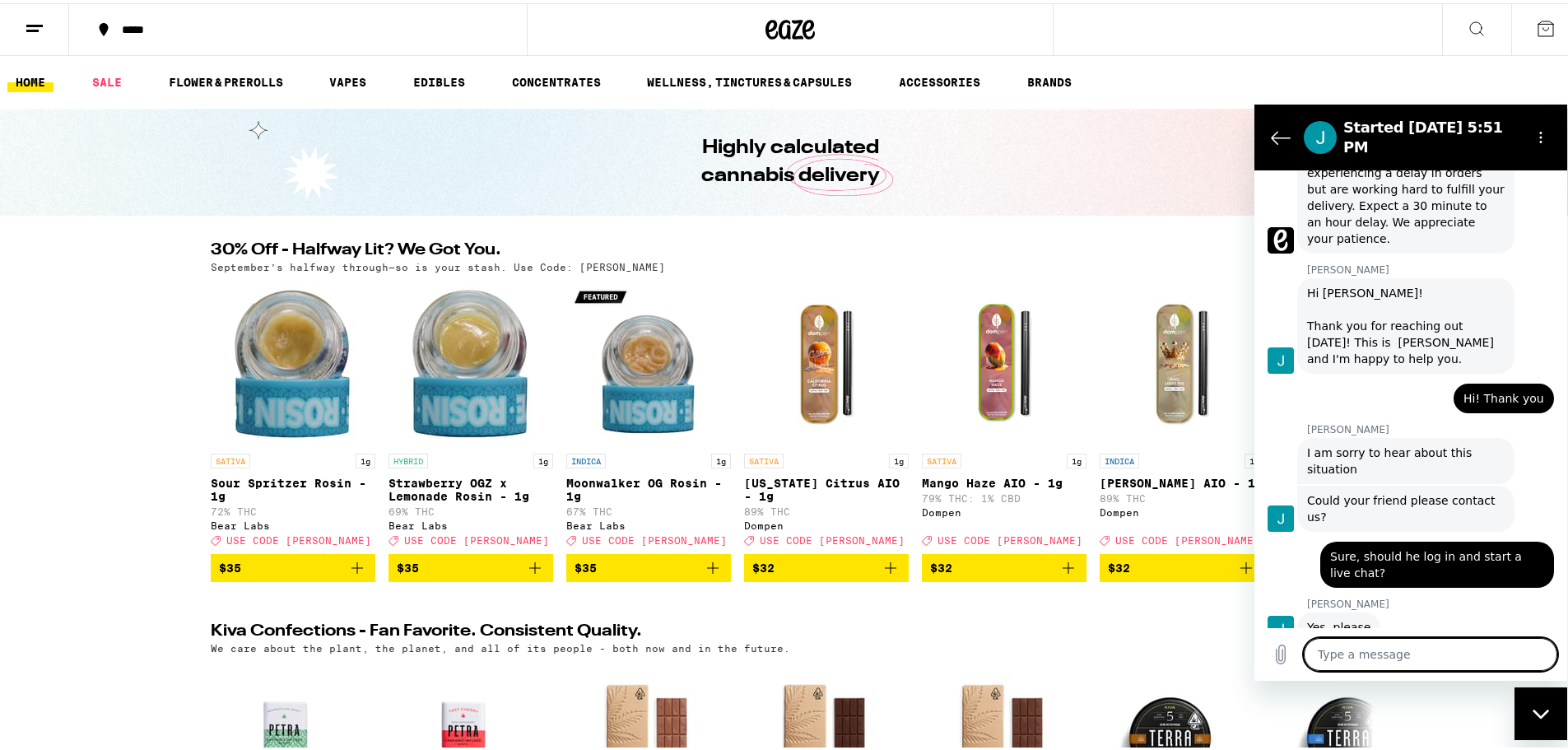
scroll to position [721, 0]
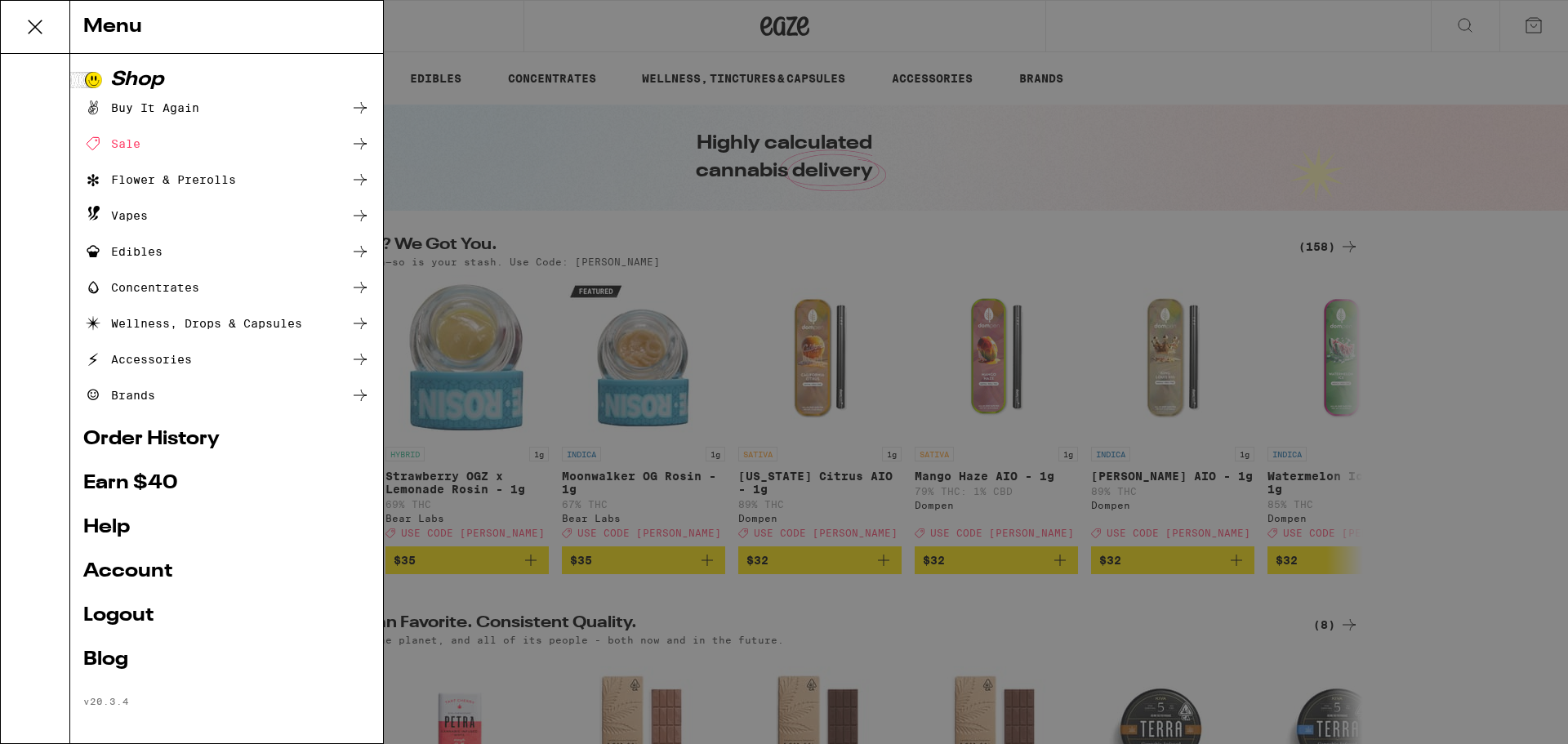
click at [122, 614] on link "Logout" at bounding box center [227, 616] width 287 height 19
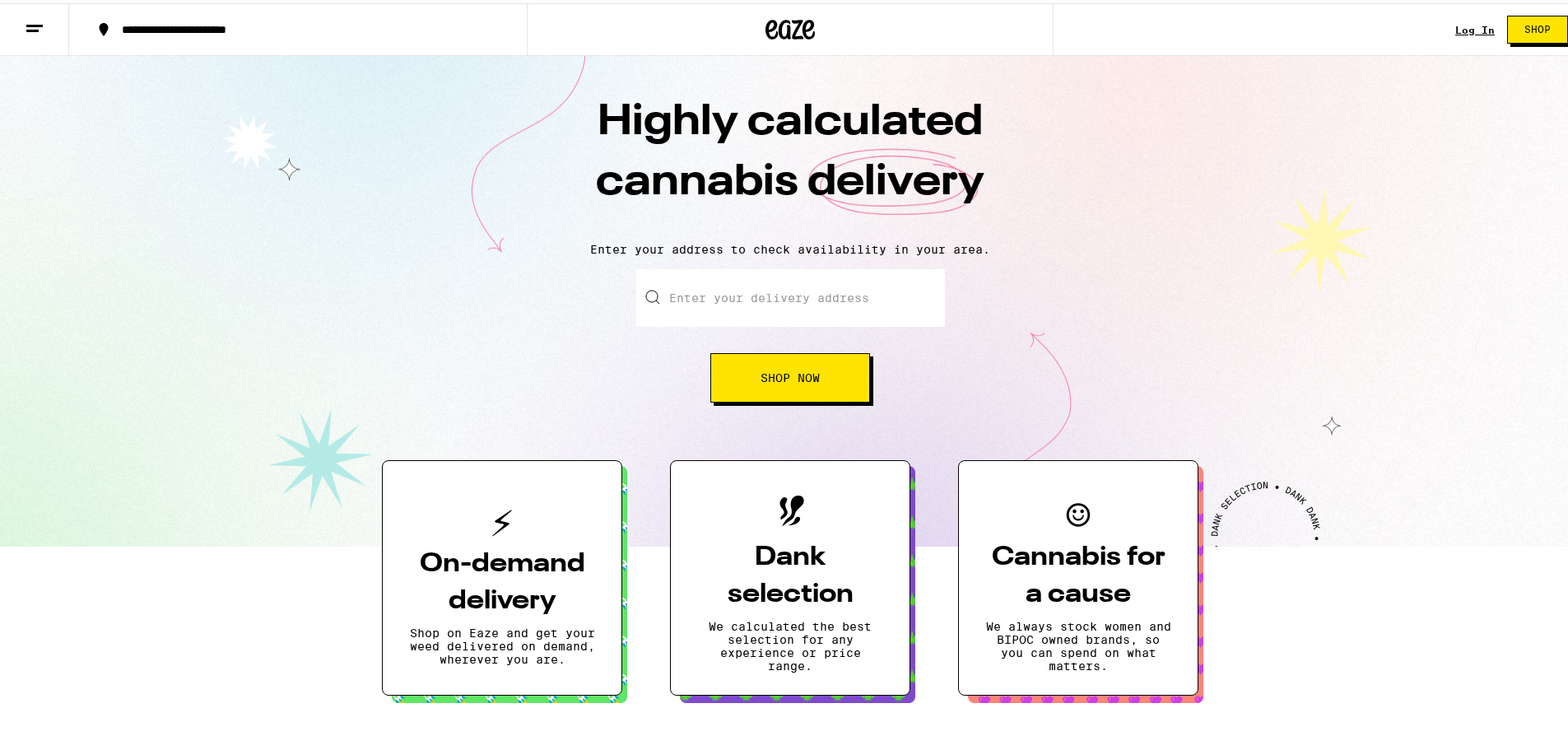
click at [1464, 25] on link "Log In" at bounding box center [1474, 26] width 39 height 11
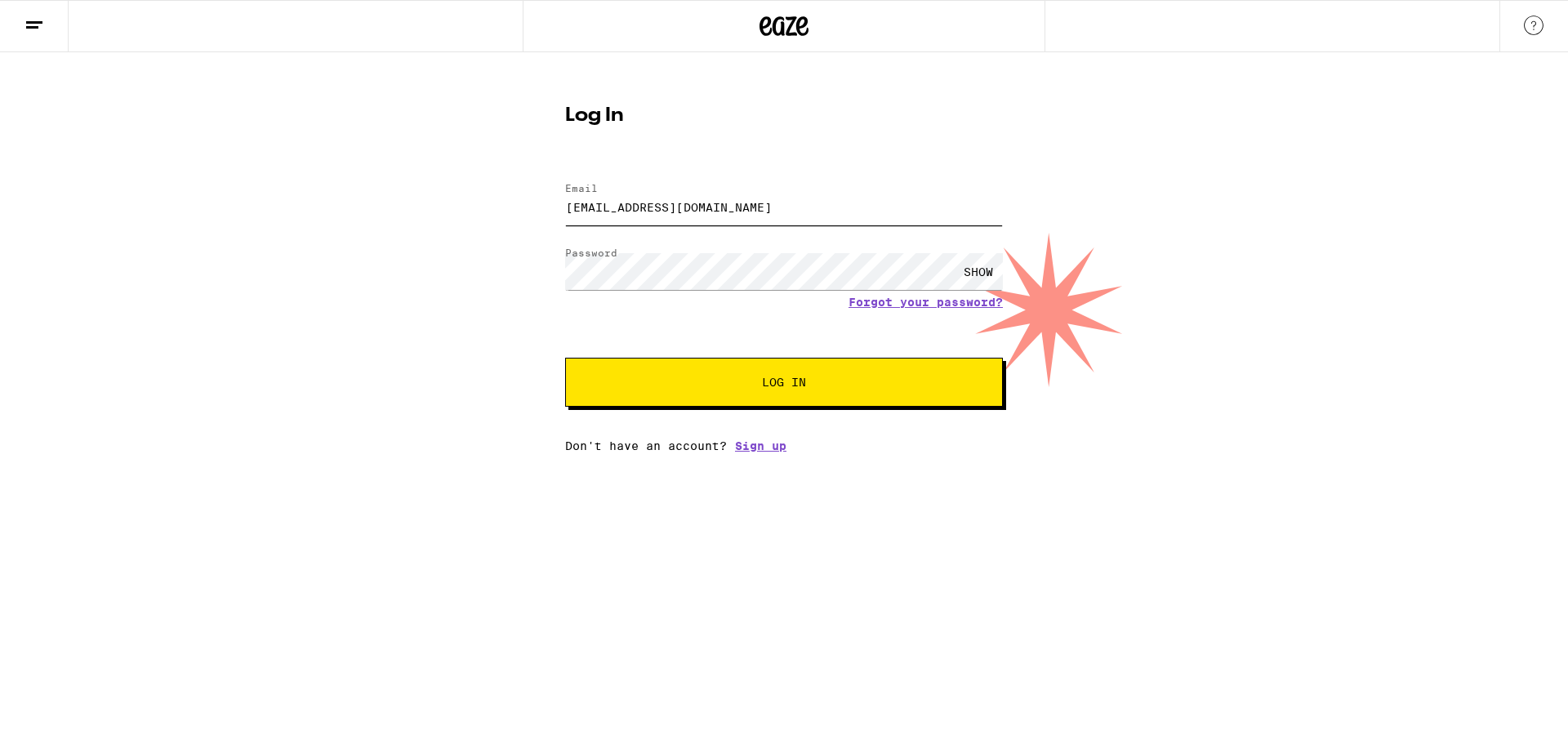
click at [782, 193] on input "[EMAIL_ADDRESS][DOMAIN_NAME]" at bounding box center [784, 207] width 438 height 37
drag, startPoint x: 782, startPoint y: 193, endPoint x: 335, endPoint y: 192, distance: 447.0
click at [351, 202] on div "Log In Email Email [EMAIL_ADDRESS][DOMAIN_NAME] Password Password SHOW Forgot y…" at bounding box center [784, 252] width 1568 height 400
type input "[EMAIL_ADDRESS][DOMAIN_NAME]"
click at [565, 357] on button "Log In" at bounding box center [784, 382] width 438 height 49
